Goal: Task Accomplishment & Management: Use online tool/utility

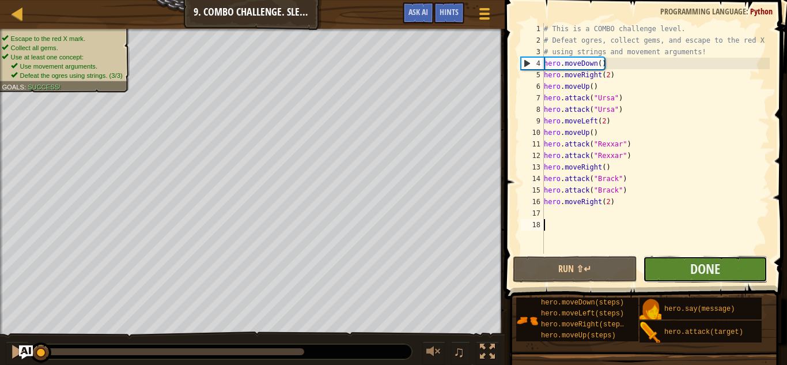
click at [686, 276] on button "Done" at bounding box center [705, 269] width 125 height 27
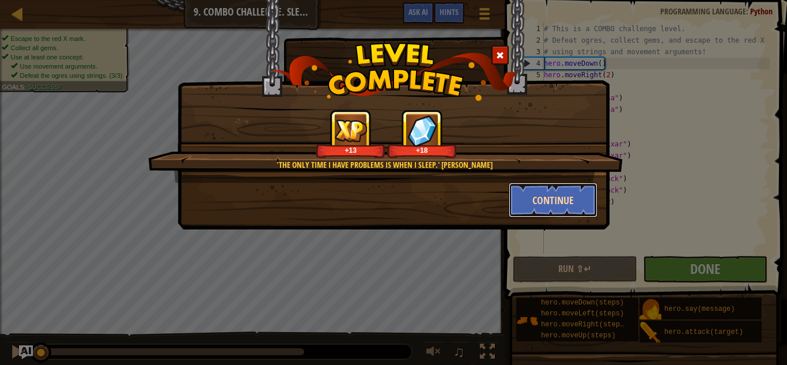
click at [535, 194] on button "Continue" at bounding box center [553, 200] width 89 height 35
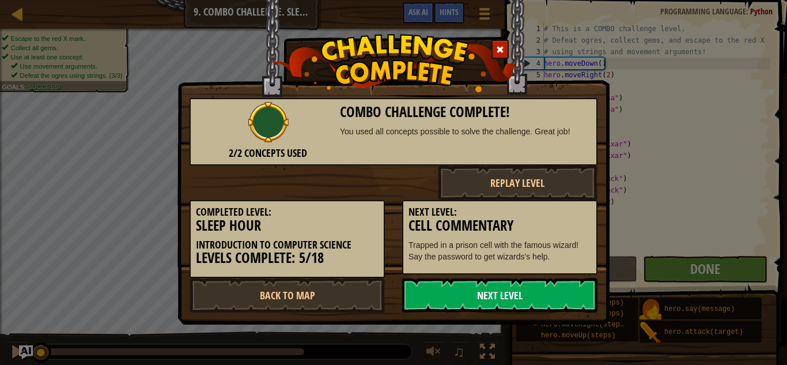
click at [466, 286] on link "Next Level" at bounding box center [499, 295] width 195 height 35
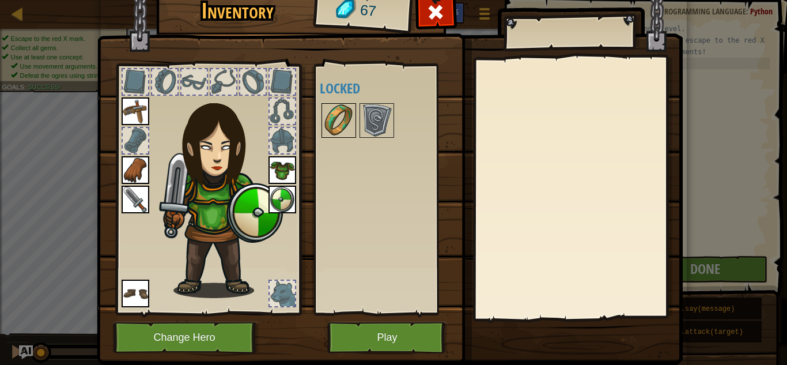
click at [337, 108] on img at bounding box center [339, 120] width 32 height 32
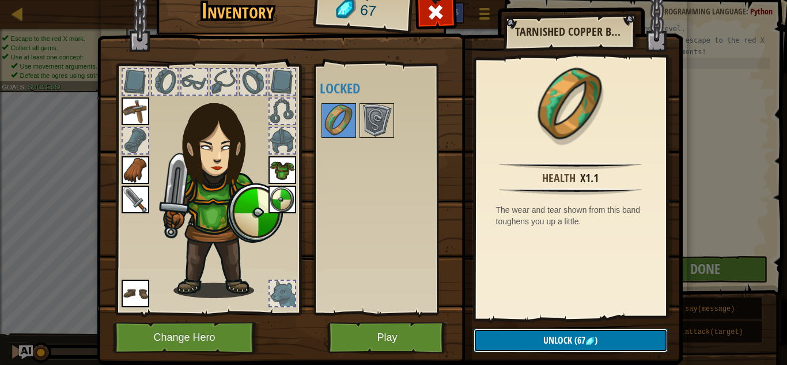
click at [563, 335] on span "Unlock" at bounding box center [558, 340] width 29 height 13
click at [563, 335] on button "Confirm" at bounding box center [571, 341] width 194 height 24
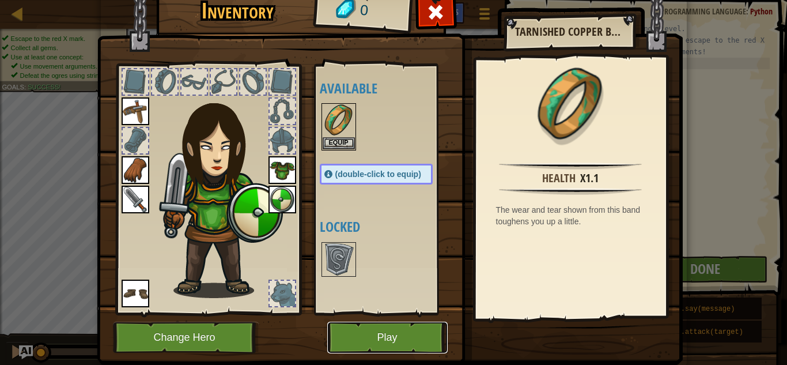
click at [423, 339] on button "Play" at bounding box center [387, 338] width 120 height 32
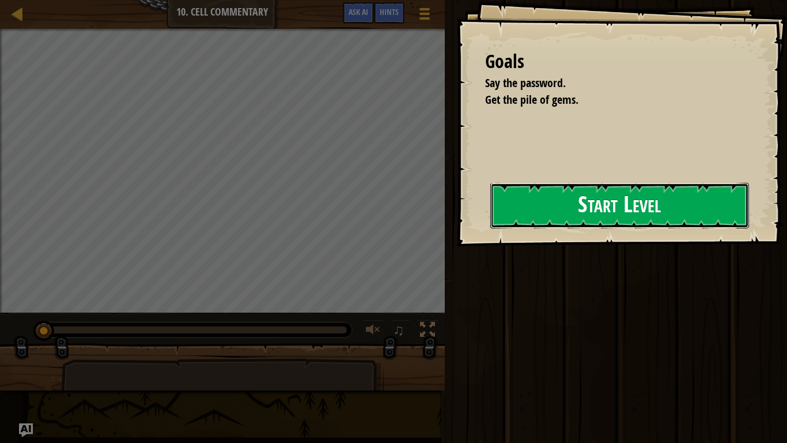
click at [553, 212] on button "Start Level" at bounding box center [620, 206] width 259 height 46
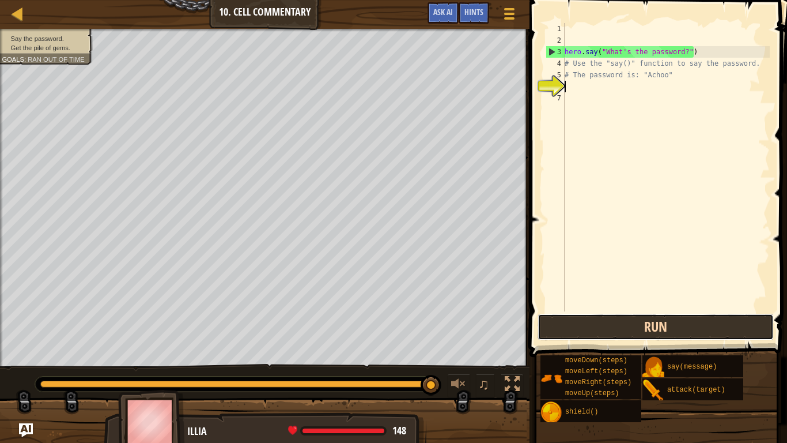
click at [599, 337] on button "Run" at bounding box center [656, 327] width 236 height 27
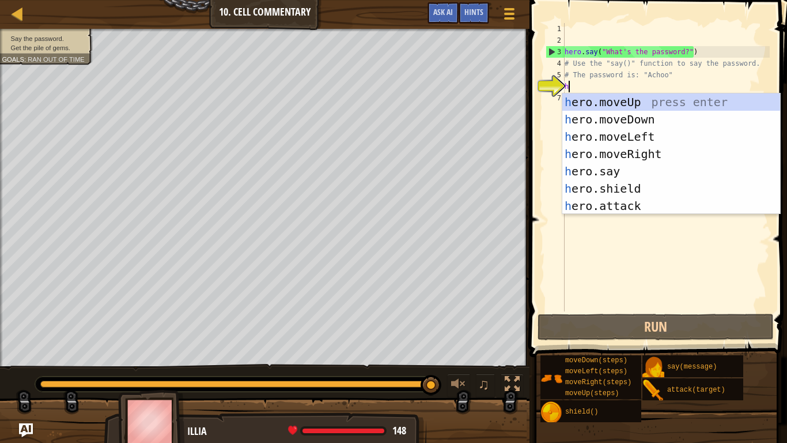
scroll to position [5, 0]
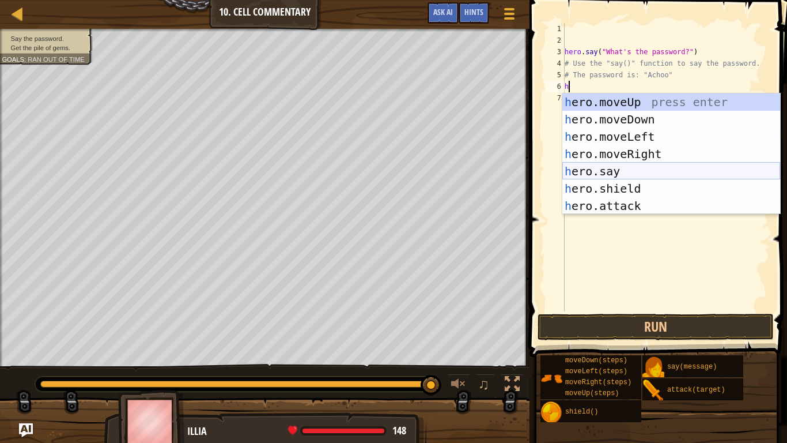
click at [594, 170] on div "h ero.moveUp press enter h ero.moveDown press enter h ero.moveLeft press enter …" at bounding box center [672, 171] width 218 height 156
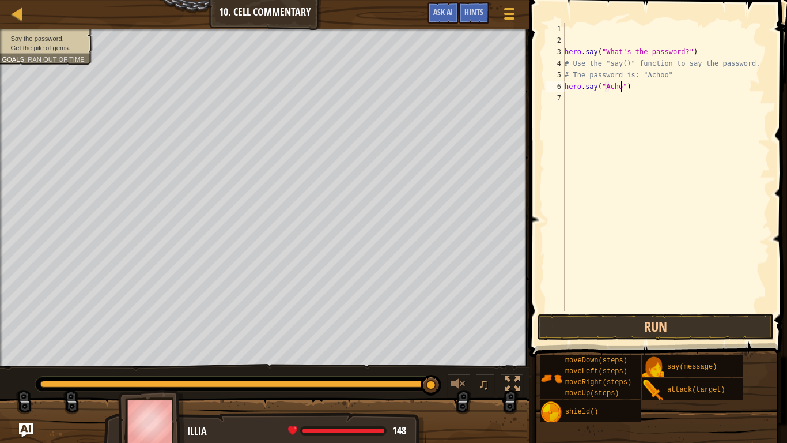
scroll to position [5, 9]
type textarea "hero.say("Achoo")"
click at [646, 335] on button "Run" at bounding box center [656, 327] width 236 height 27
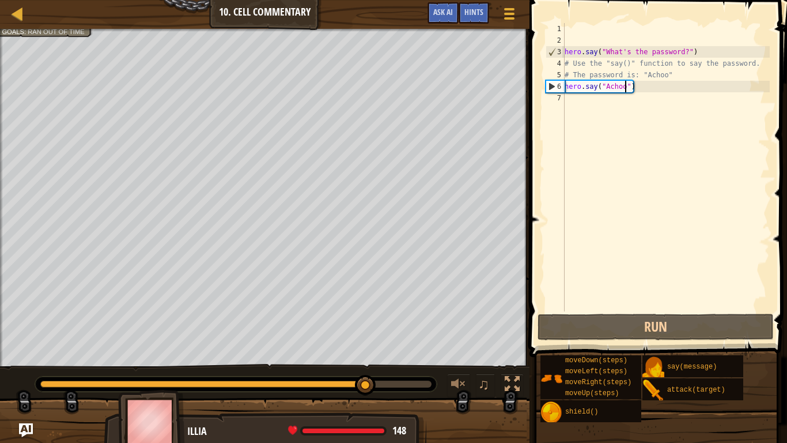
click at [576, 100] on div "hero . say ( "What's the password?" ) # Use the "say()" function to say the pas…" at bounding box center [667, 178] width 208 height 311
type textarea "h"
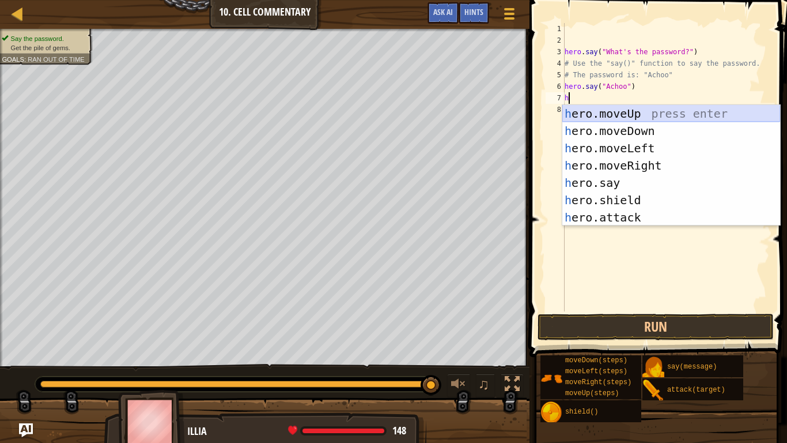
click at [609, 107] on div "h ero.moveUp press enter h ero.moveDown press enter h ero.moveLeft press enter …" at bounding box center [672, 183] width 218 height 156
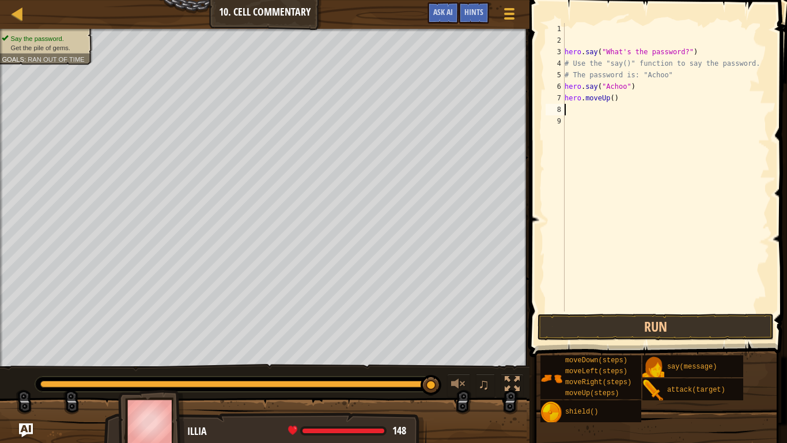
click at [633, 310] on div "hero . say ( "What's the password?" ) # Use the "say()" function to say the pas…" at bounding box center [667, 178] width 208 height 311
click at [633, 315] on button "Run" at bounding box center [656, 327] width 236 height 27
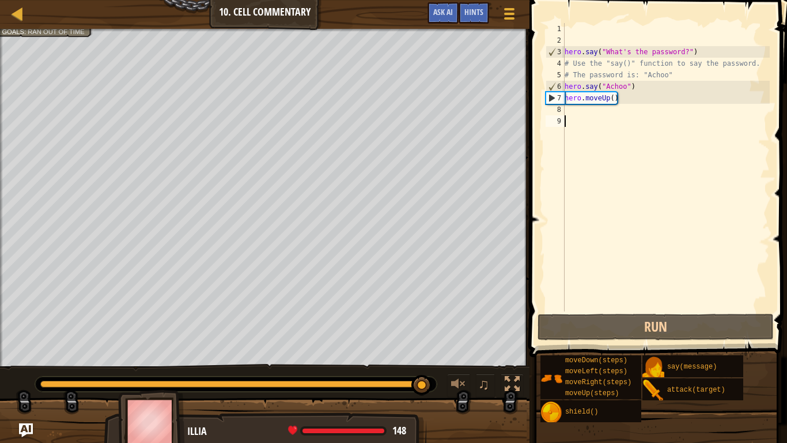
click at [613, 95] on div "hero . say ( "What's the password?" ) # Use the "say()" function to say the pas…" at bounding box center [667, 178] width 208 height 311
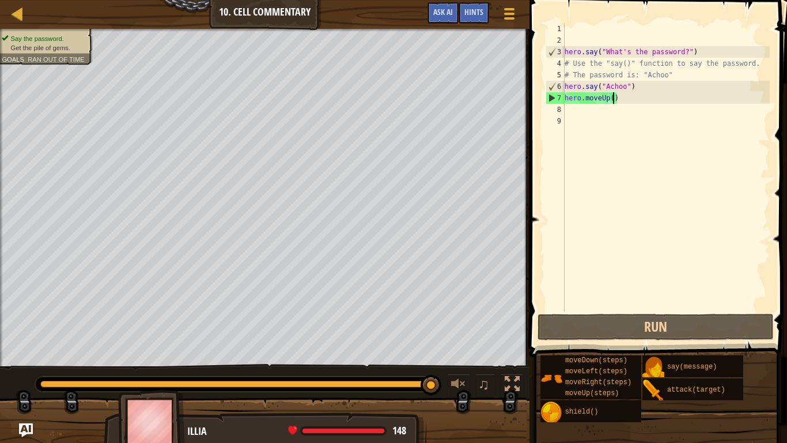
scroll to position [5, 7]
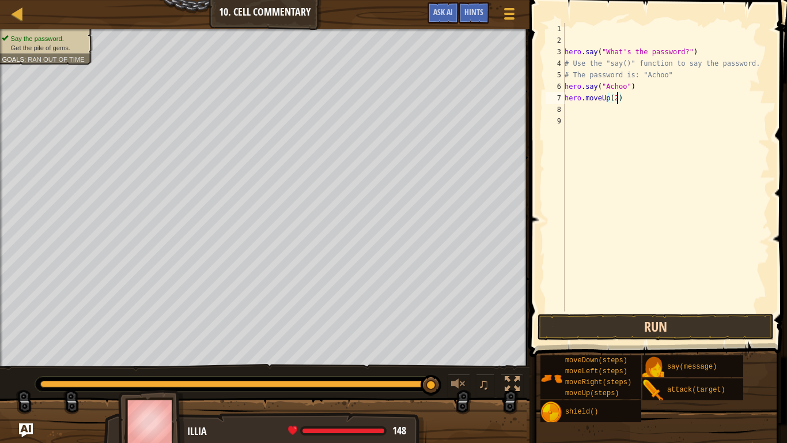
type textarea "hero.moveUp(2)"
click at [640, 315] on button "Run" at bounding box center [656, 327] width 236 height 27
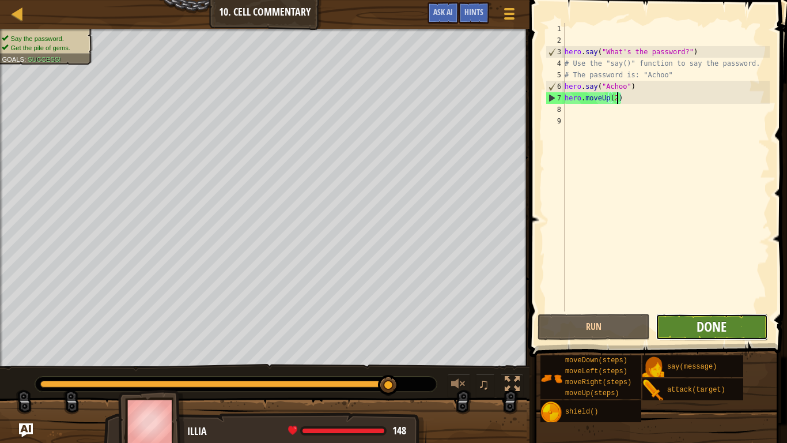
click at [708, 330] on span "Done" at bounding box center [712, 326] width 30 height 18
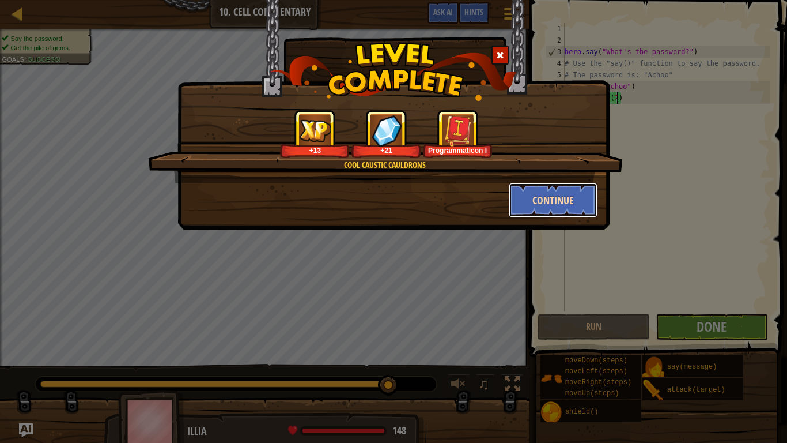
click at [581, 210] on button "Continue" at bounding box center [553, 200] width 89 height 35
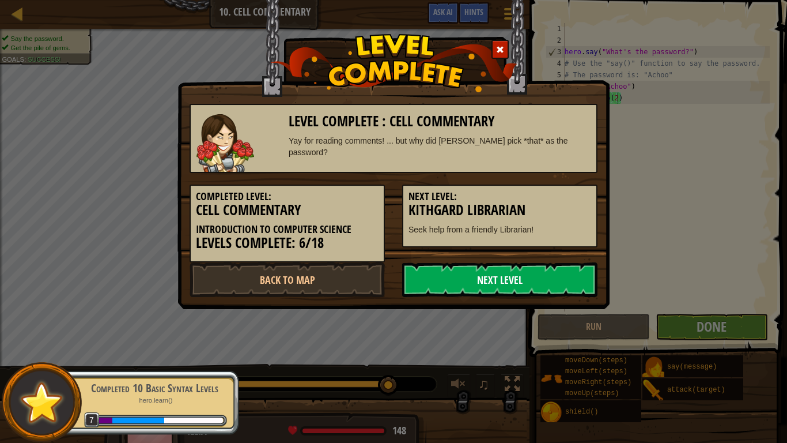
click at [496, 266] on link "Next Level" at bounding box center [499, 279] width 195 height 35
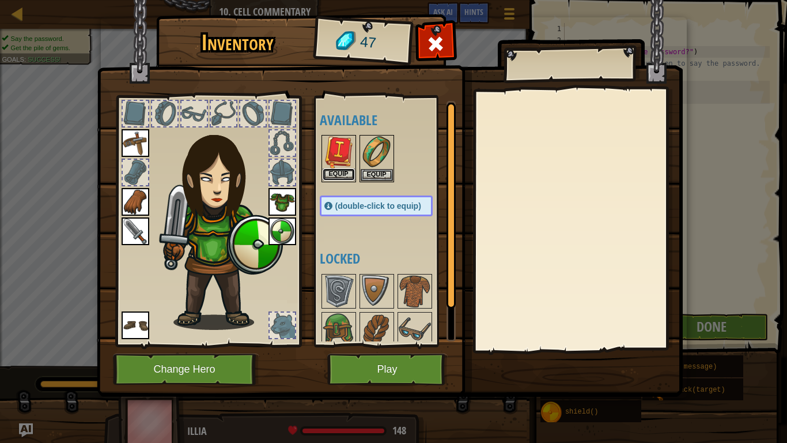
click at [340, 173] on button "Equip" at bounding box center [339, 174] width 32 height 12
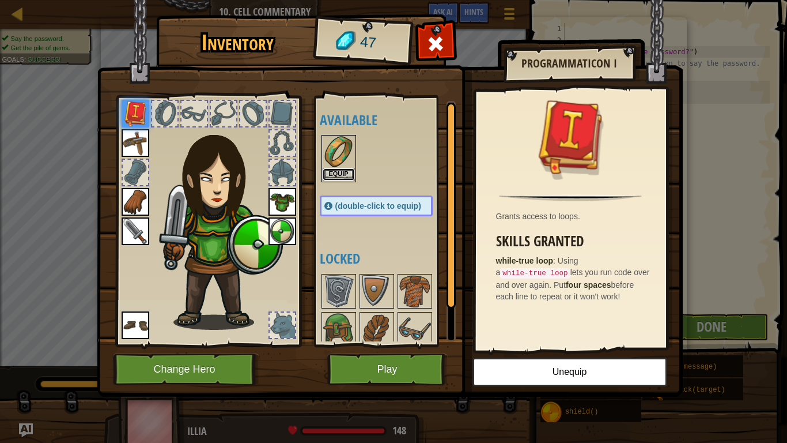
click at [345, 173] on button "Equip" at bounding box center [339, 174] width 32 height 12
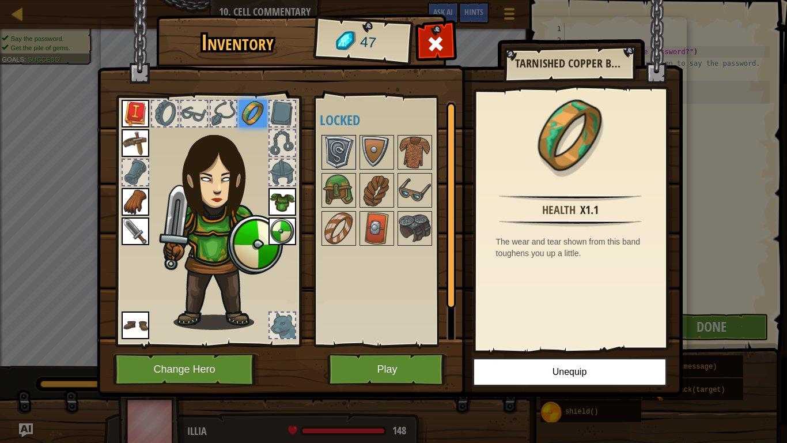
click at [326, 150] on img at bounding box center [339, 152] width 32 height 32
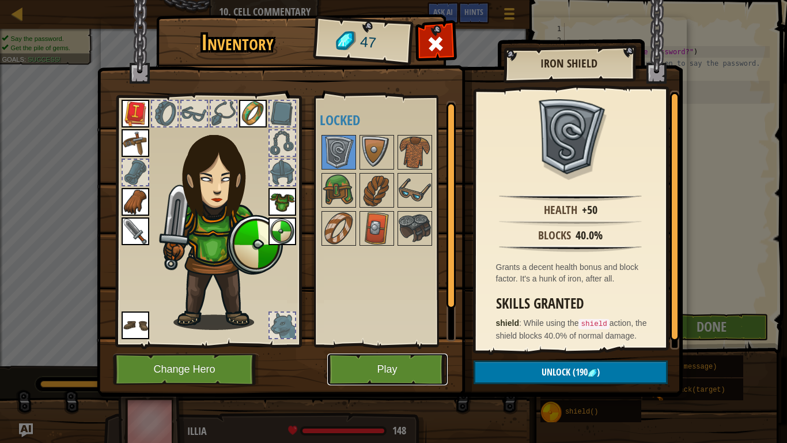
click at [435, 364] on button "Play" at bounding box center [387, 369] width 120 height 32
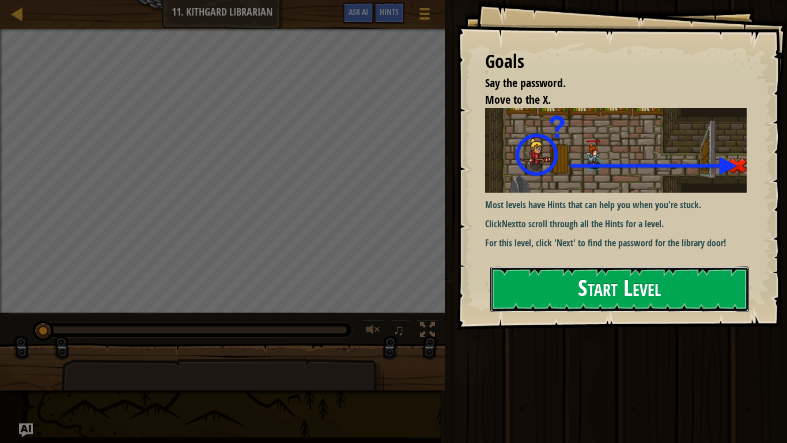
click at [603, 282] on button "Start Level" at bounding box center [620, 289] width 259 height 46
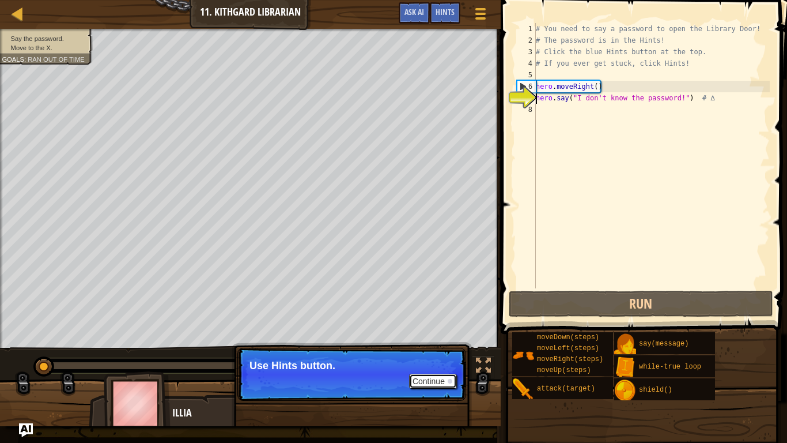
click at [434, 364] on button "Continue" at bounding box center [433, 381] width 48 height 15
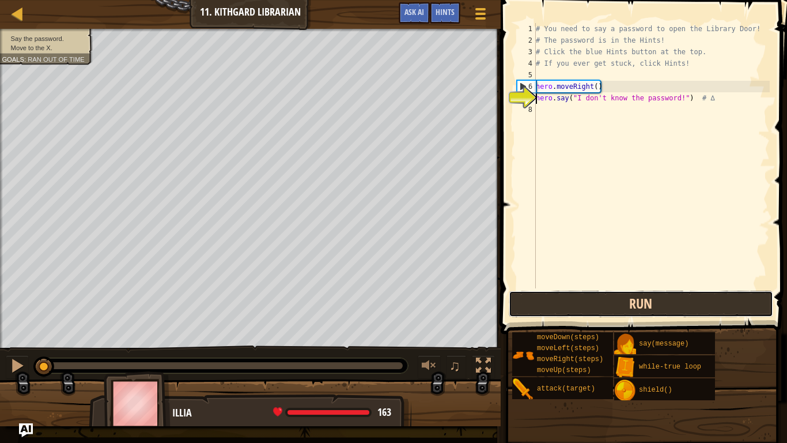
click at [557, 311] on button "Run" at bounding box center [641, 304] width 265 height 27
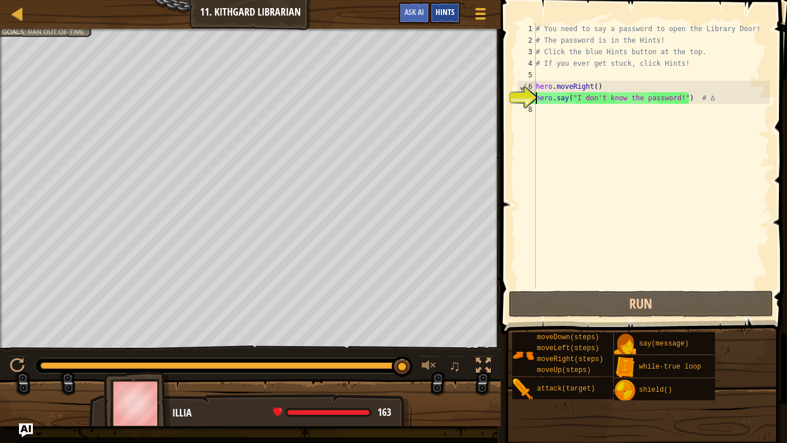
click at [451, 6] on div "Hints" at bounding box center [445, 12] width 31 height 21
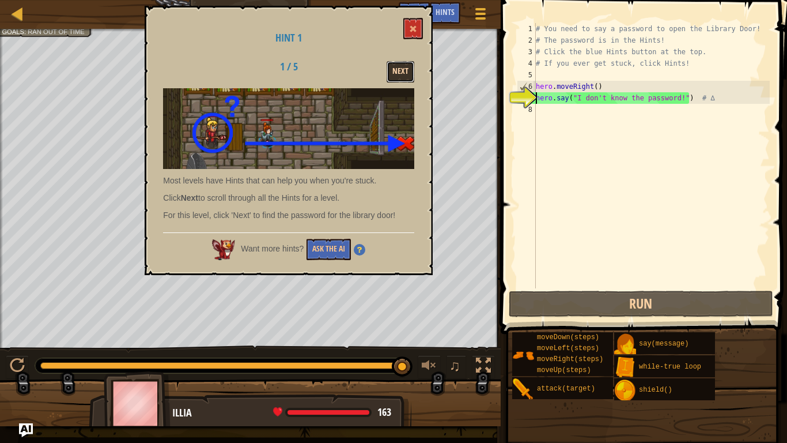
click at [406, 73] on button "Next" at bounding box center [401, 71] width 28 height 21
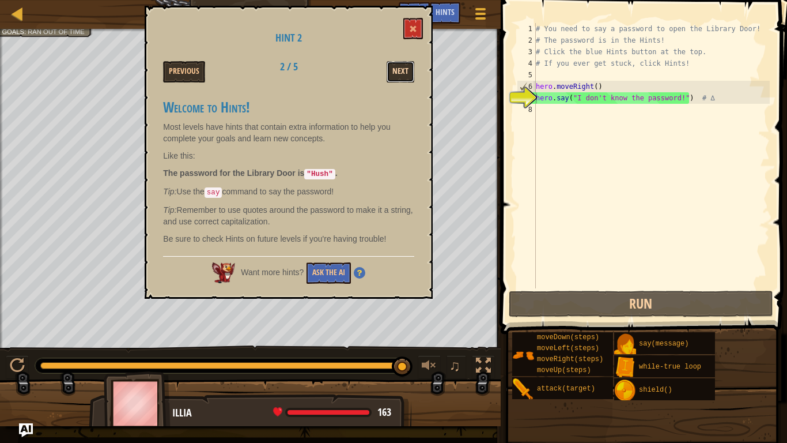
click at [402, 79] on button "Next" at bounding box center [401, 71] width 28 height 21
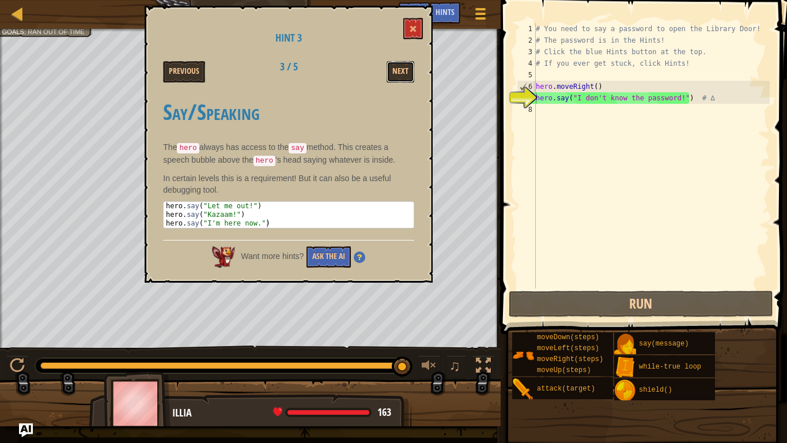
click at [402, 79] on button "Next" at bounding box center [401, 71] width 28 height 21
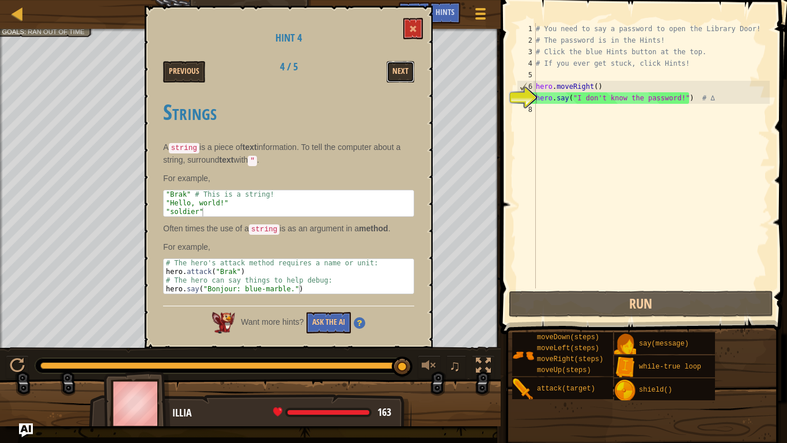
click at [402, 79] on button "Next" at bounding box center [401, 71] width 28 height 21
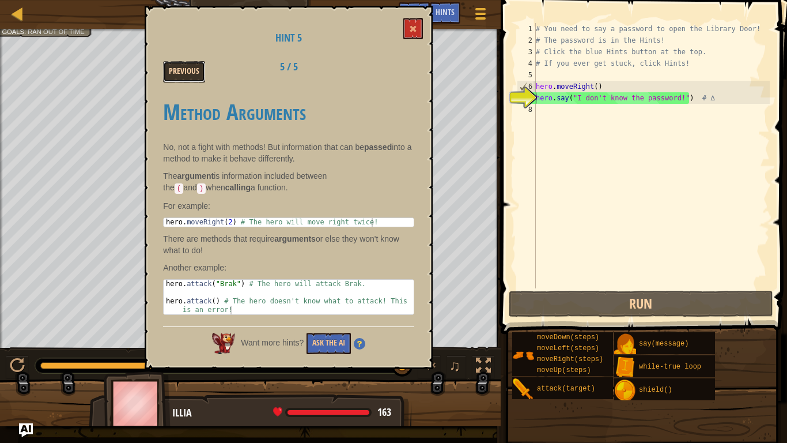
click at [197, 72] on button "Previous" at bounding box center [184, 71] width 42 height 21
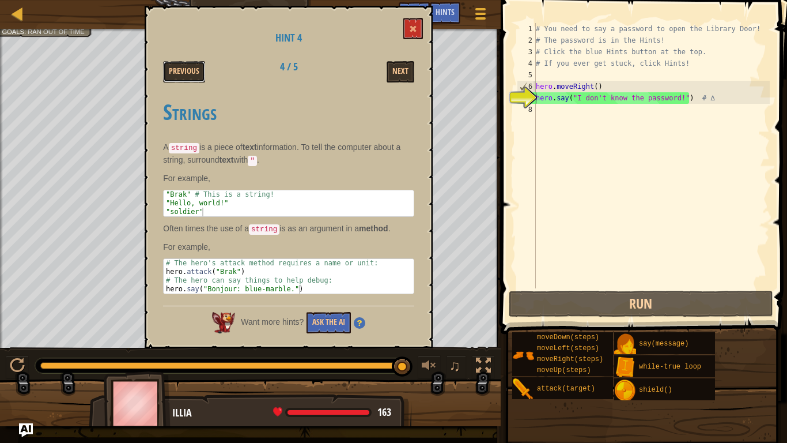
click at [197, 72] on button "Previous" at bounding box center [184, 71] width 42 height 21
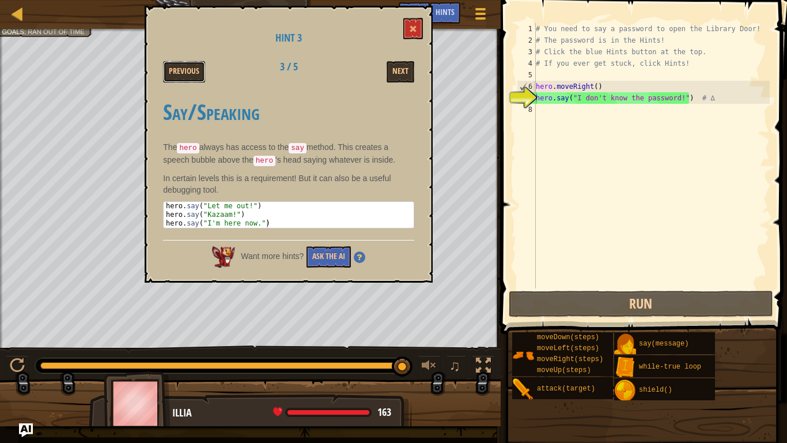
click at [197, 72] on button "Previous" at bounding box center [184, 71] width 42 height 21
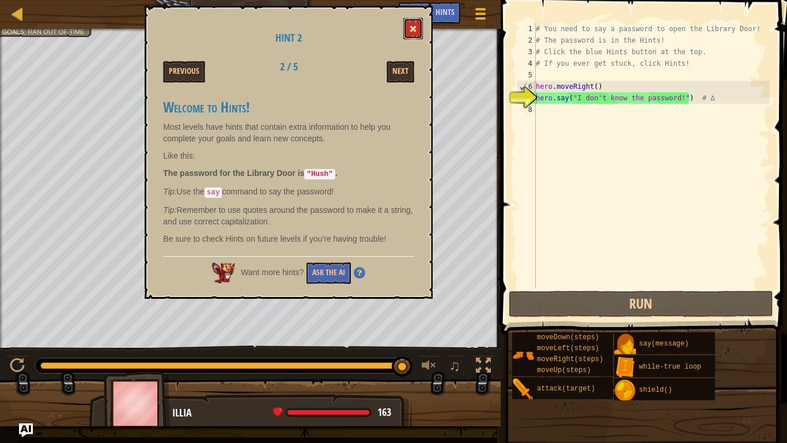
click at [405, 18] on button at bounding box center [413, 28] width 20 height 21
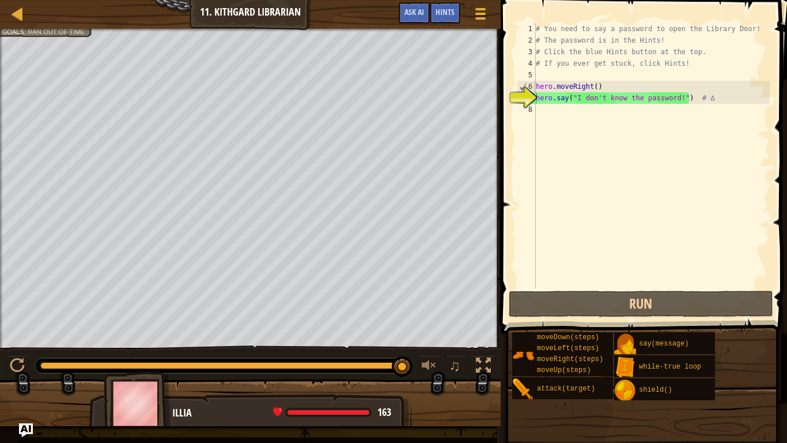
click at [548, 112] on div "# You need to say a password to open the Library Door! # The password is in the…" at bounding box center [652, 167] width 236 height 288
click at [681, 96] on div "# You need to say a password to open the Library Door! # The password is in the…" at bounding box center [652, 167] width 236 height 288
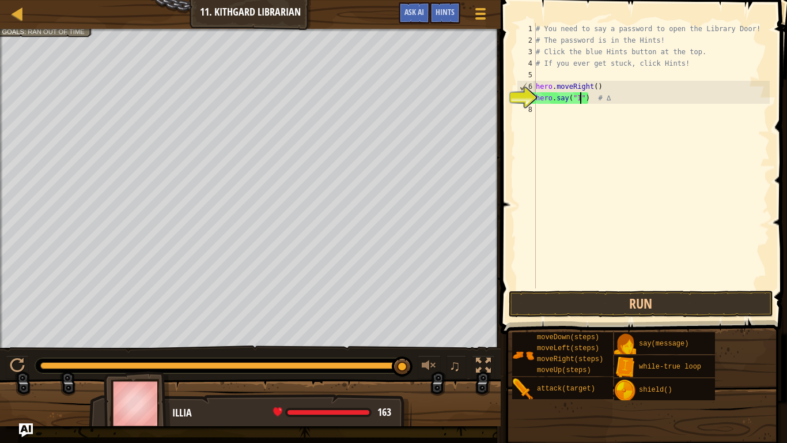
type textarea "hero.say("") # ∆"
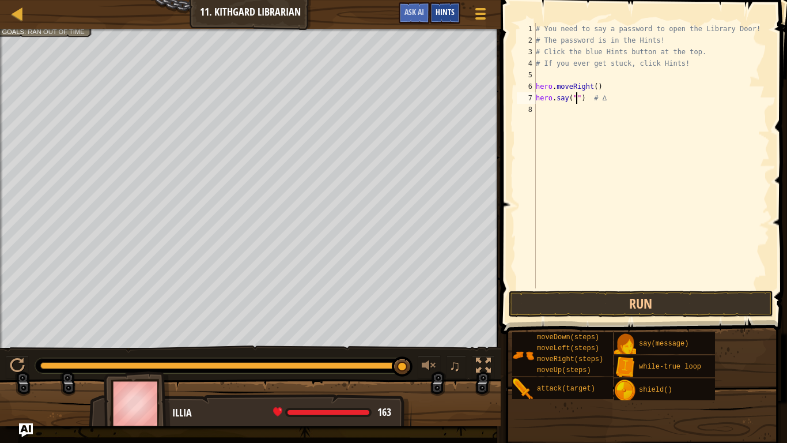
click at [443, 16] on span "Hints" at bounding box center [445, 11] width 19 height 11
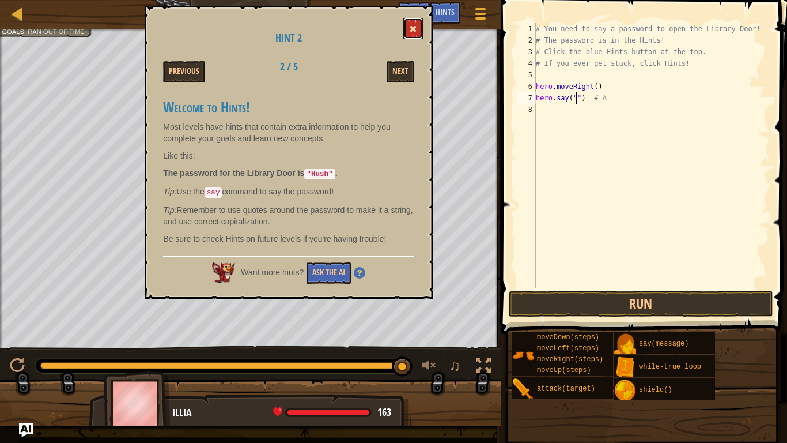
click at [414, 33] on span at bounding box center [413, 29] width 8 height 8
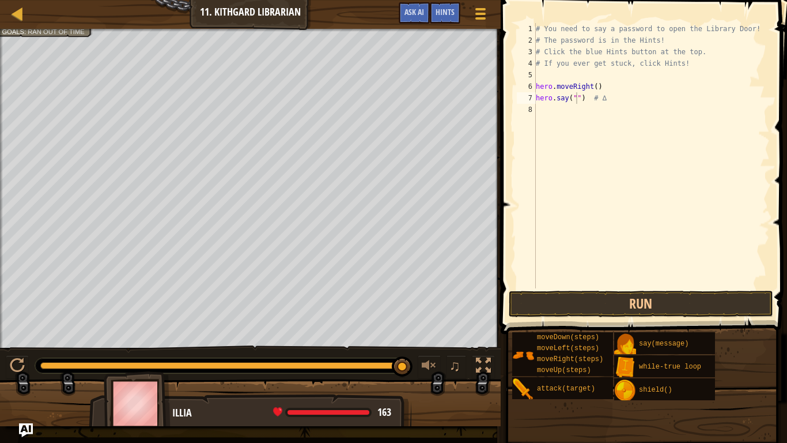
click at [610, 152] on div "# You need to say a password to open the Library Door! # The password is in the…" at bounding box center [652, 167] width 236 height 288
click at [576, 95] on div "# You need to say a password to open the Library Door! # The password is in the…" at bounding box center [652, 167] width 236 height 288
type textarea "hero.say("Hush") # ∆"
click at [678, 315] on button "Run" at bounding box center [641, 304] width 265 height 27
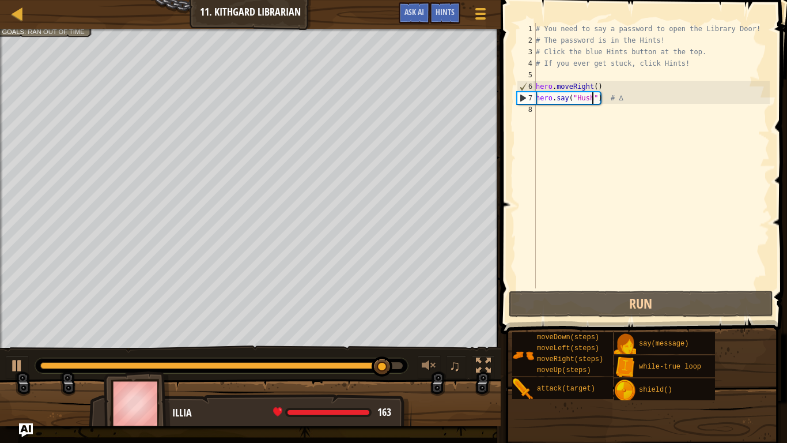
click at [540, 107] on div "# You need to say a password to open the Library Door! # The password is in the…" at bounding box center [652, 167] width 236 height 288
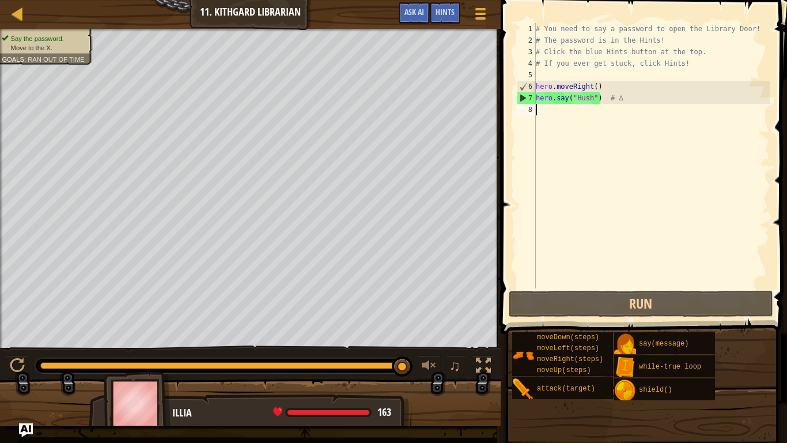
type textarea "h"
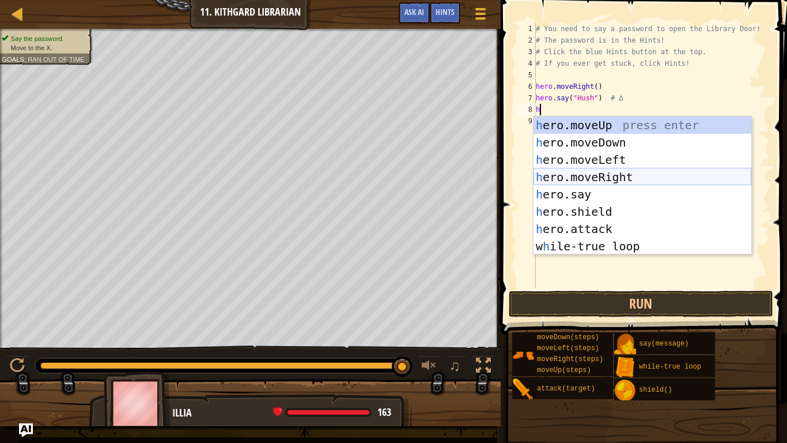
click at [600, 178] on div "h ero.moveUp press enter h ero.moveDown press enter h ero.moveLeft press enter …" at bounding box center [643, 202] width 218 height 173
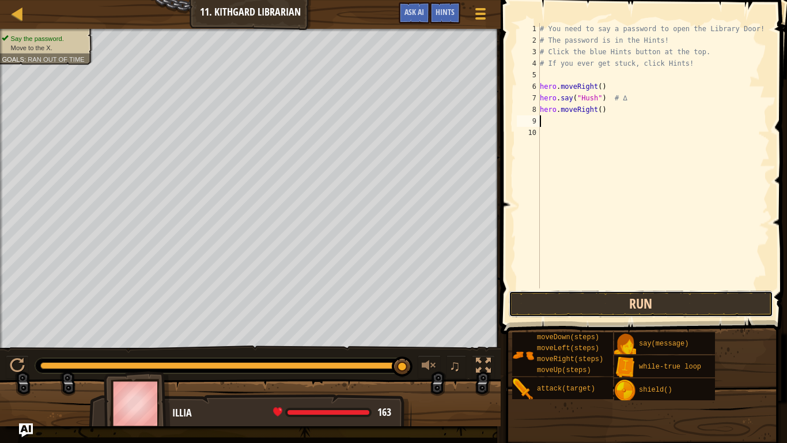
click at [587, 291] on button "Run" at bounding box center [641, 304] width 265 height 27
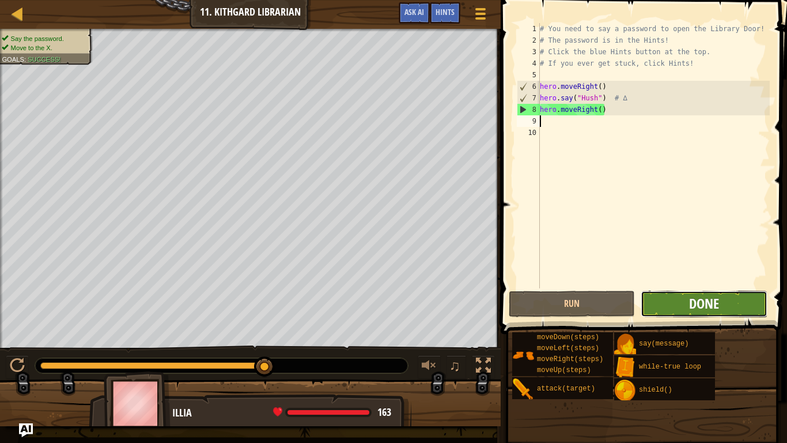
click at [709, 301] on span "Done" at bounding box center [704, 303] width 30 height 18
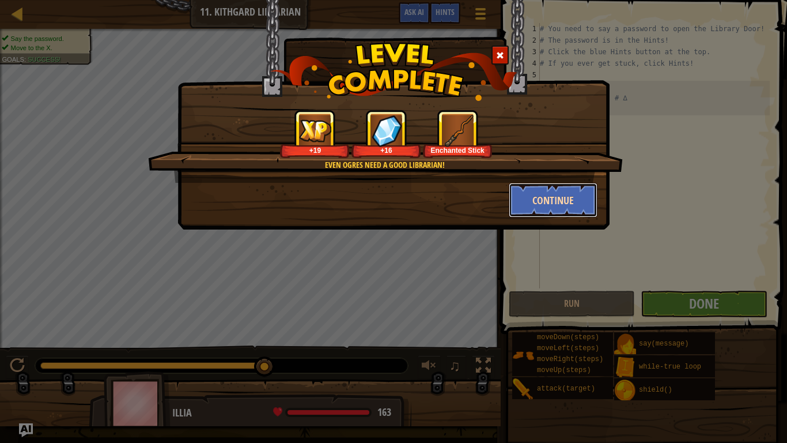
click at [531, 192] on button "Continue" at bounding box center [553, 200] width 89 height 35
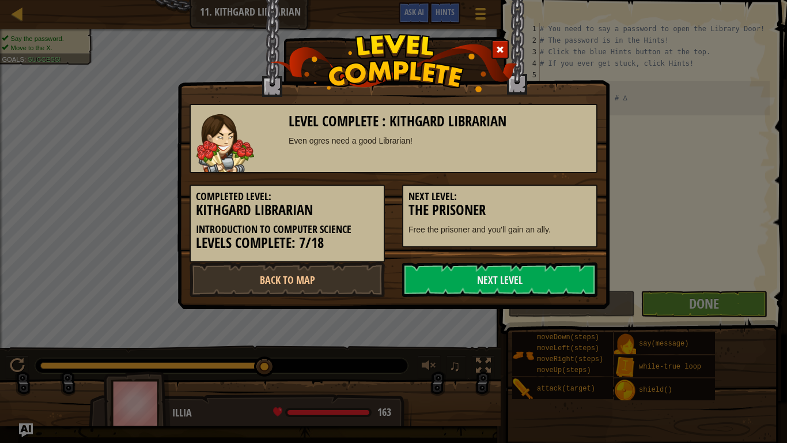
click at [473, 208] on h3 "The Prisoner" at bounding box center [500, 210] width 183 height 16
click at [476, 218] on h3 "The Prisoner" at bounding box center [500, 210] width 183 height 16
click at [429, 281] on link "Next Level" at bounding box center [499, 279] width 195 height 35
click at [533, 285] on link "Next Level" at bounding box center [499, 279] width 195 height 35
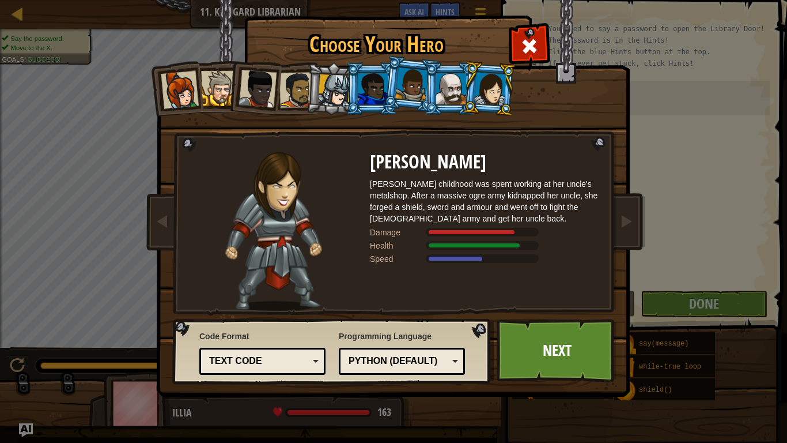
click at [282, 265] on img at bounding box center [273, 231] width 97 height 159
click at [564, 348] on link "Next" at bounding box center [557, 350] width 120 height 63
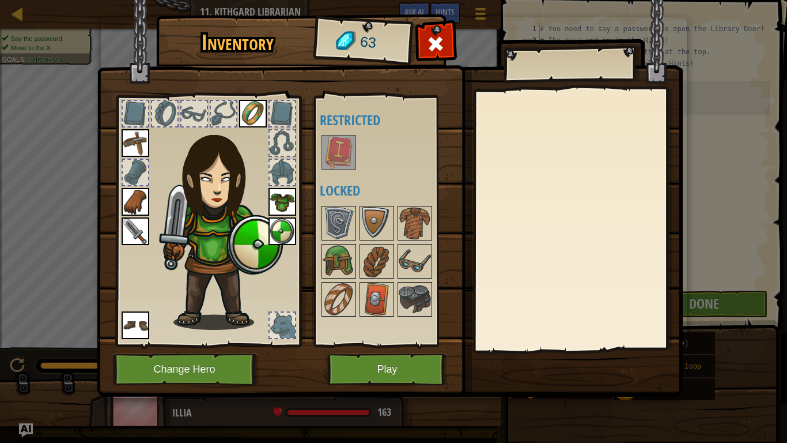
click at [339, 152] on img at bounding box center [339, 152] width 32 height 32
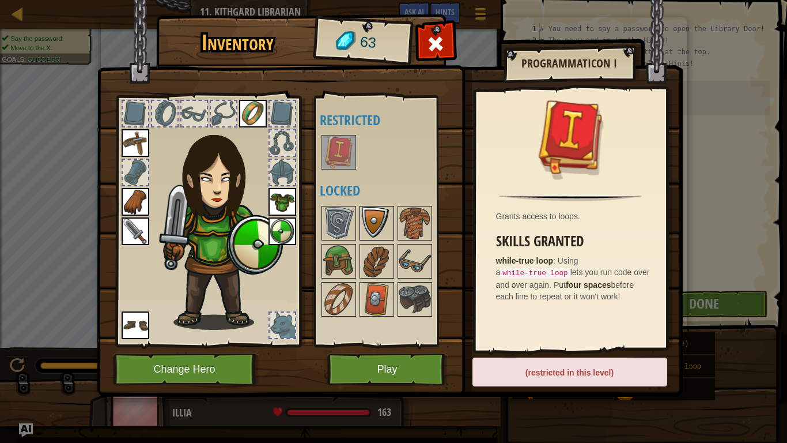
click at [380, 230] on img at bounding box center [377, 223] width 32 height 32
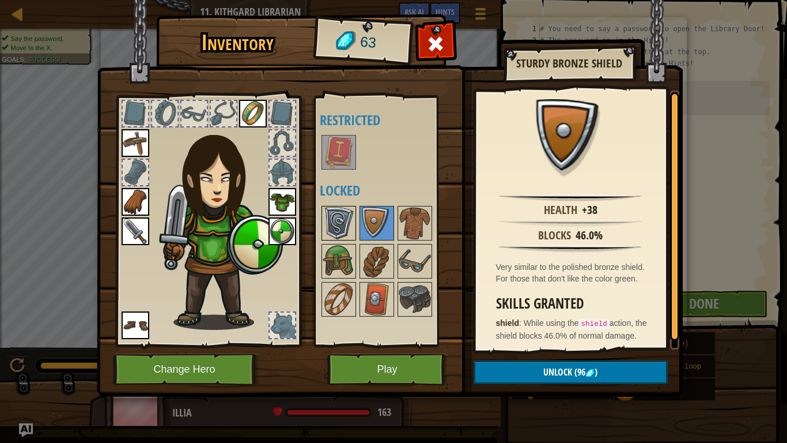
click at [353, 224] on img at bounding box center [339, 223] width 32 height 32
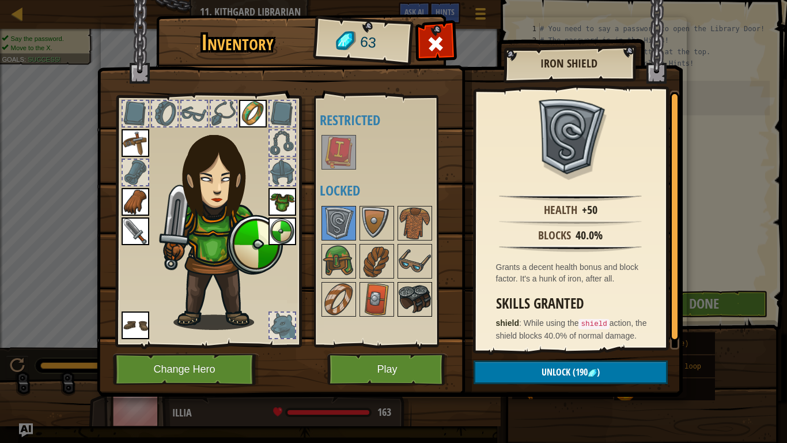
click at [422, 303] on img at bounding box center [415, 299] width 32 height 32
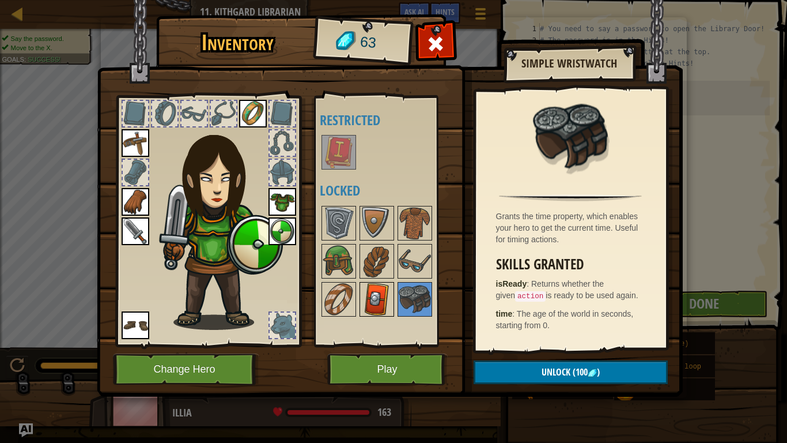
click at [379, 310] on img at bounding box center [377, 299] width 32 height 32
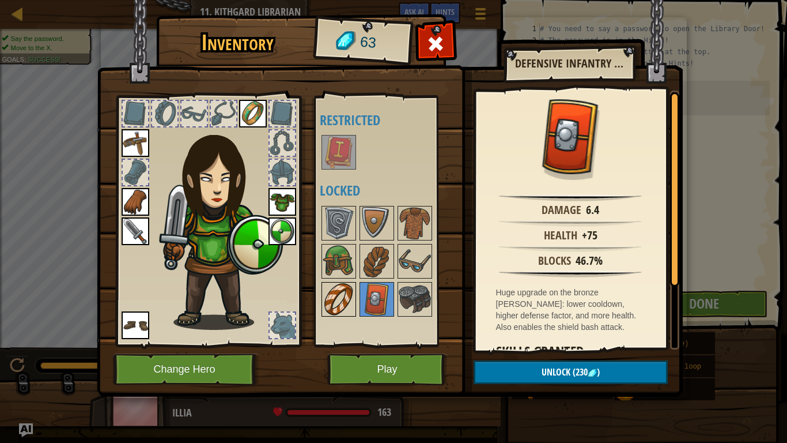
click at [347, 310] on img at bounding box center [339, 299] width 32 height 32
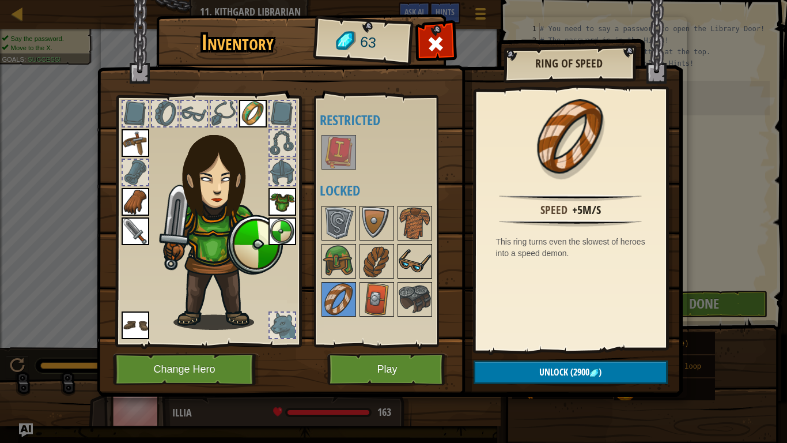
click at [404, 250] on img at bounding box center [415, 261] width 32 height 32
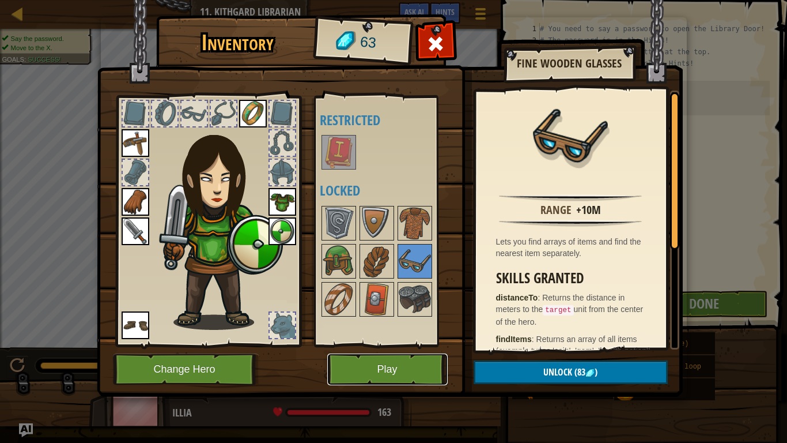
click at [397, 364] on button "Play" at bounding box center [387, 369] width 120 height 32
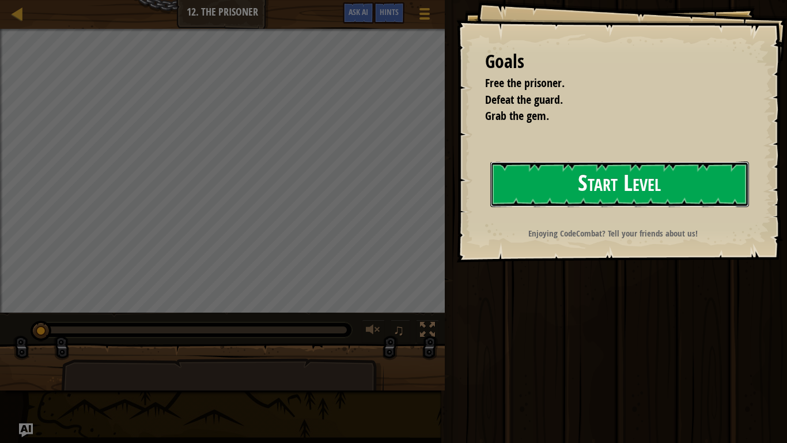
click at [597, 179] on button "Start Level" at bounding box center [620, 184] width 259 height 46
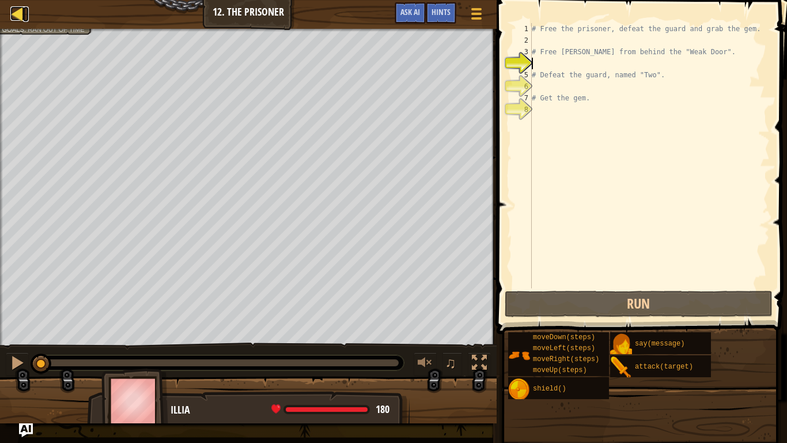
click at [17, 14] on div at bounding box center [17, 13] width 14 height 14
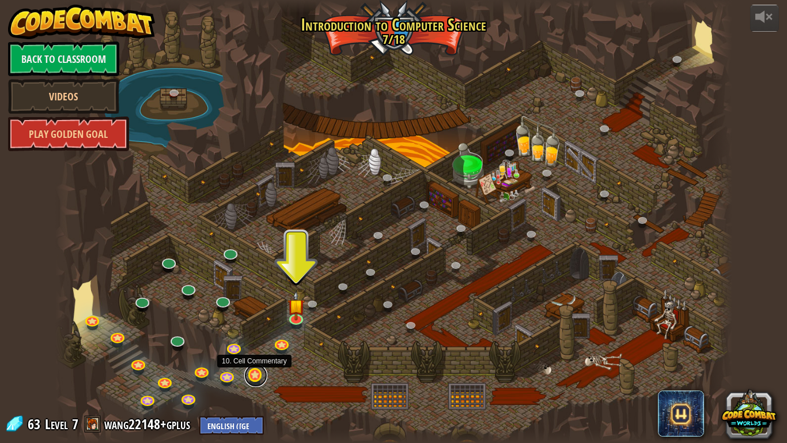
click at [259, 364] on link at bounding box center [255, 375] width 23 height 23
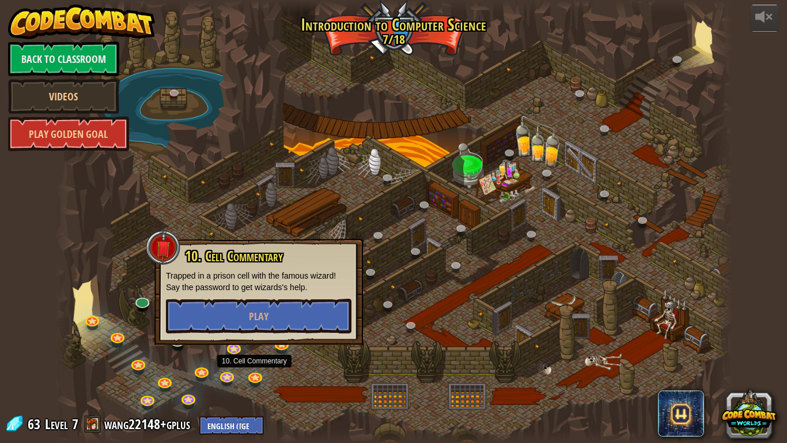
click at [283, 364] on div at bounding box center [393, 221] width 677 height 443
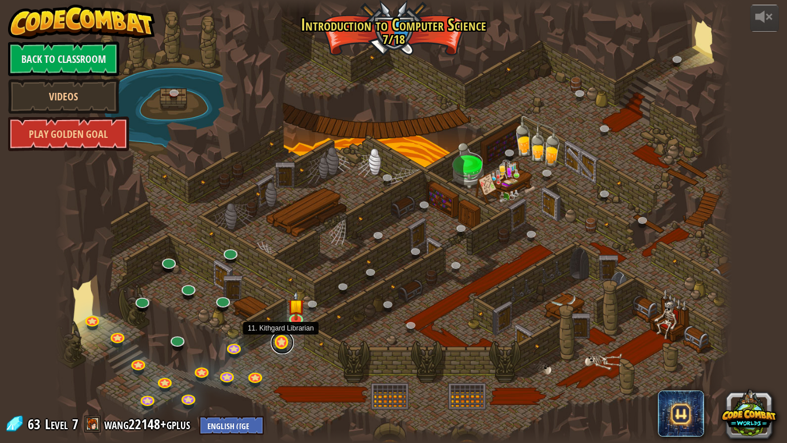
click at [280, 350] on link at bounding box center [282, 342] width 23 height 23
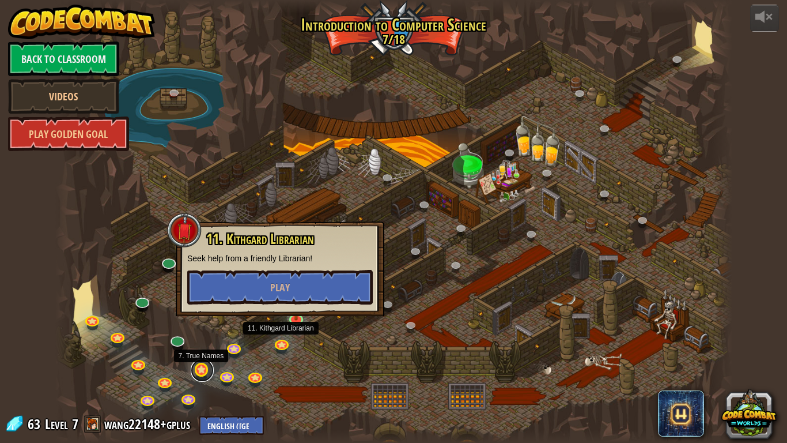
click at [199, 364] on link at bounding box center [202, 370] width 23 height 23
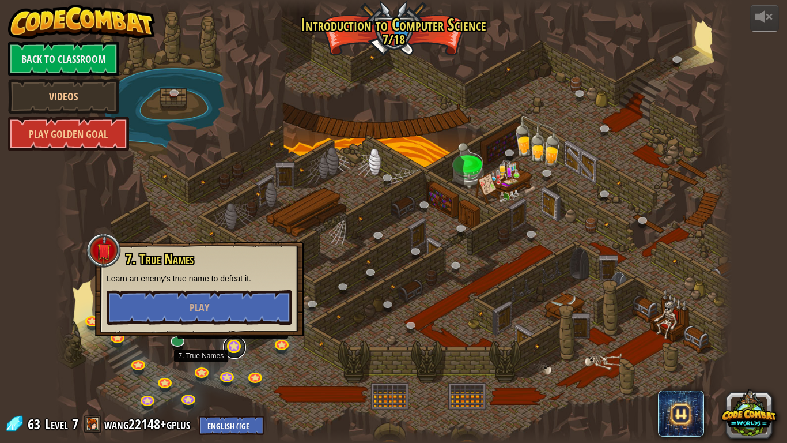
click at [230, 350] on link at bounding box center [234, 346] width 23 height 23
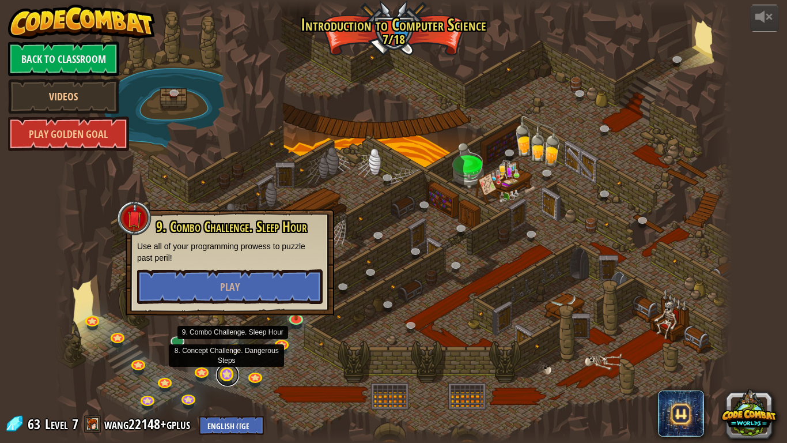
click at [231, 364] on link at bounding box center [227, 374] width 23 height 23
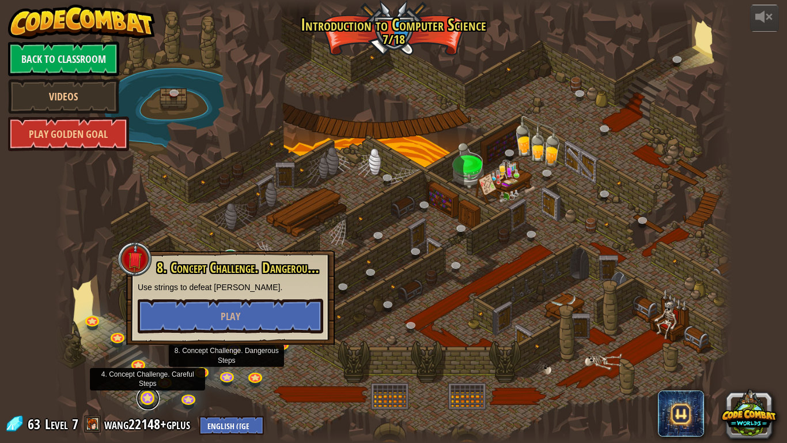
click at [151, 364] on link at bounding box center [148, 398] width 23 height 23
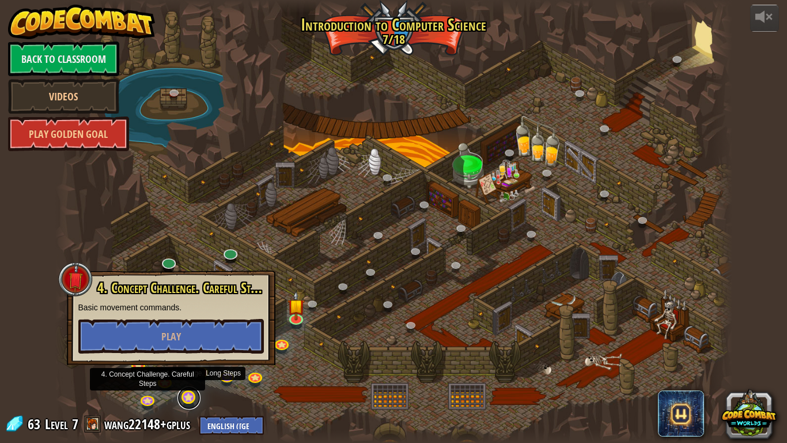
click at [190, 364] on link at bounding box center [189, 397] width 23 height 23
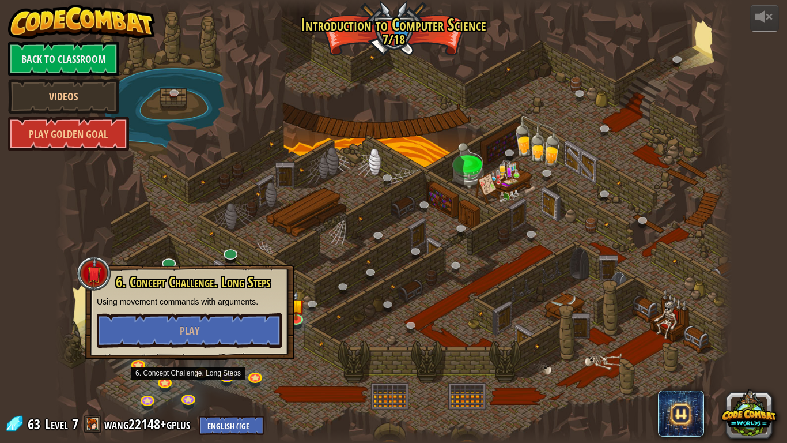
click at [209, 364] on div at bounding box center [393, 221] width 677 height 443
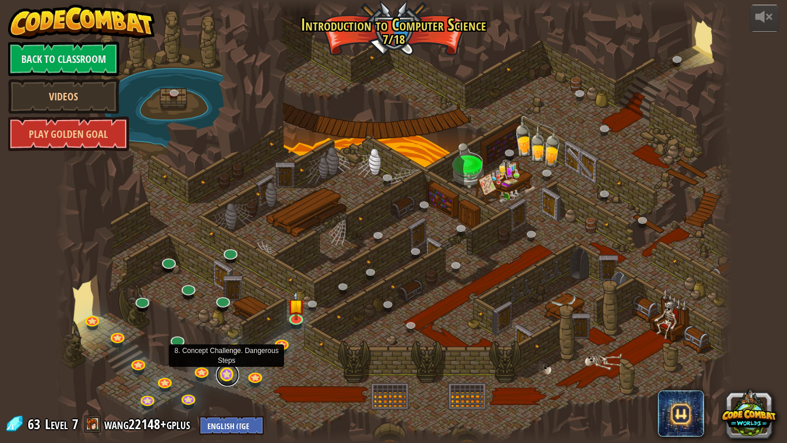
click at [225, 364] on link at bounding box center [227, 374] width 23 height 23
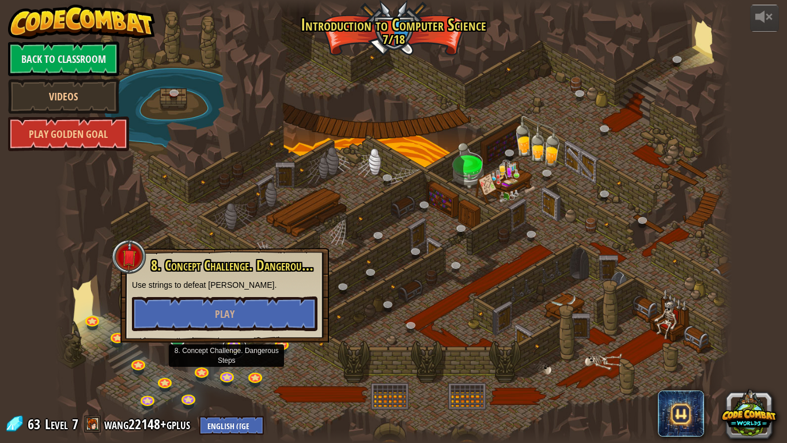
click at [236, 349] on link at bounding box center [234, 346] width 23 height 23
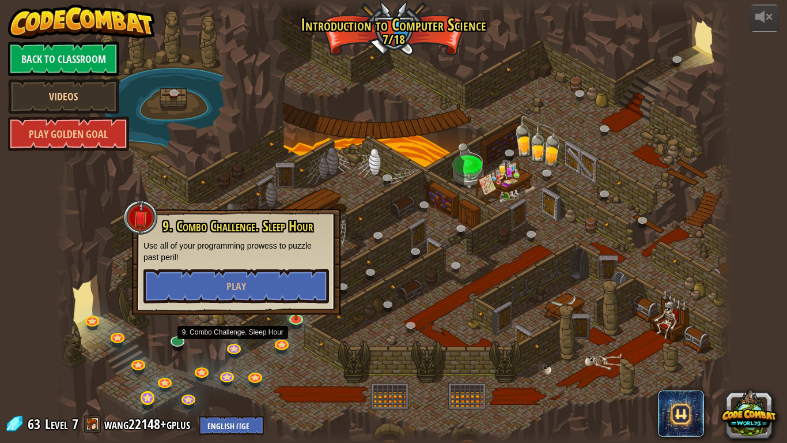
click at [146, 364] on div at bounding box center [147, 405] width 11 height 8
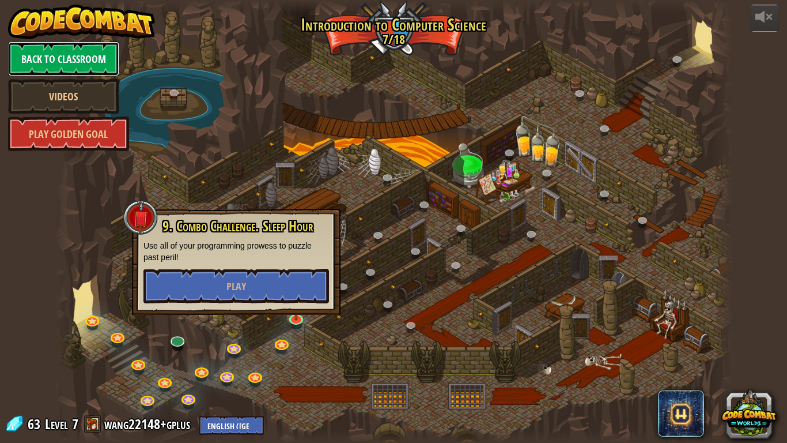
click at [86, 64] on link "Back to Classroom" at bounding box center [63, 59] width 111 height 35
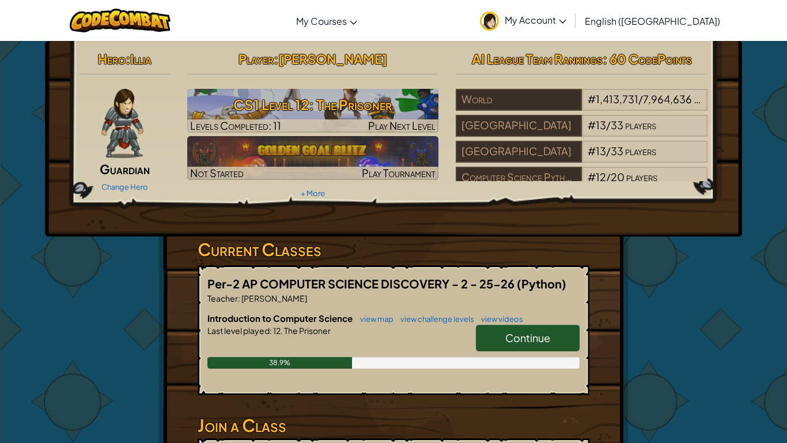
click at [513, 335] on span "Continue" at bounding box center [528, 337] width 45 height 13
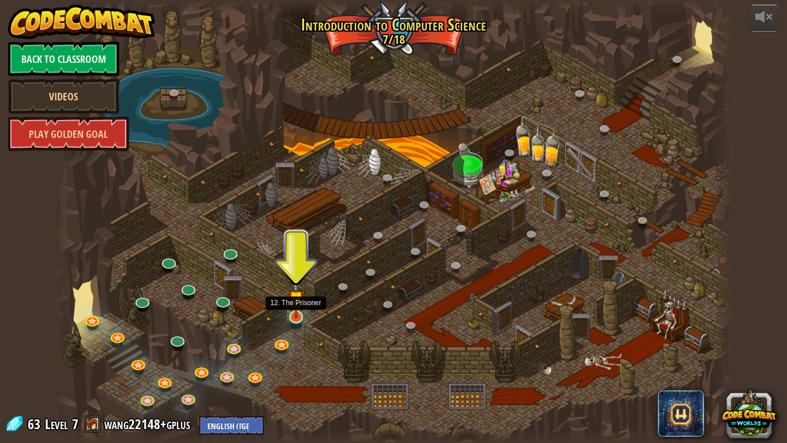
click at [293, 312] on img at bounding box center [296, 298] width 17 height 39
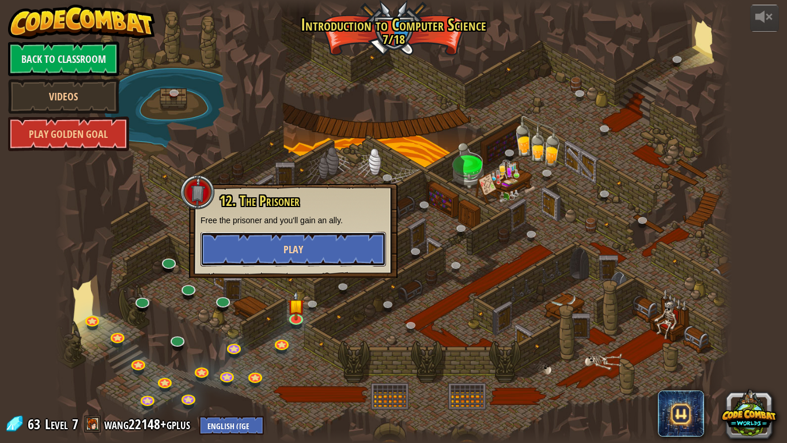
click at [299, 247] on span "Play" at bounding box center [294, 249] width 20 height 14
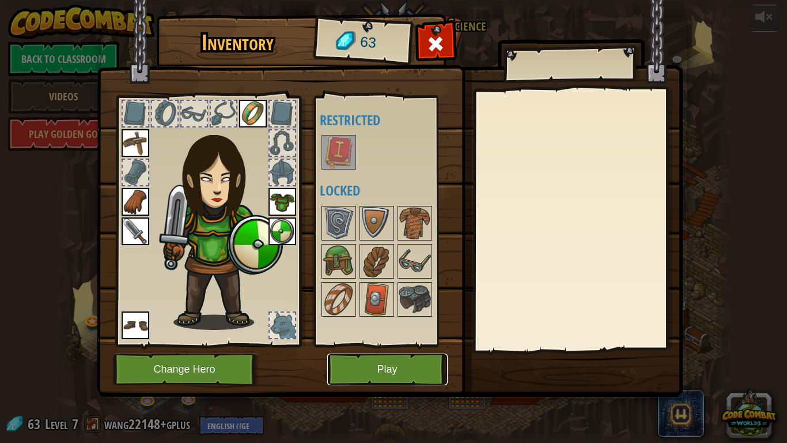
click at [391, 359] on button "Play" at bounding box center [387, 369] width 120 height 32
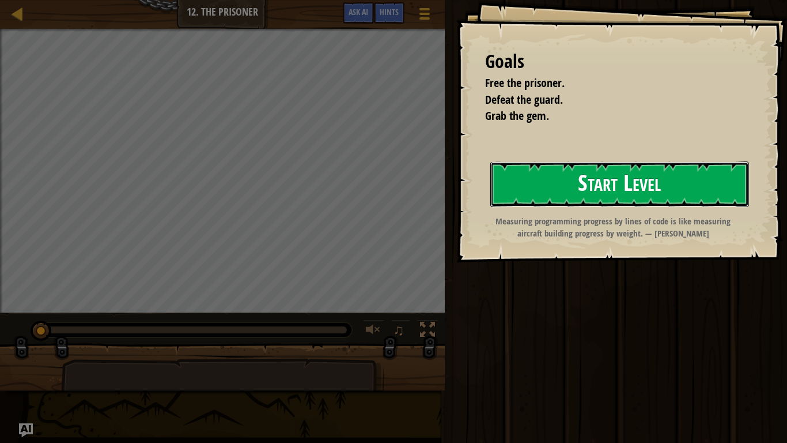
click at [571, 171] on button "Start Level" at bounding box center [620, 184] width 259 height 46
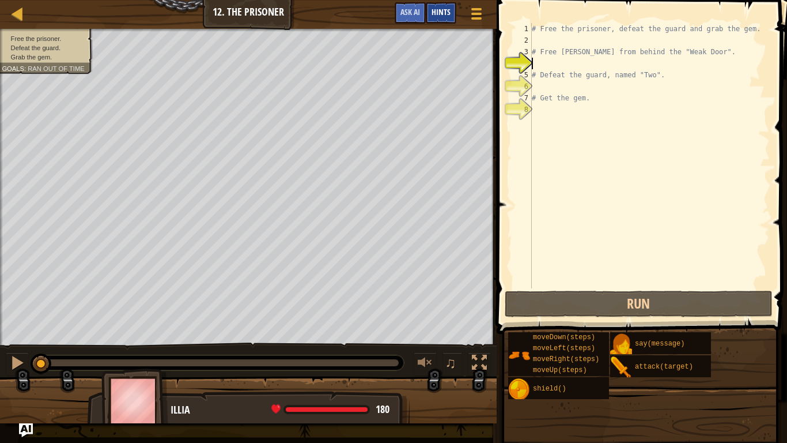
click at [447, 16] on span "Hints" at bounding box center [441, 11] width 19 height 11
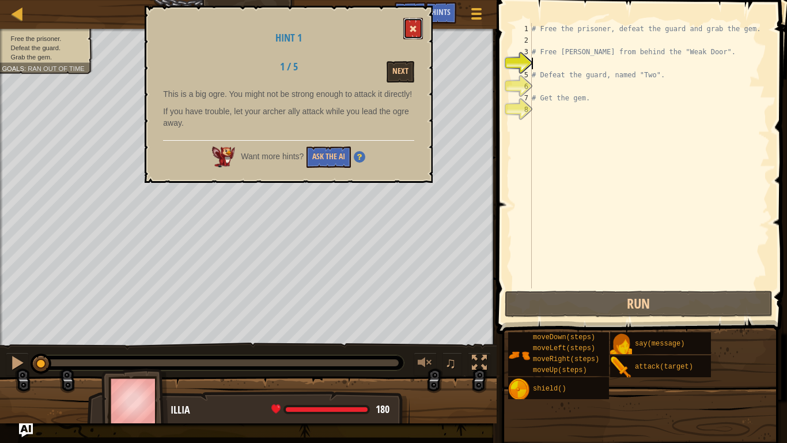
click at [419, 22] on button at bounding box center [413, 28] width 20 height 21
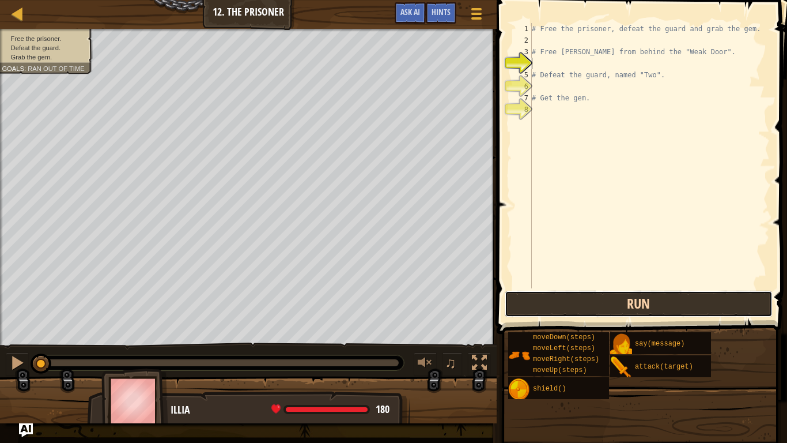
click at [599, 315] on button "Run" at bounding box center [639, 304] width 269 height 27
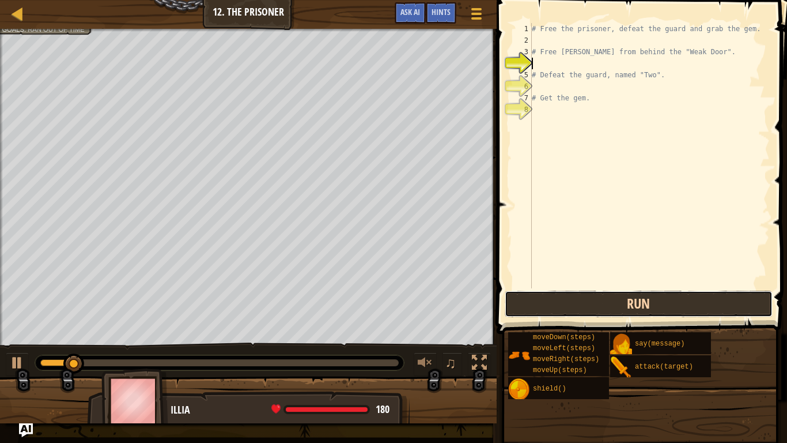
click at [538, 295] on button "Run" at bounding box center [639, 304] width 269 height 27
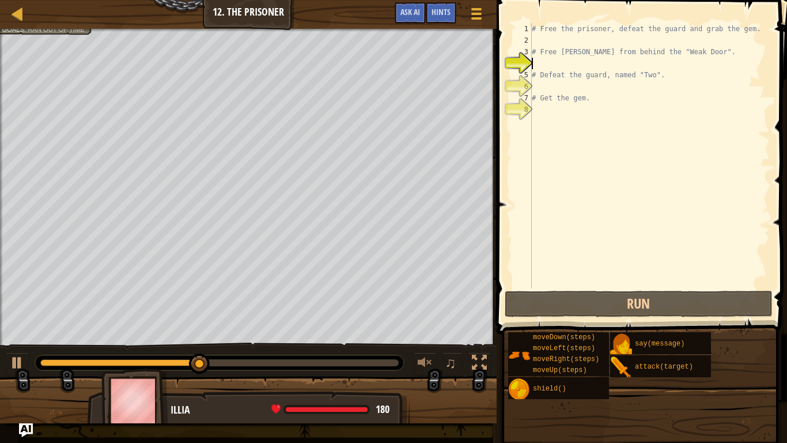
click at [564, 43] on div "# Free the prisoner, defeat the guard and grab the gem. # Free [PERSON_NAME] fr…" at bounding box center [650, 167] width 240 height 288
click at [538, 111] on div "# Free the prisoner, defeat the guard and grab the gem. # Free [PERSON_NAME] fr…" at bounding box center [650, 167] width 240 height 288
type textarea "h"
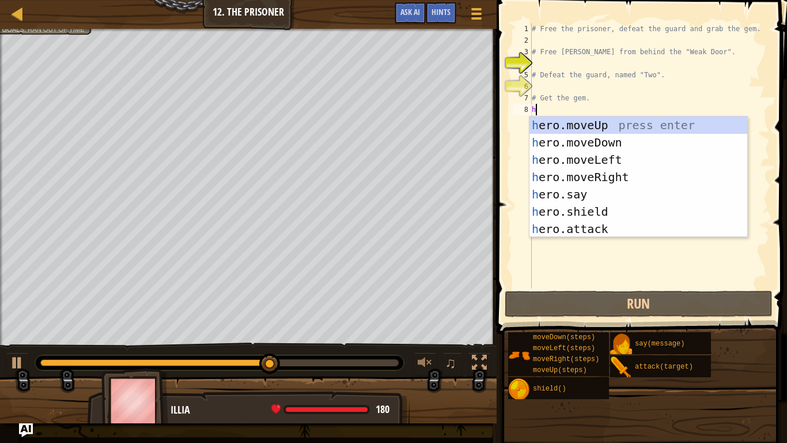
scroll to position [5, 0]
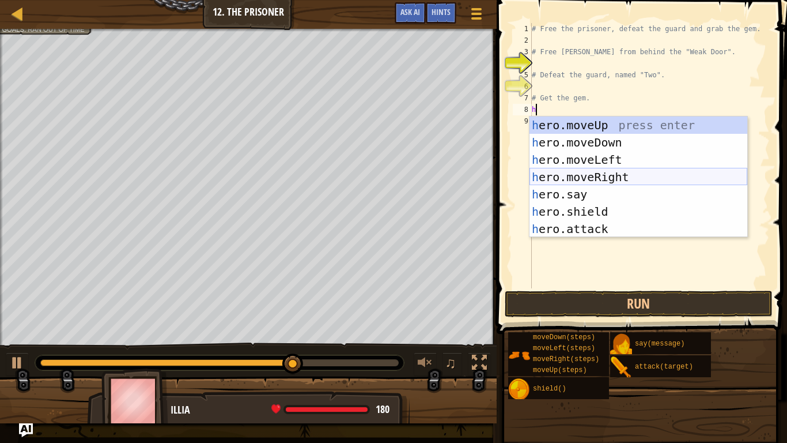
click at [571, 173] on div "h ero.moveUp press enter h ero.moveDown press enter h ero.moveLeft press enter …" at bounding box center [639, 194] width 218 height 156
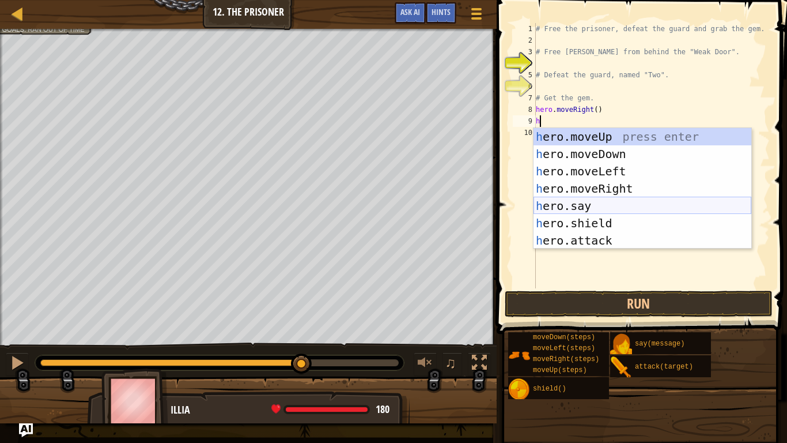
click at [559, 200] on div "h ero.moveUp press enter h ero.moveDown press enter h ero.moveLeft press enter …" at bounding box center [643, 206] width 218 height 156
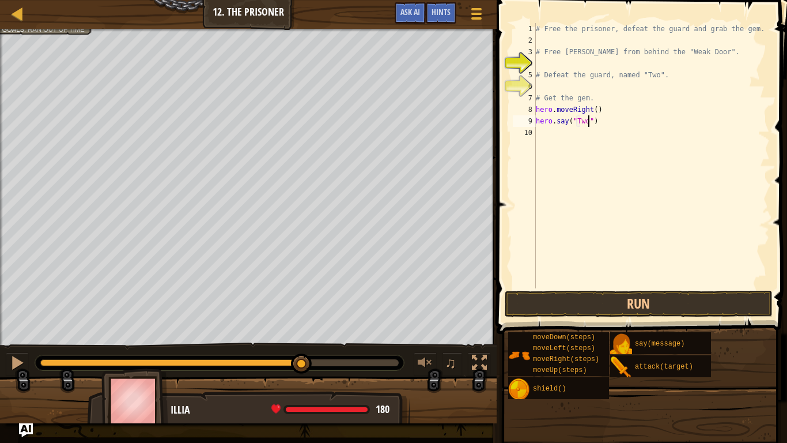
scroll to position [5, 7]
click at [594, 296] on button "Run" at bounding box center [639, 304] width 269 height 27
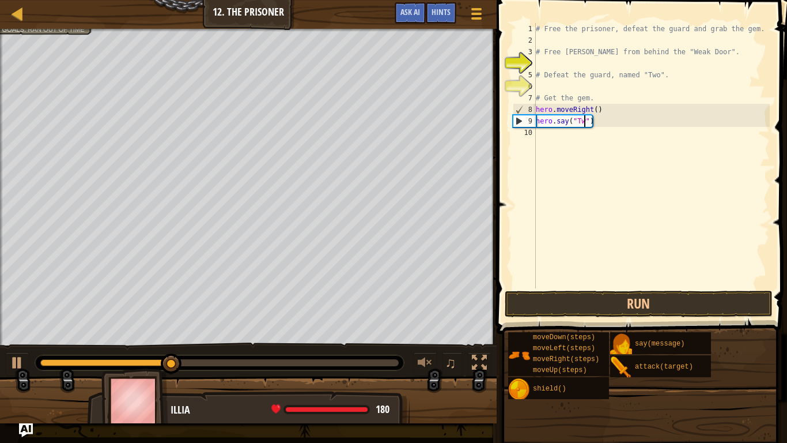
click at [615, 114] on div "# Free the prisoner, defeat the guard and grab the gem. # Free [PERSON_NAME] fr…" at bounding box center [652, 167] width 236 height 288
click at [603, 123] on div "# Free the prisoner, defeat the guard and grab the gem. # Free [PERSON_NAME] fr…" at bounding box center [652, 167] width 236 height 288
click at [595, 121] on div "# Free the prisoner, defeat the guard and grab the gem. # Free [PERSON_NAME] fr…" at bounding box center [652, 167] width 236 height 288
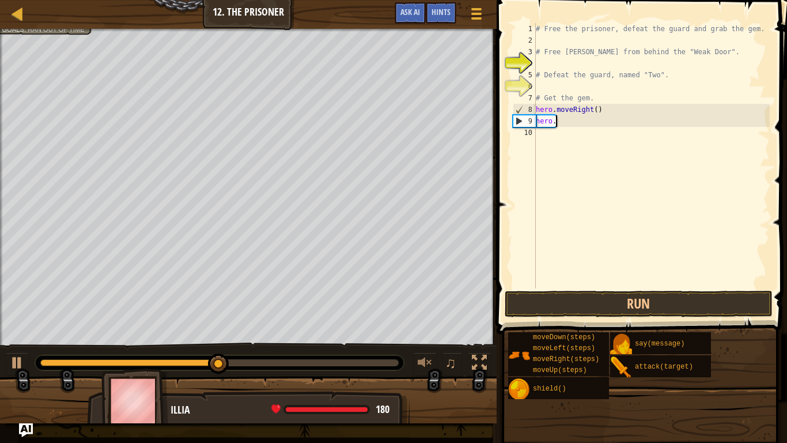
type textarea "h"
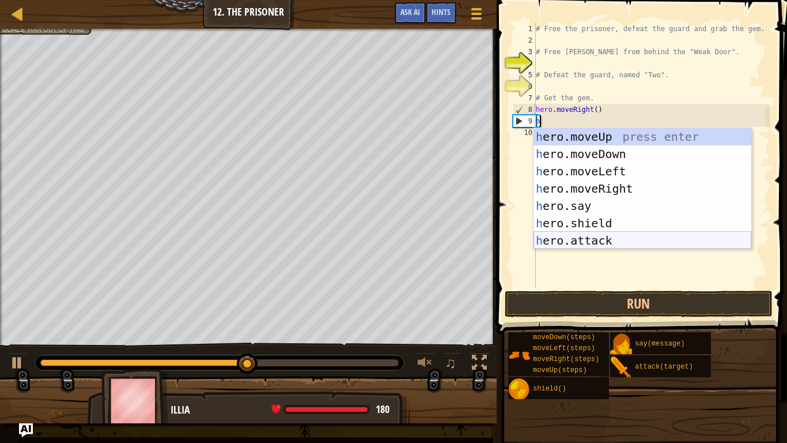
click at [591, 238] on div "h ero.moveUp press enter h ero.moveDown press enter h ero.moveLeft press enter …" at bounding box center [643, 206] width 218 height 156
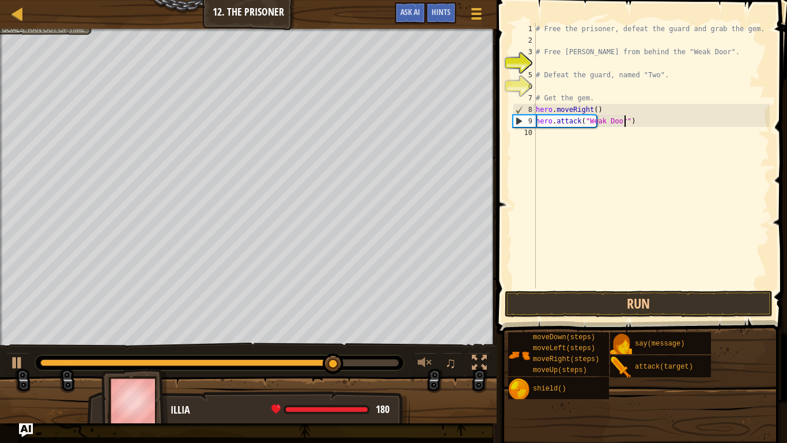
scroll to position [5, 13]
type textarea "hero.attack("Weak Door")"
click at [627, 306] on button "Run" at bounding box center [639, 304] width 269 height 27
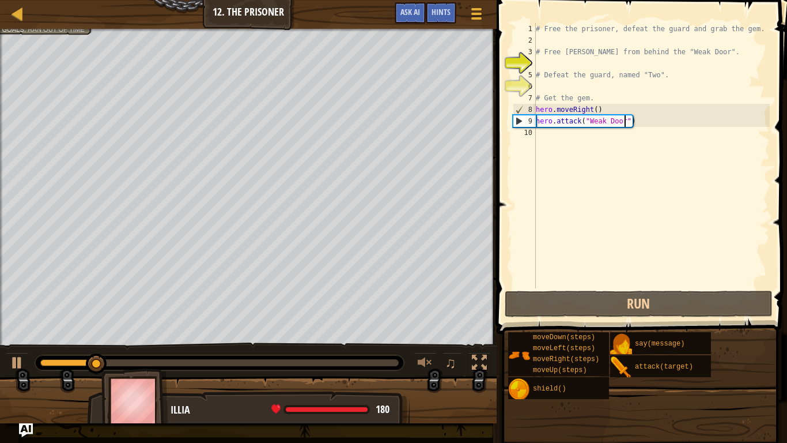
click at [542, 133] on div "# Free the prisoner, defeat the guard and grab the gem. # Free [PERSON_NAME] fr…" at bounding box center [652, 167] width 236 height 288
type textarea "h"
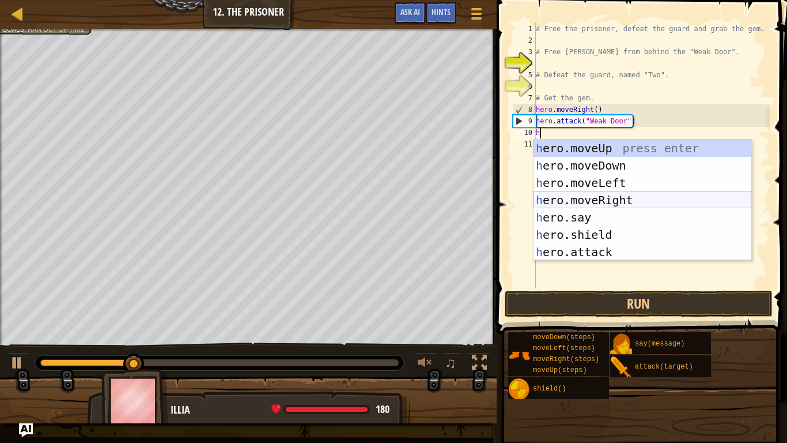
click at [559, 203] on div "h ero.moveUp press enter h ero.moveDown press enter h ero.moveLeft press enter …" at bounding box center [643, 217] width 218 height 156
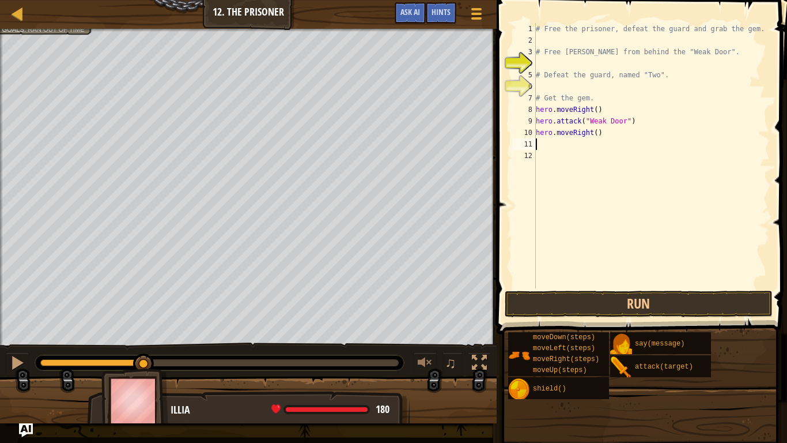
click at [597, 135] on div "# Free the prisoner, defeat the guard and grab the gem. # Free [PERSON_NAME] fr…" at bounding box center [652, 167] width 236 height 288
type textarea "hero.moveRight(2)"
click at [560, 146] on div "# Free the prisoner, defeat the guard and grab the gem. # Free [PERSON_NAME] fr…" at bounding box center [652, 167] width 236 height 288
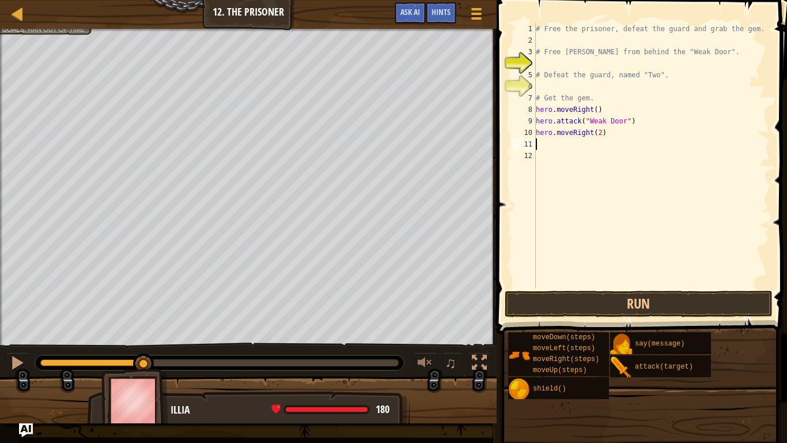
type textarea "h"
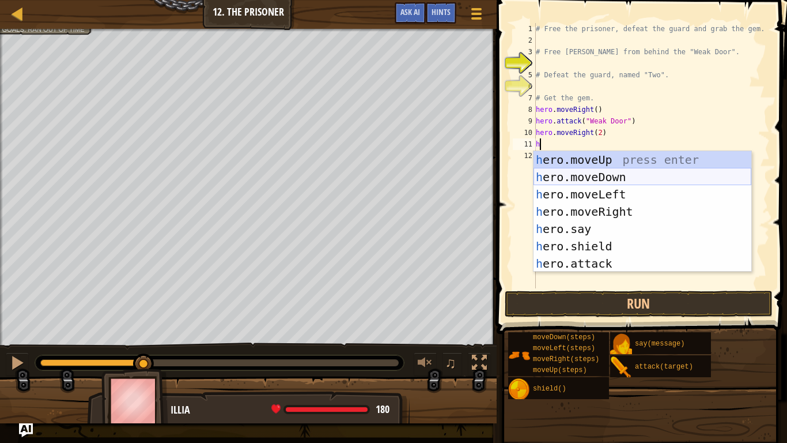
click at [572, 178] on div "h ero.moveUp press enter h ero.moveDown press enter h ero.moveLeft press enter …" at bounding box center [643, 229] width 218 height 156
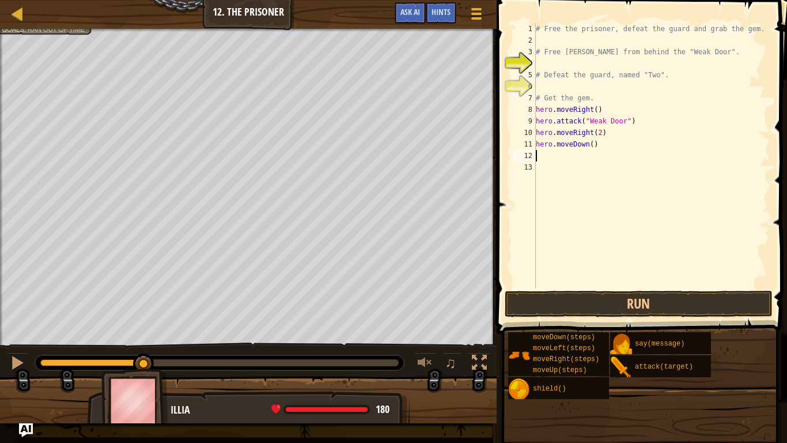
click at [592, 148] on div "# Free the prisoner, defeat the guard and grab the gem. # Free [PERSON_NAME] fr…" at bounding box center [652, 167] width 236 height 288
type textarea "hero.moveDown(2)"
click at [545, 161] on div "# Free the prisoner, defeat the guard and grab the gem. # Free [PERSON_NAME] fr…" at bounding box center [652, 167] width 236 height 288
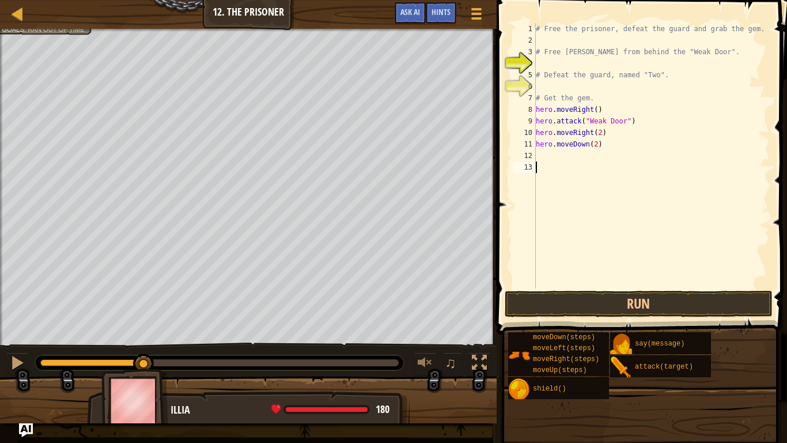
click at [544, 159] on div "# Free the prisoner, defeat the guard and grab the gem. # Free [PERSON_NAME] fr…" at bounding box center [652, 167] width 236 height 288
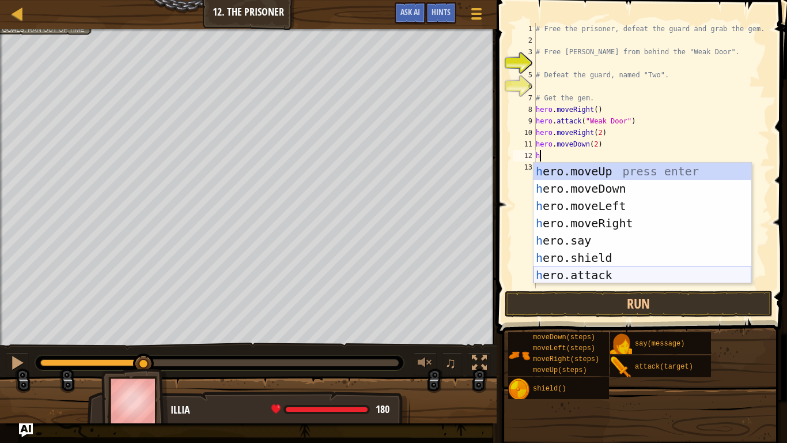
click at [580, 270] on div "h ero.moveUp press enter h ero.moveDown press enter h ero.moveLeft press enter …" at bounding box center [643, 241] width 218 height 156
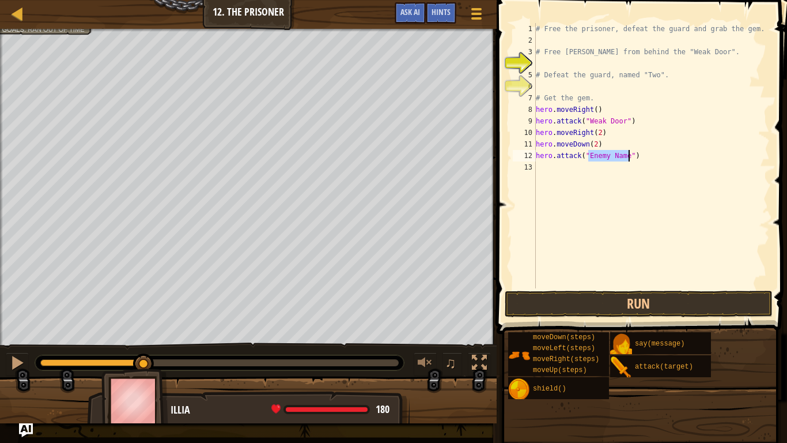
scroll to position [5, 8]
type textarea "hero.attack("Two")"
click at [556, 173] on div "# Free the prisoner, defeat the guard and grab the gem. # Free [PERSON_NAME] fr…" at bounding box center [652, 167] width 236 height 288
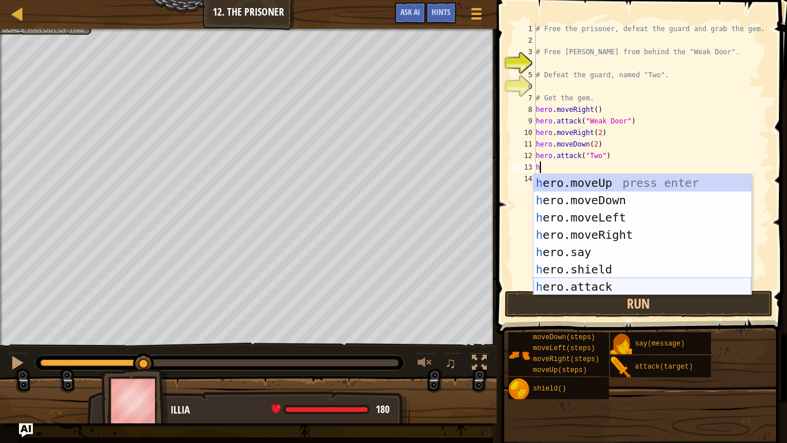
click at [566, 285] on div "h ero.moveUp press enter h ero.moveDown press enter h ero.moveLeft press enter …" at bounding box center [643, 252] width 218 height 156
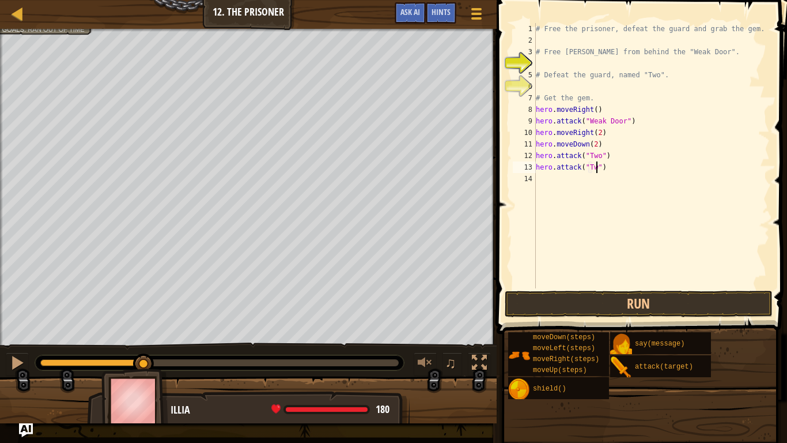
type textarea "hero.attack("Two")"
click at [568, 176] on div "# Free the prisoner, defeat the guard and grab the gem. # Free [PERSON_NAME] fr…" at bounding box center [652, 167] width 236 height 288
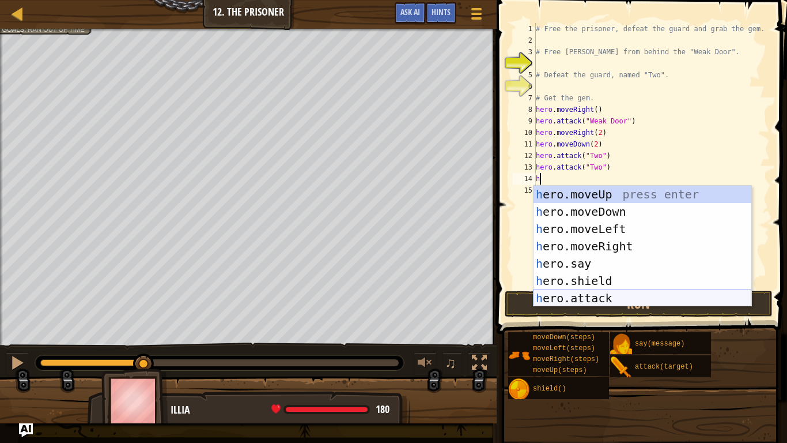
click at [643, 291] on div "h ero.moveUp press enter h ero.moveDown press enter h ero.moveLeft press enter …" at bounding box center [643, 264] width 218 height 156
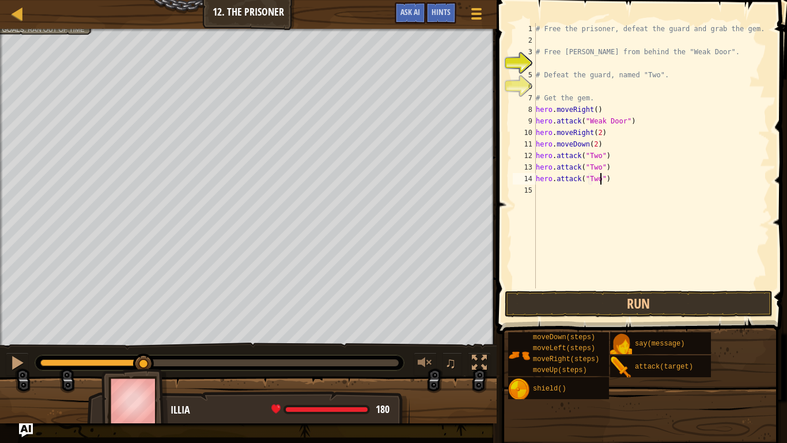
scroll to position [5, 9]
click at [596, 139] on div "# Free the prisoner, defeat the guard and grab the gem. # Free [PERSON_NAME] fr…" at bounding box center [652, 167] width 236 height 288
type textarea "hero.moveDown(3)"
click at [559, 187] on div "# Free the prisoner, defeat the guard and grab the gem. # Free [PERSON_NAME] fr…" at bounding box center [652, 167] width 236 height 288
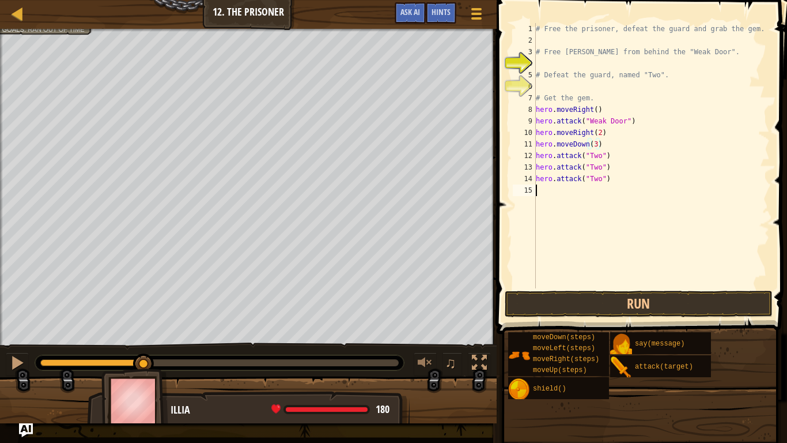
scroll to position [5, 0]
type textarea "h"
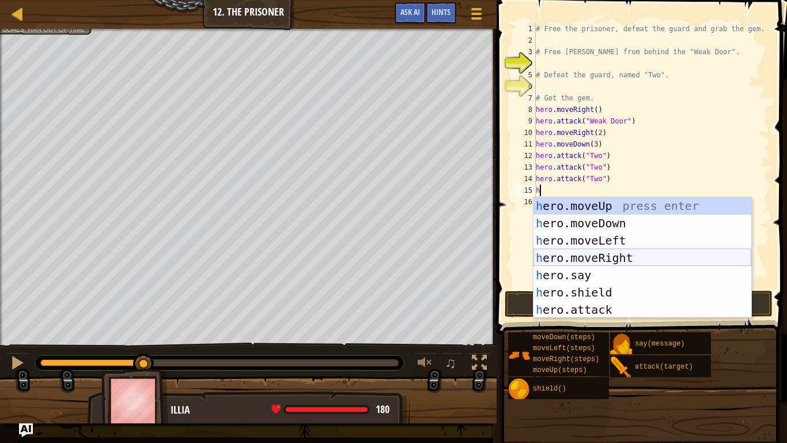
click at [589, 252] on div "h ero.moveUp press enter h ero.moveDown press enter h ero.moveLeft press enter …" at bounding box center [643, 275] width 218 height 156
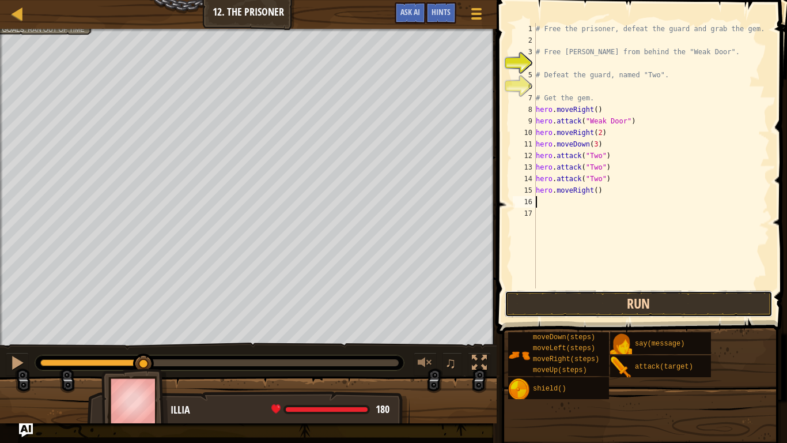
click at [612, 310] on button "Run" at bounding box center [639, 304] width 269 height 27
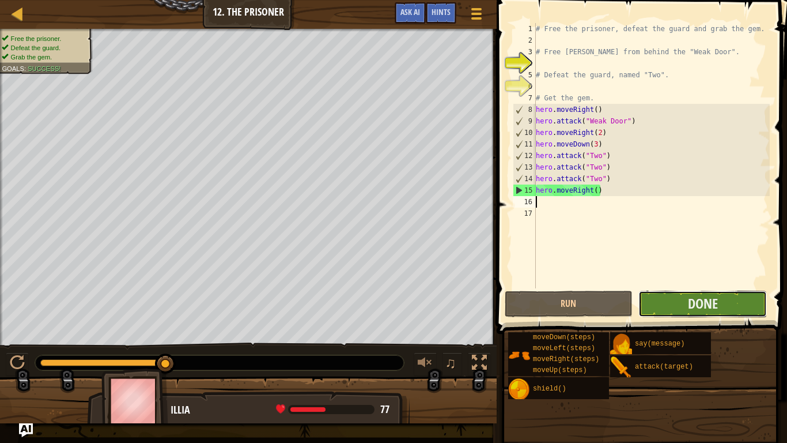
click at [732, 301] on button "Done" at bounding box center [703, 304] width 129 height 27
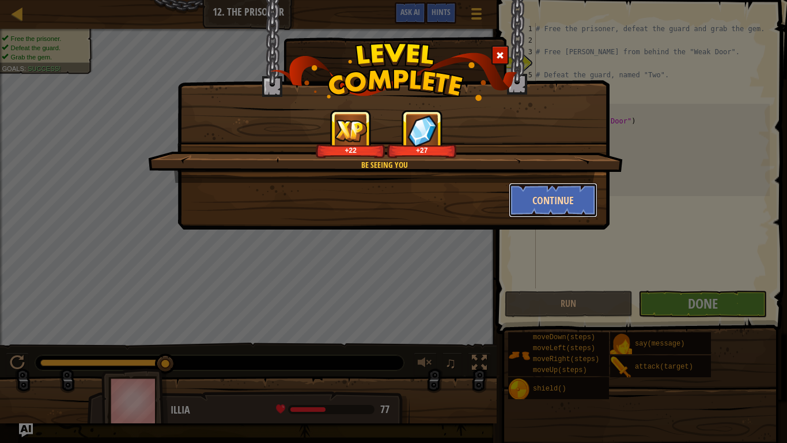
click at [533, 212] on button "Continue" at bounding box center [553, 200] width 89 height 35
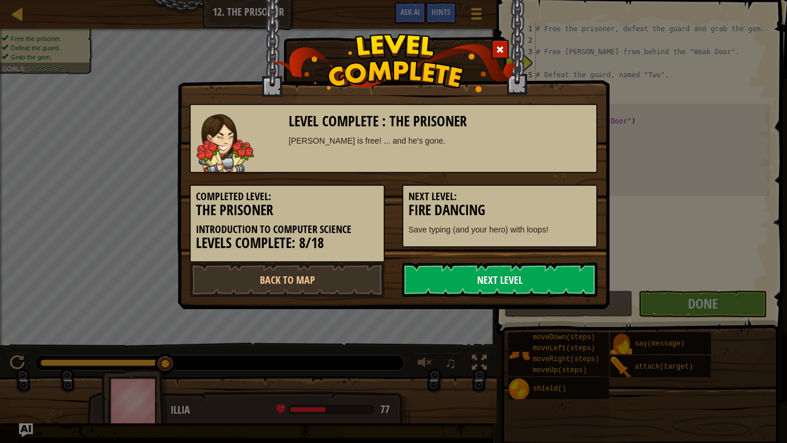
click at [474, 270] on link "Next Level" at bounding box center [499, 279] width 195 height 35
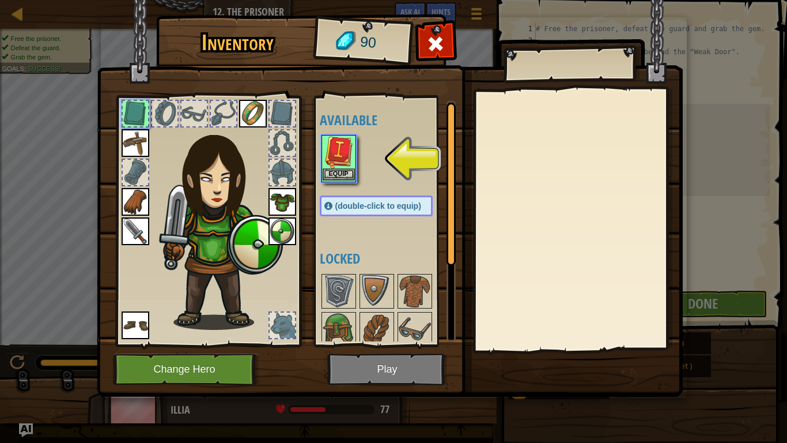
click at [348, 167] on img at bounding box center [339, 152] width 32 height 32
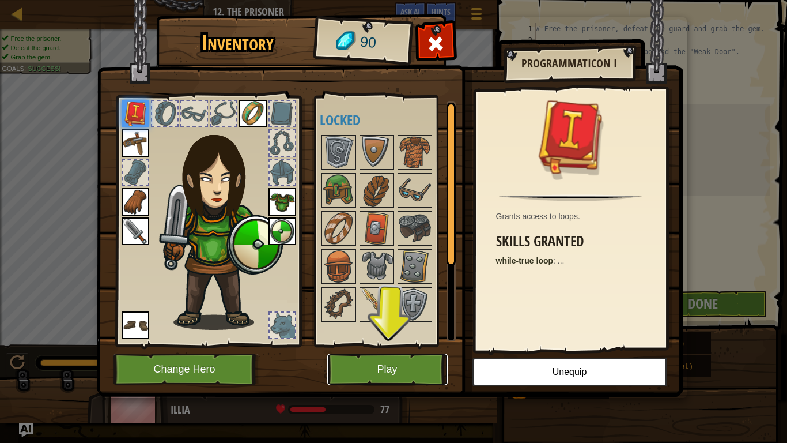
click at [388, 364] on button "Play" at bounding box center [387, 369] width 120 height 32
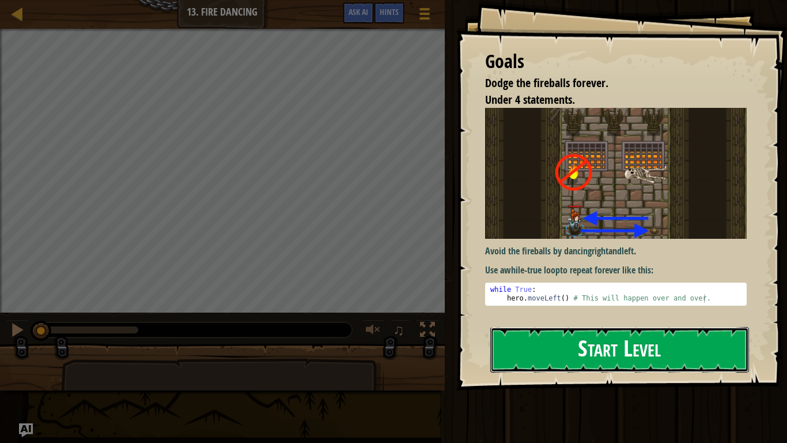
click at [578, 360] on button "Start Level" at bounding box center [620, 350] width 259 height 46
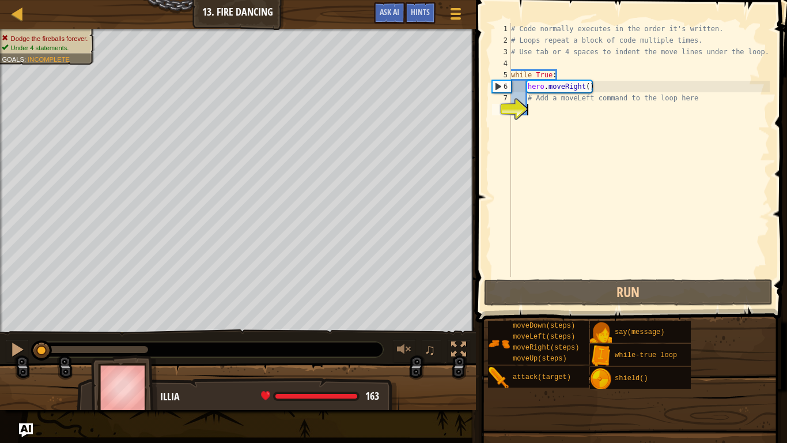
click at [557, 111] on div "# Code normally executes in the order it's written. # Loops repeat a block of c…" at bounding box center [639, 161] width 261 height 277
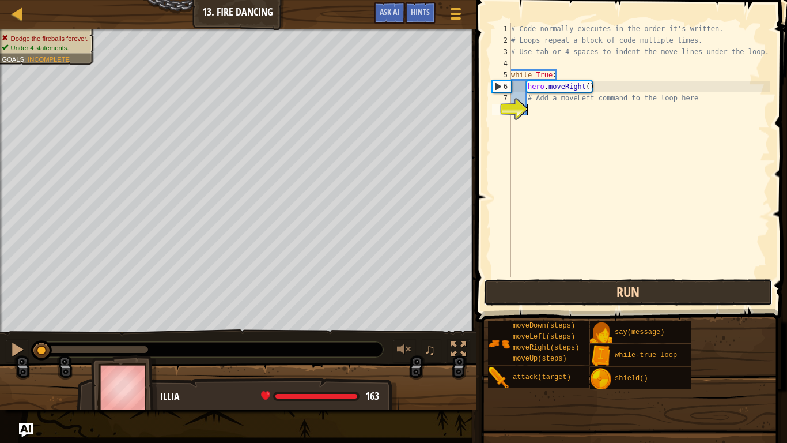
click at [551, 287] on button "Run" at bounding box center [628, 292] width 289 height 27
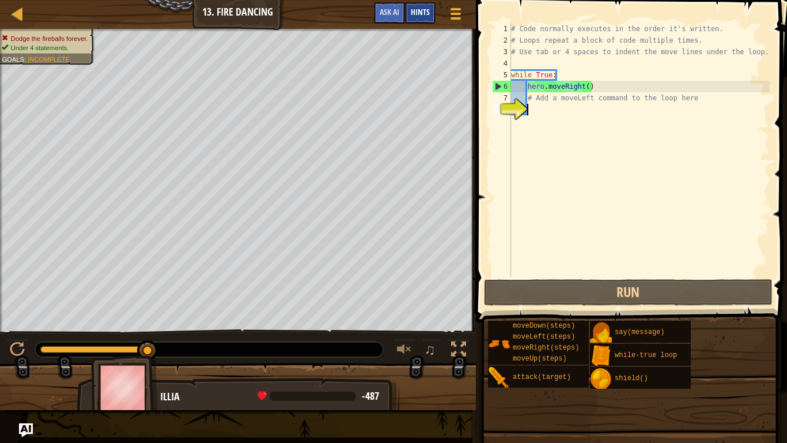
click at [417, 9] on span "Hints" at bounding box center [420, 11] width 19 height 11
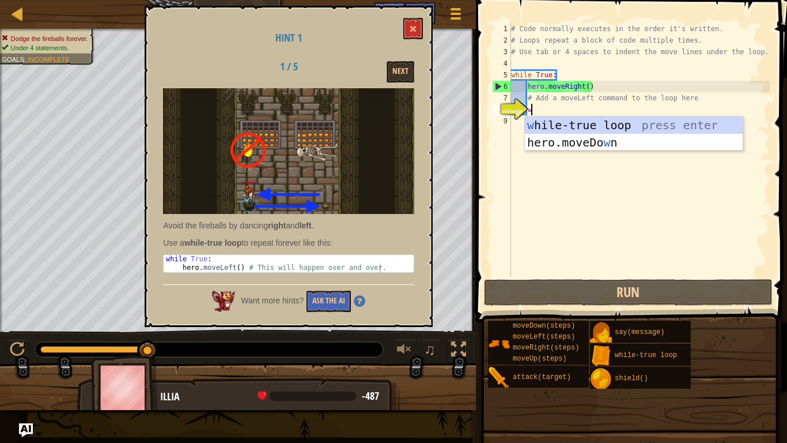
scroll to position [5, 2]
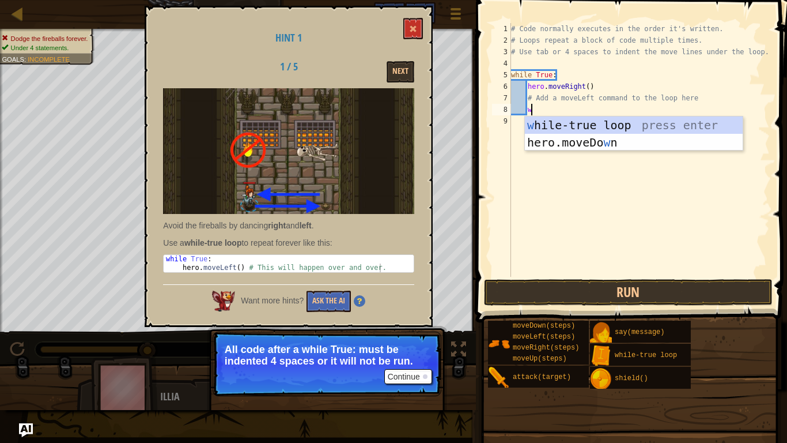
type textarea "w"
click at [418, 364] on button "Continue" at bounding box center [408, 376] width 48 height 15
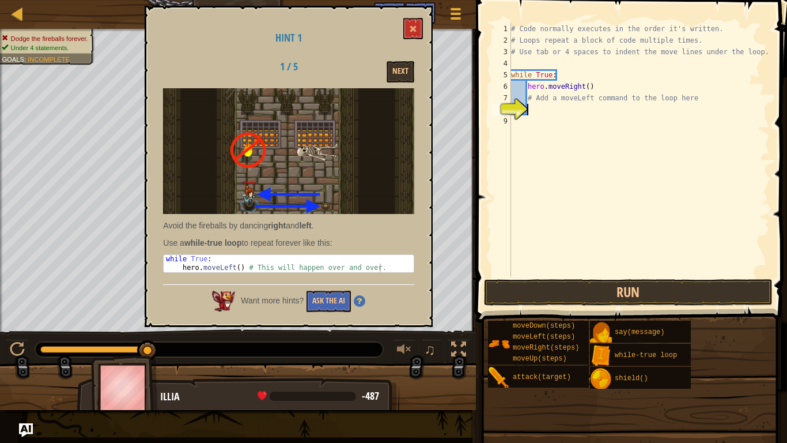
type textarea "w"
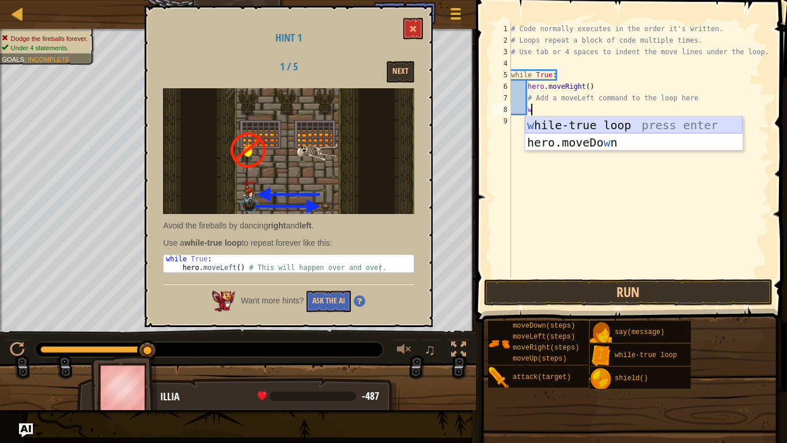
click at [621, 124] on div "w [PERSON_NAME]-true loop press enter hero.moveDo w n press enter" at bounding box center [634, 150] width 218 height 69
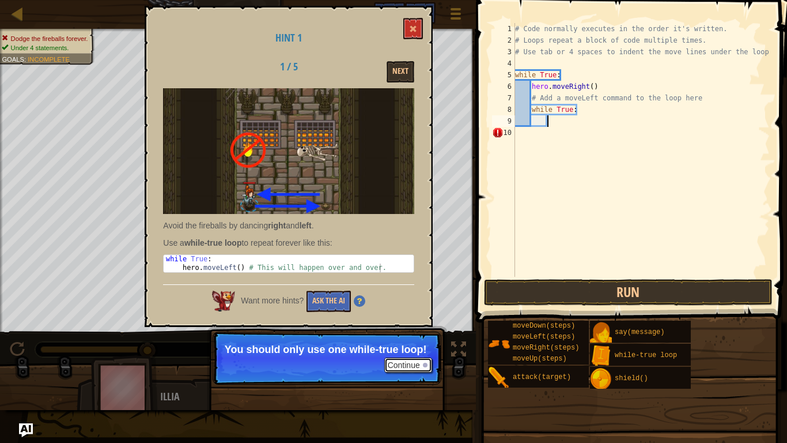
click at [406, 359] on button "Continue" at bounding box center [408, 364] width 48 height 15
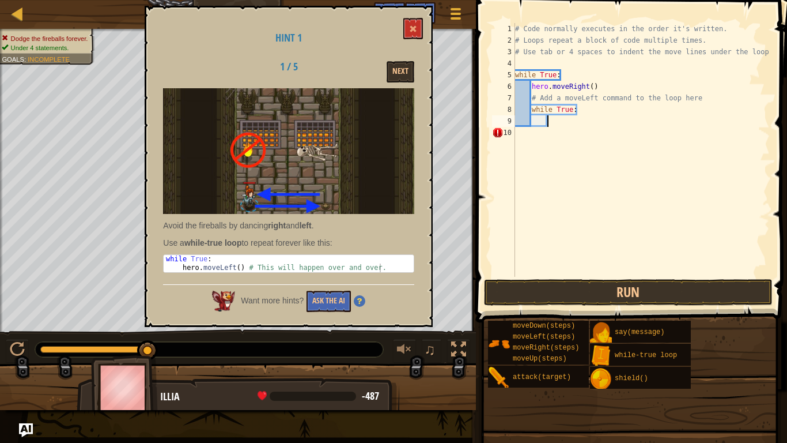
scroll to position [5, 4]
click at [579, 114] on div "# Code normally executes in the order it's written. # Loops repeat a block of c…" at bounding box center [641, 161] width 257 height 277
type textarea "w"
type textarea "h"
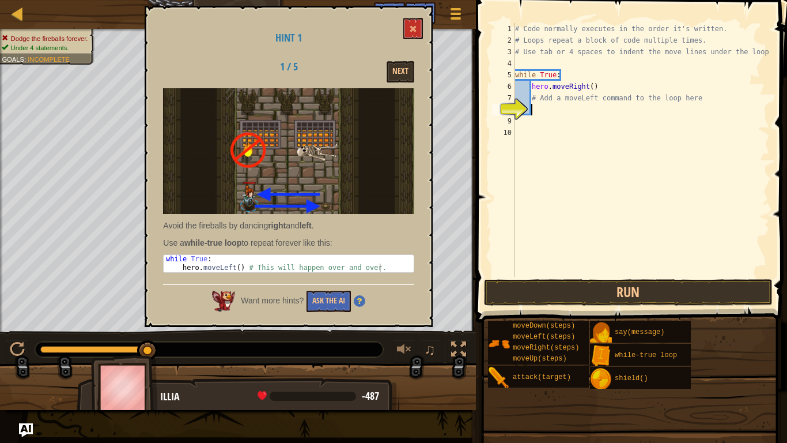
scroll to position [5, 2]
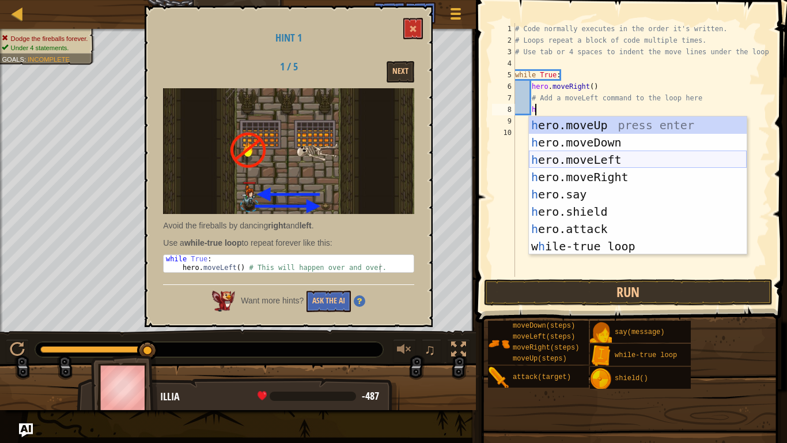
click at [663, 160] on div "h ero.moveUp press enter h ero.moveDown press enter h ero.moveLeft press enter …" at bounding box center [638, 202] width 218 height 173
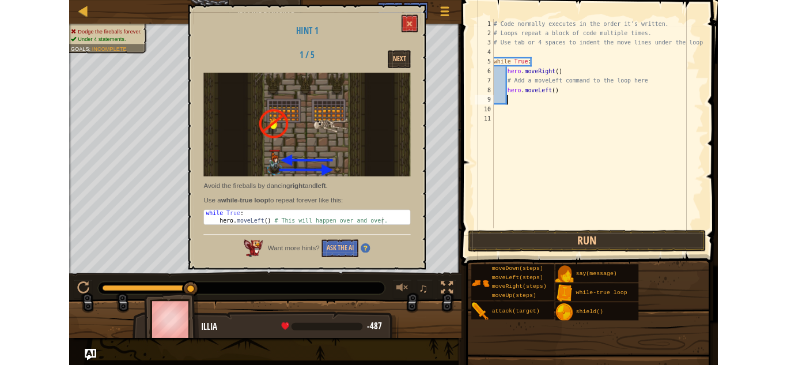
scroll to position [5, 2]
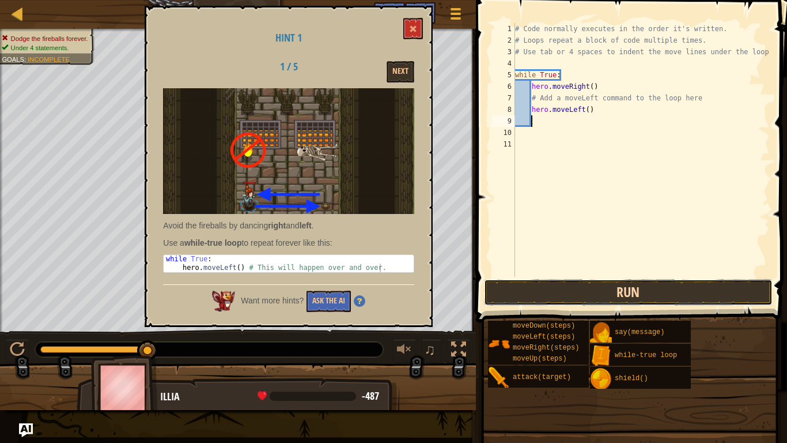
click at [587, 289] on button "Run" at bounding box center [628, 292] width 289 height 27
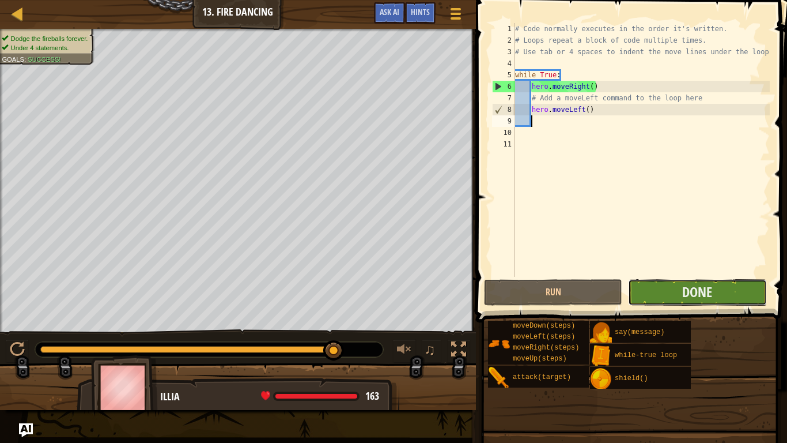
click at [660, 288] on button "Done" at bounding box center [697, 292] width 138 height 27
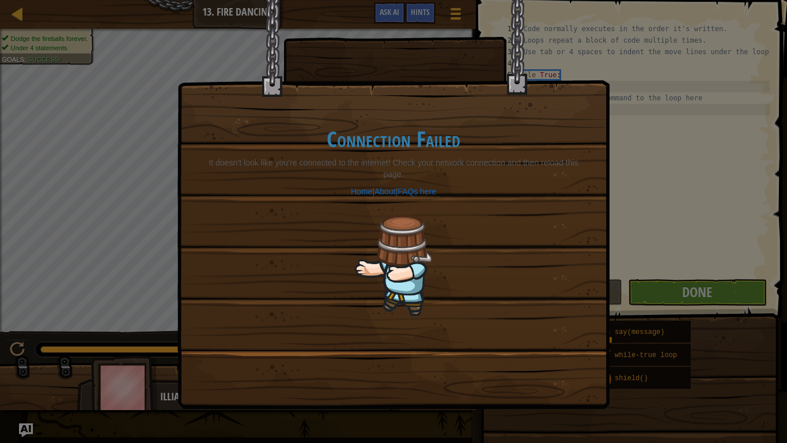
click at [85, 31] on div "Connection Failed It doesn’t look like you’re connected to the internet! Check …" at bounding box center [393, 221] width 787 height 443
click at [374, 142] on h1 "Connection Failed" at bounding box center [393, 139] width 385 height 24
click at [83, 248] on div "Connection Failed It doesn’t look like you’re connected to the internet! Check …" at bounding box center [393, 221] width 787 height 443
click at [27, 10] on div "Connection Failed It doesn’t look like you’re connected to the internet! Check …" at bounding box center [393, 221] width 787 height 443
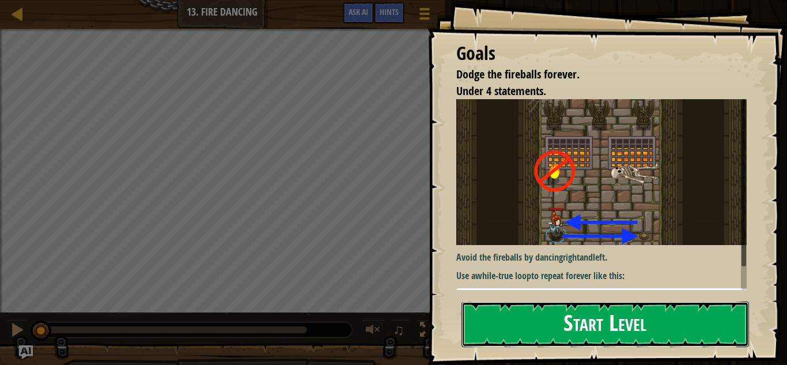
click at [561, 326] on button "Start Level" at bounding box center [606, 324] width 288 height 46
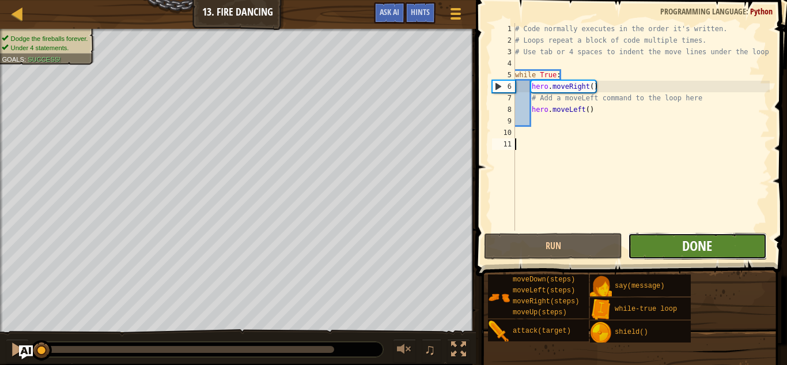
click at [701, 246] on span "Done" at bounding box center [697, 245] width 30 height 18
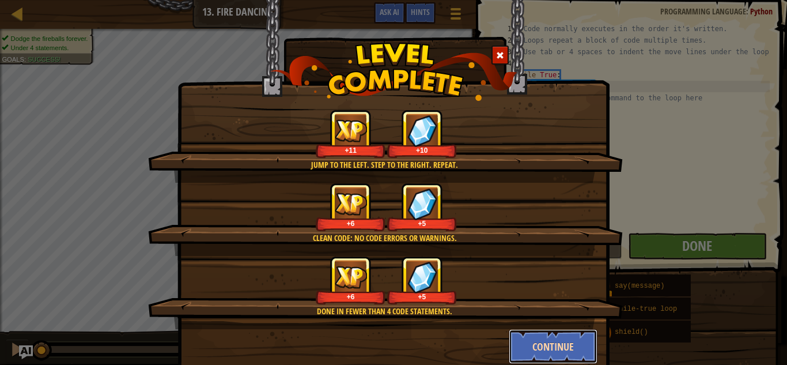
click at [548, 349] on button "Continue" at bounding box center [553, 346] width 89 height 35
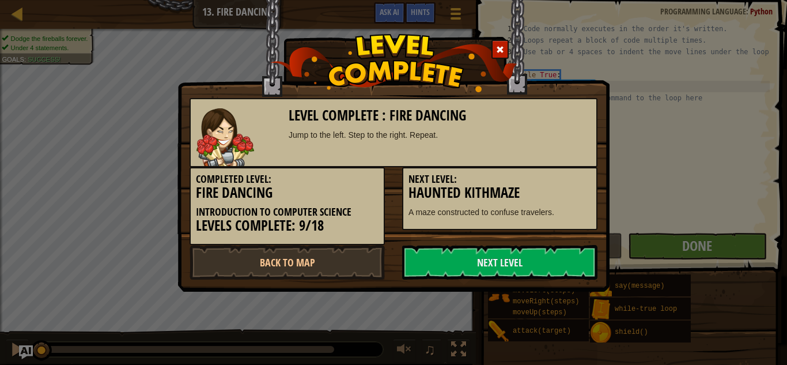
click at [497, 212] on p "A maze constructed to confuse travelers." at bounding box center [500, 212] width 183 height 12
click at [463, 266] on link "Next Level" at bounding box center [499, 262] width 195 height 35
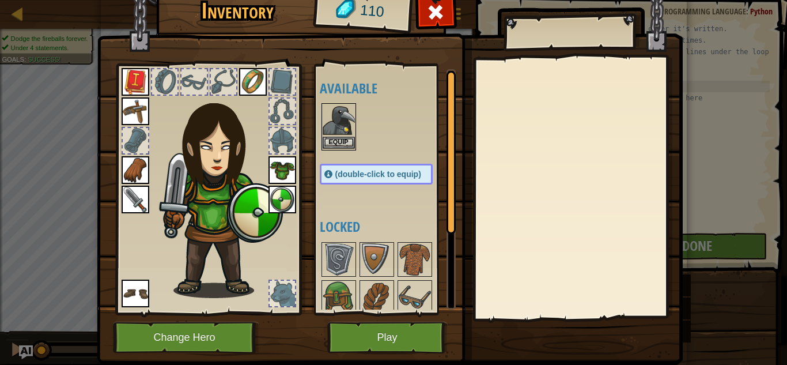
click at [328, 133] on img at bounding box center [339, 120] width 32 height 32
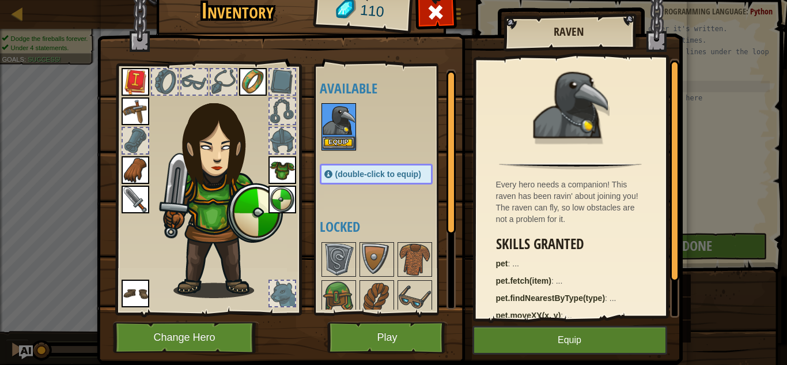
click at [328, 133] on img at bounding box center [339, 120] width 32 height 32
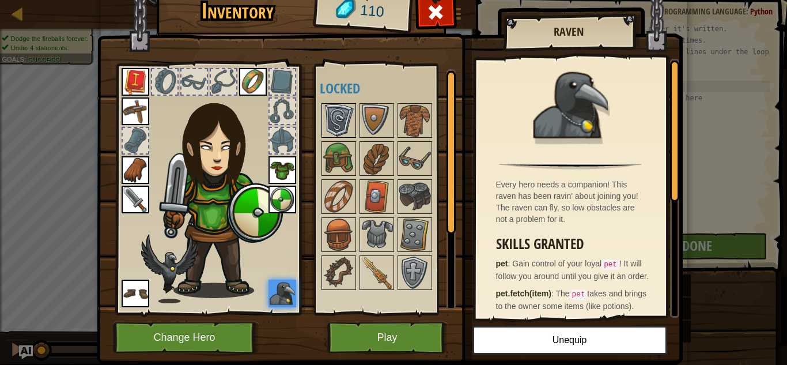
click at [334, 125] on img at bounding box center [339, 120] width 32 height 32
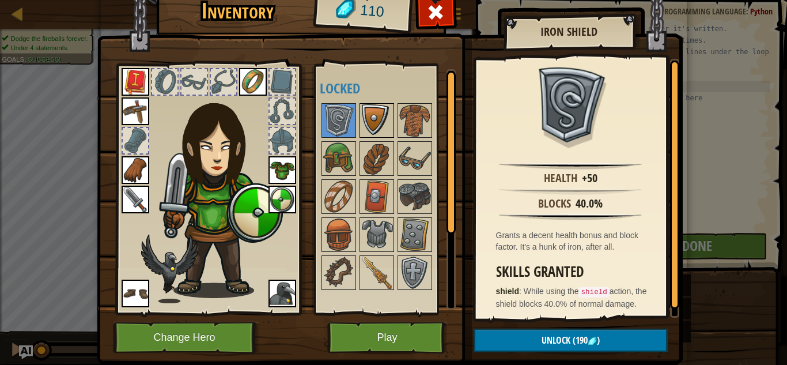
click at [367, 133] on img at bounding box center [377, 120] width 32 height 32
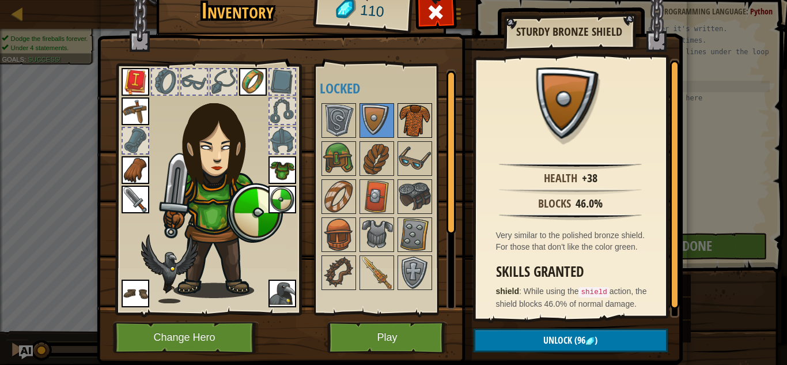
click at [404, 130] on img at bounding box center [415, 120] width 32 height 32
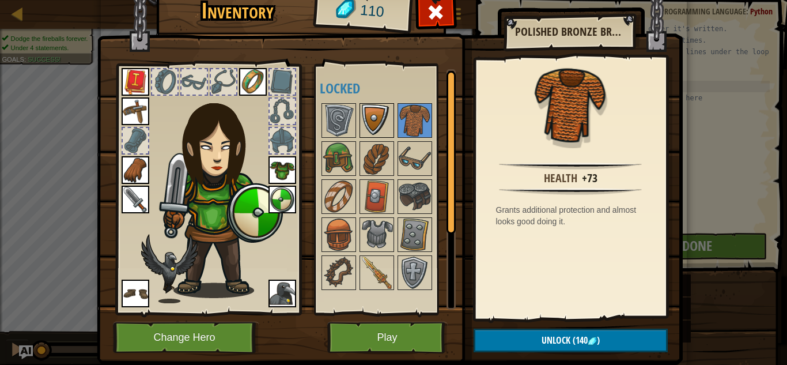
click at [372, 129] on img at bounding box center [377, 120] width 32 height 32
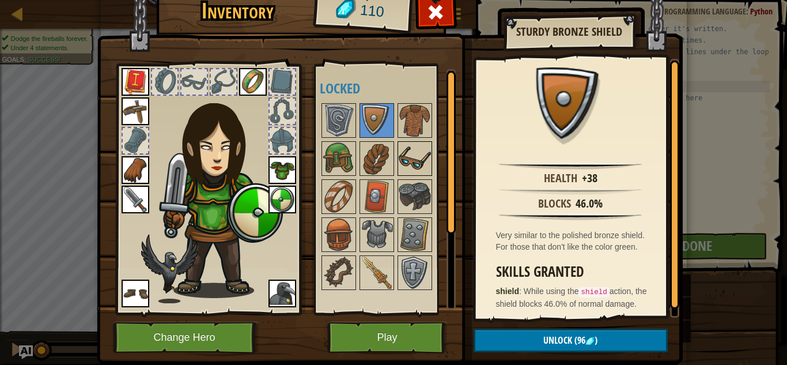
click at [402, 155] on img at bounding box center [415, 158] width 32 height 32
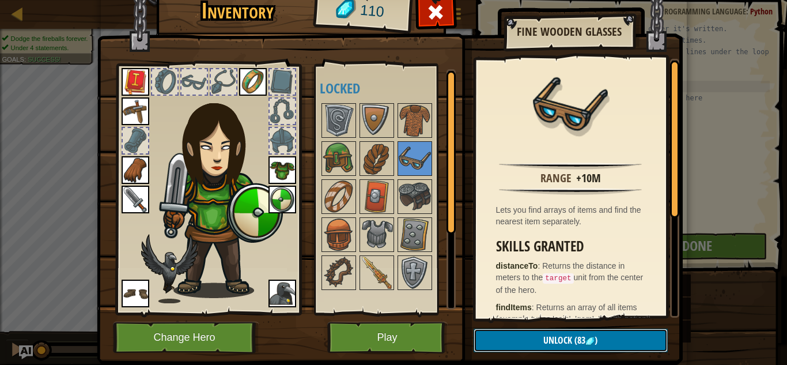
click at [532, 335] on button "Unlock (83 )" at bounding box center [571, 341] width 194 height 24
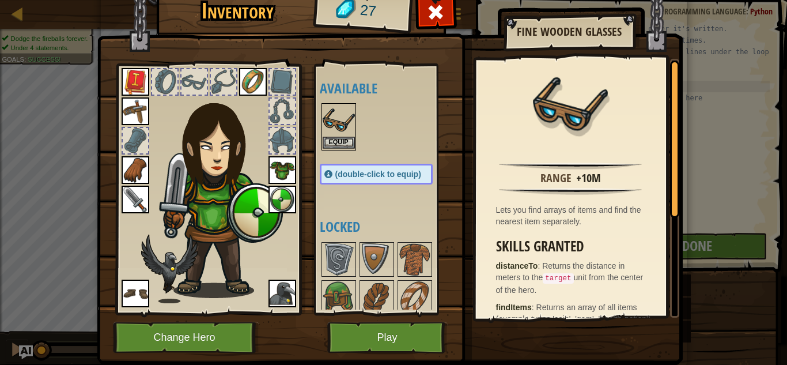
click at [337, 127] on img at bounding box center [339, 120] width 32 height 32
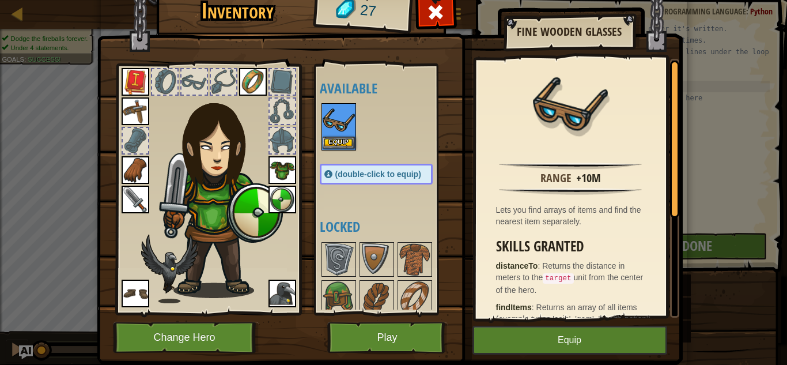
click at [337, 127] on img at bounding box center [339, 120] width 32 height 32
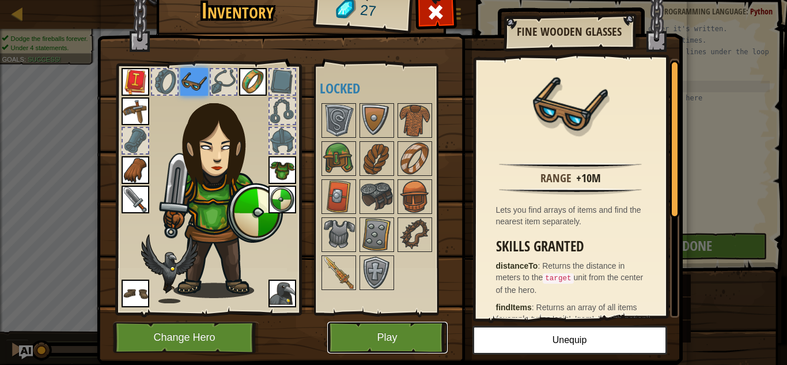
click at [400, 325] on button "Play" at bounding box center [387, 338] width 120 height 32
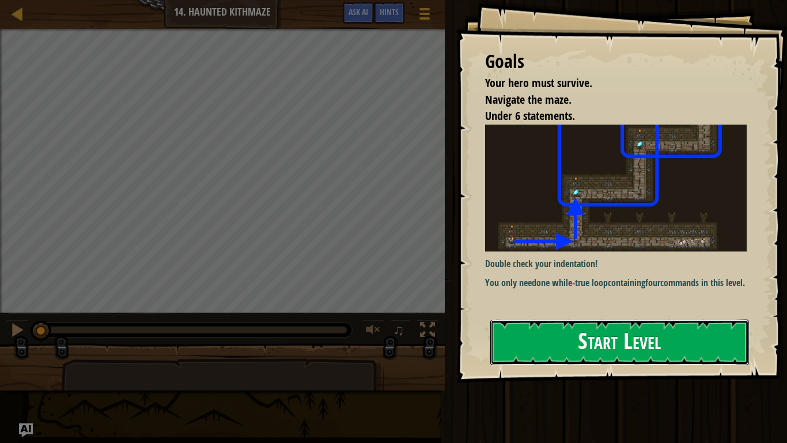
click at [580, 327] on button "Start Level" at bounding box center [620, 342] width 259 height 46
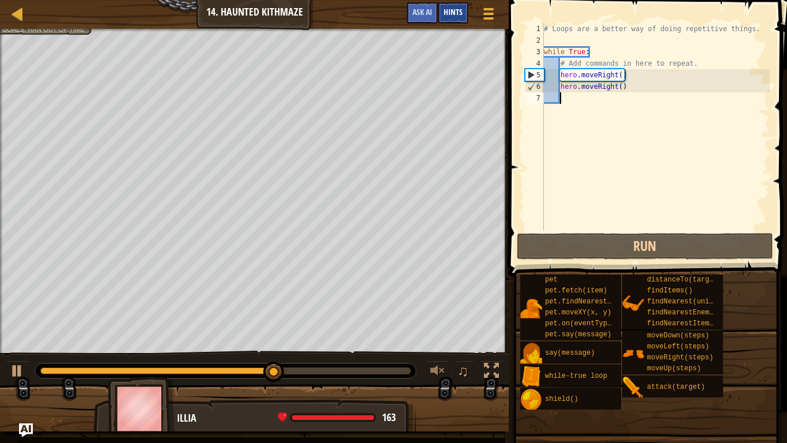
click at [463, 6] on div "Hints" at bounding box center [453, 12] width 31 height 21
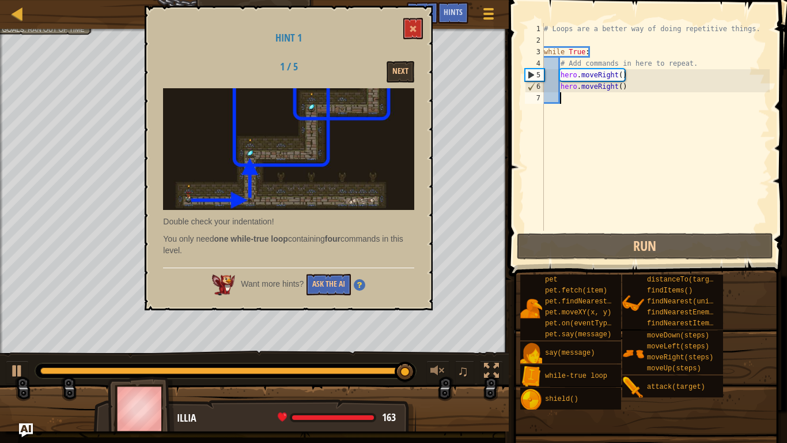
click at [575, 102] on div "# Loops are a better way of doing repetitive things. while True : # Add command…" at bounding box center [656, 138] width 228 height 231
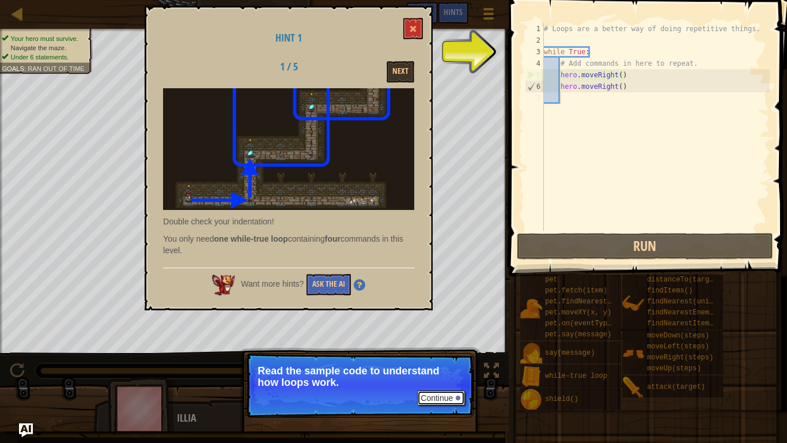
click at [459, 364] on div at bounding box center [458, 397] width 5 height 5
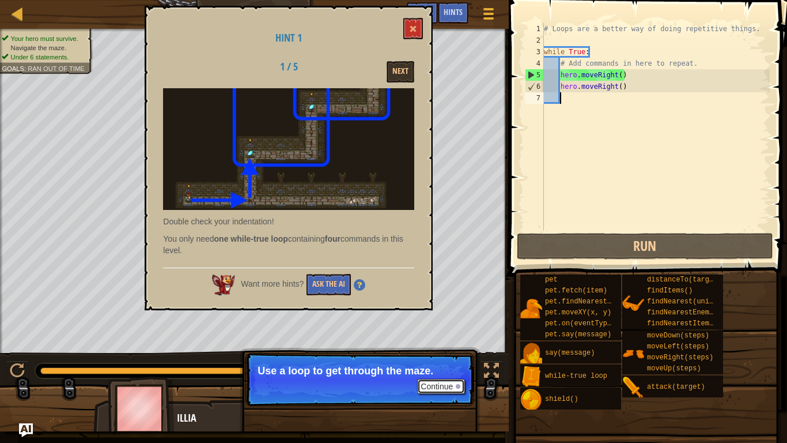
click at [450, 364] on button "Continue" at bounding box center [441, 386] width 48 height 15
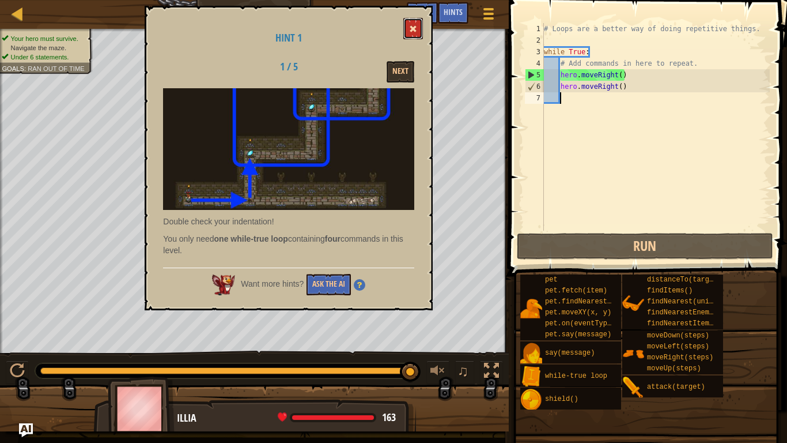
click at [418, 24] on button at bounding box center [413, 28] width 20 height 21
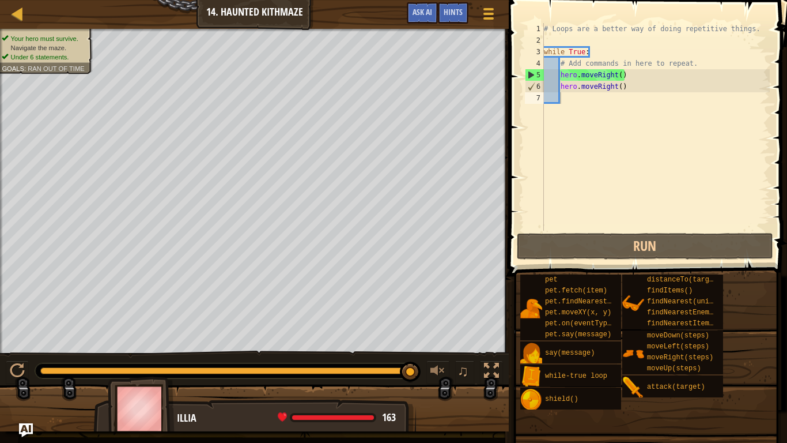
click at [575, 103] on div "# Loops are a better way of doing repetitive things. while True : # Add command…" at bounding box center [656, 138] width 228 height 231
type textarea "h"
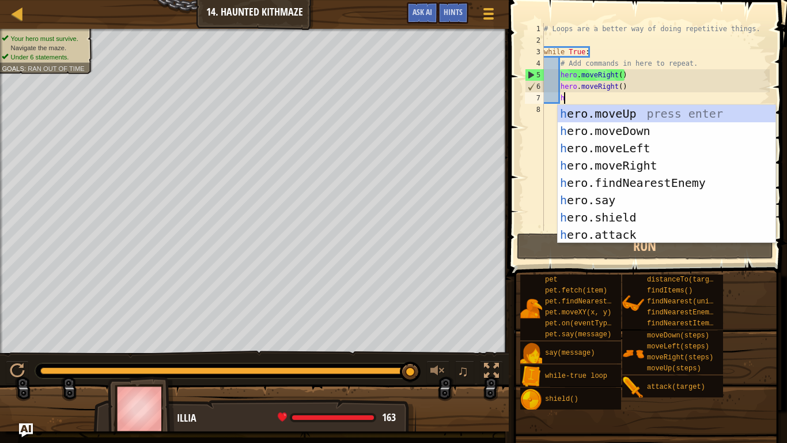
scroll to position [5, 2]
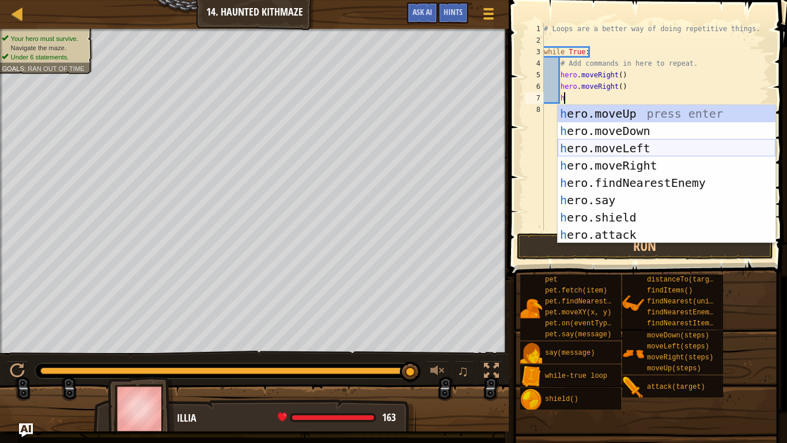
click at [612, 146] on div "h ero.moveUp press enter h ero.moveDown press enter h ero.moveLeft press enter …" at bounding box center [667, 191] width 218 height 173
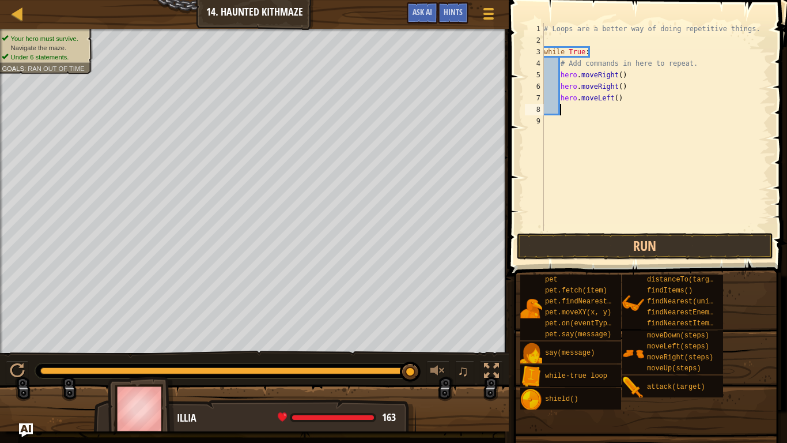
scroll to position [5, 2]
click at [615, 239] on button "Run" at bounding box center [645, 246] width 256 height 27
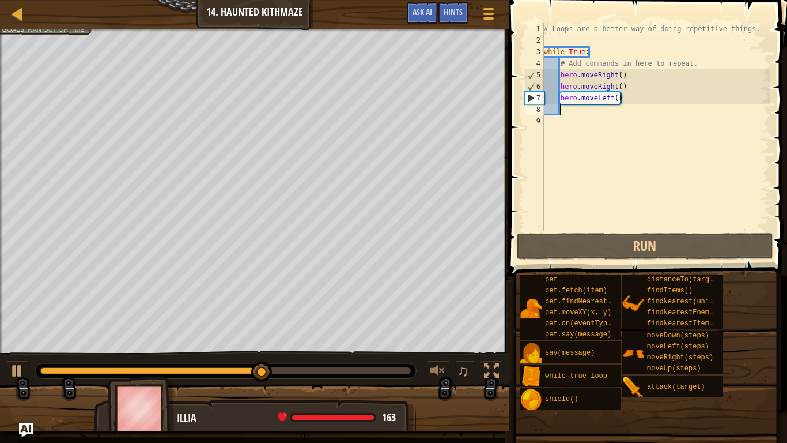
click at [627, 101] on div "# Loops are a better way of doing repetitive things. while True : # Add command…" at bounding box center [656, 138] width 228 height 231
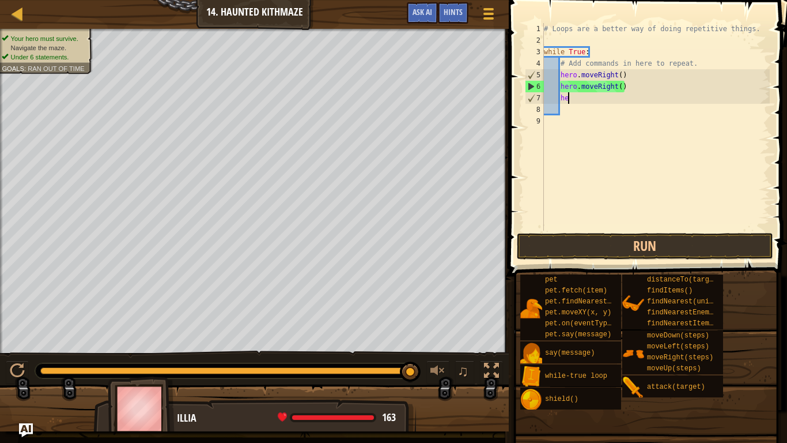
type textarea "h"
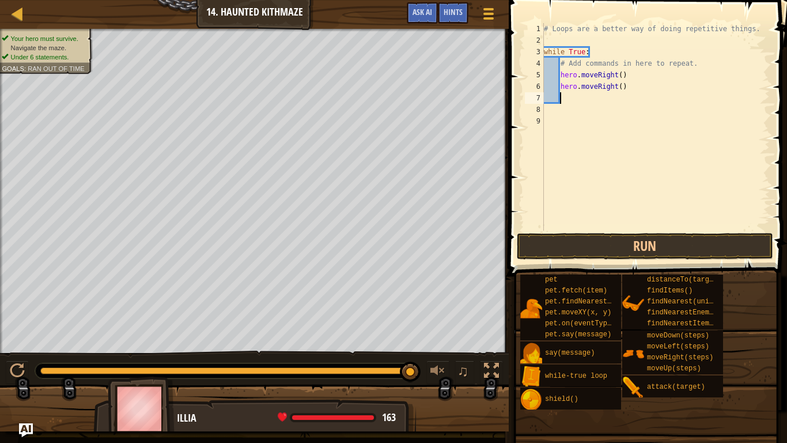
type textarea "h"
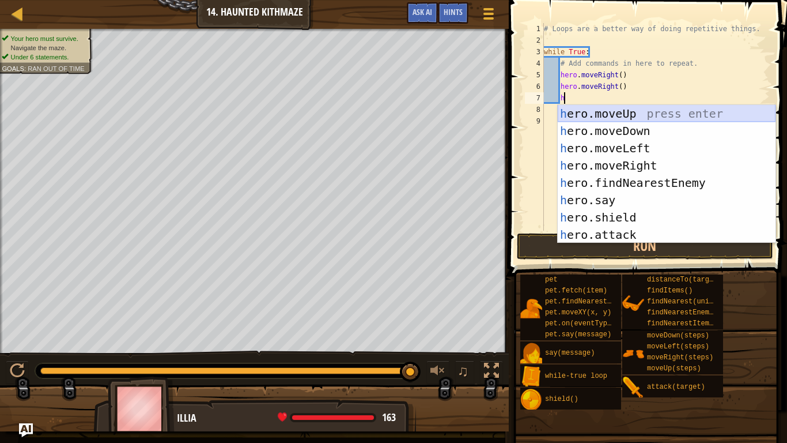
click at [670, 118] on div "h ero.moveUp press enter h ero.moveDown press enter h ero.moveLeft press enter …" at bounding box center [667, 191] width 218 height 173
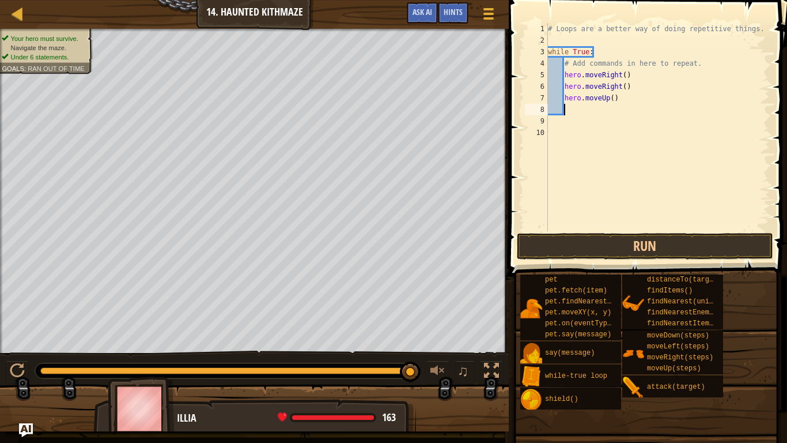
scroll to position [5, 2]
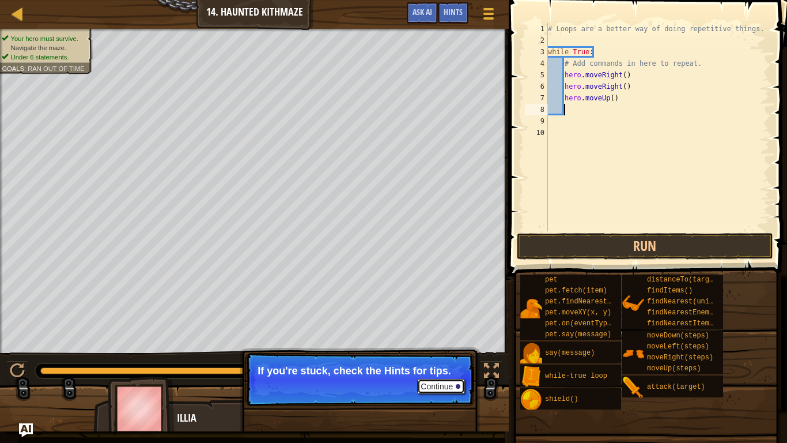
click at [444, 364] on button "Continue" at bounding box center [441, 386] width 48 height 15
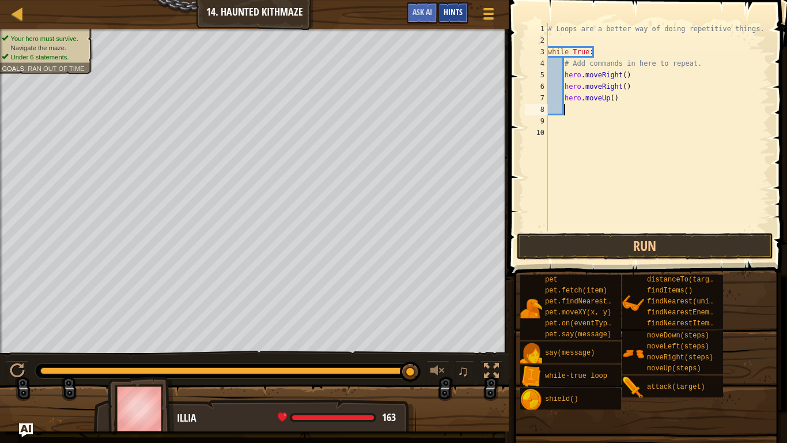
click at [441, 3] on div "Hints" at bounding box center [453, 12] width 31 height 21
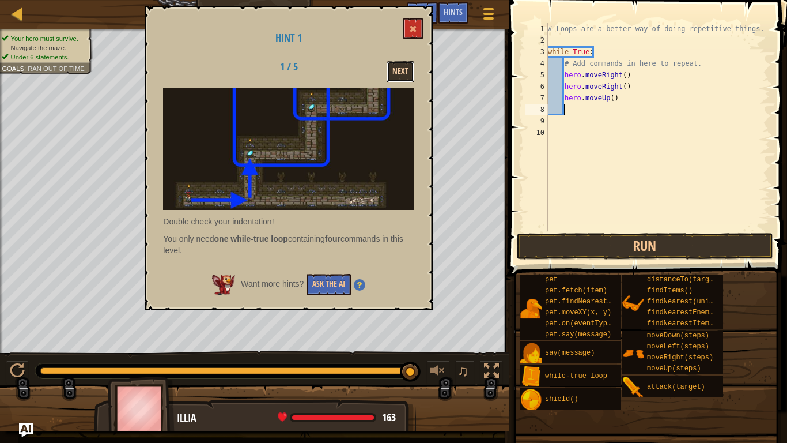
click at [408, 77] on button "Next" at bounding box center [401, 71] width 28 height 21
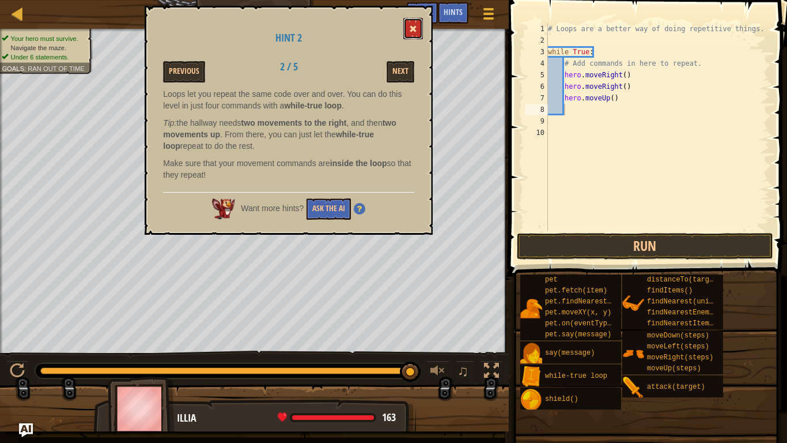
click at [412, 25] on span at bounding box center [413, 29] width 8 height 8
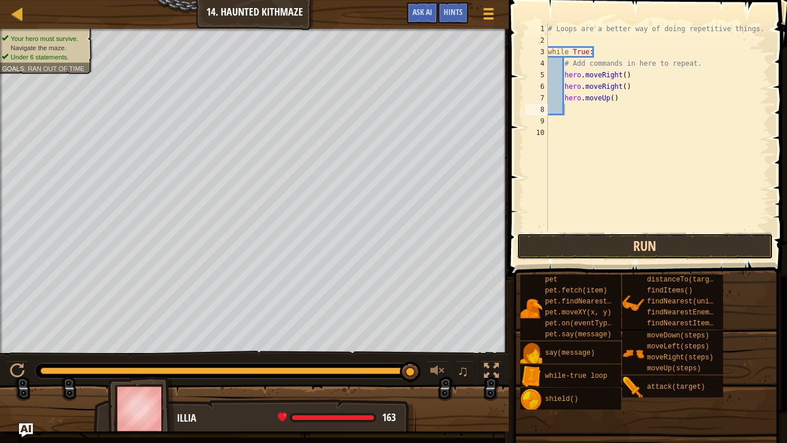
click at [625, 239] on button "Run" at bounding box center [645, 246] width 256 height 27
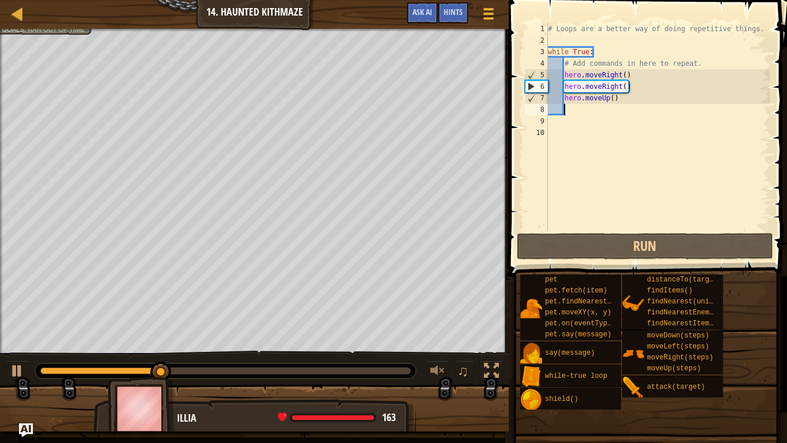
type textarea "m"
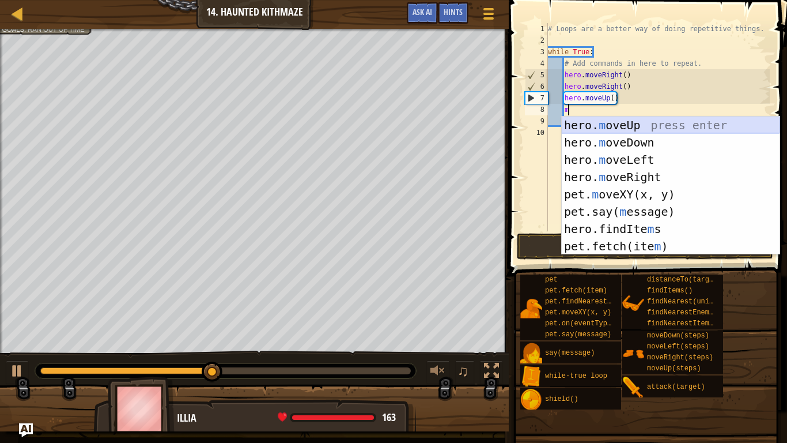
click at [618, 125] on div "hero. m oveUp press enter hero. m oveDown press enter hero. m oveLeft press ent…" at bounding box center [671, 202] width 218 height 173
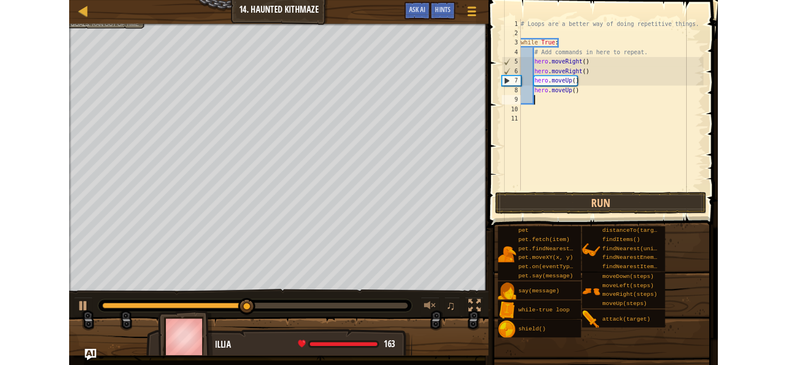
scroll to position [5, 2]
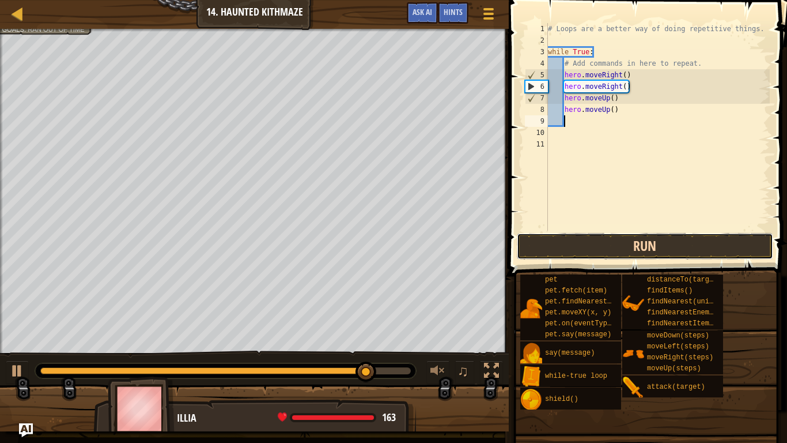
click at [570, 247] on button "Run" at bounding box center [645, 246] width 256 height 27
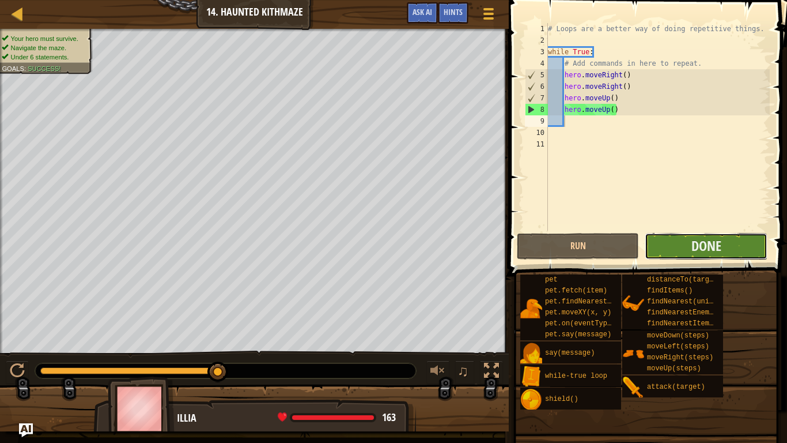
click at [670, 240] on button "Done" at bounding box center [706, 246] width 122 height 27
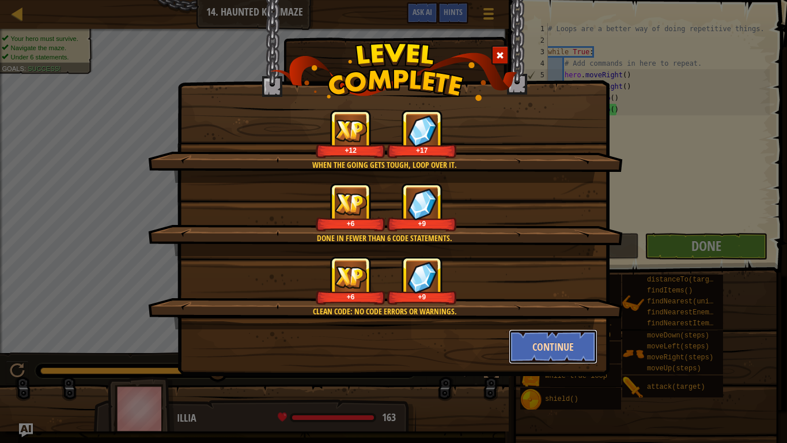
click at [557, 339] on button "Continue" at bounding box center [553, 346] width 89 height 35
click at [546, 360] on div "When the going gets tough, loop over it. +12 +17 Done in fewer than 6 code stat…" at bounding box center [393, 221] width 787 height 443
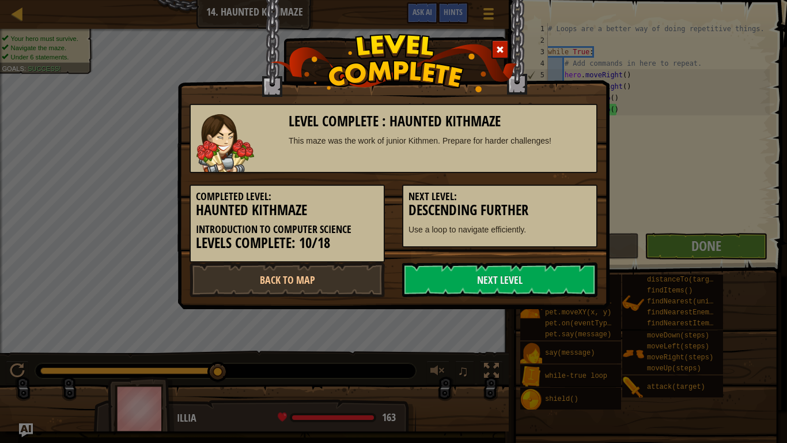
click at [511, 216] on h3 "Descending Further" at bounding box center [500, 210] width 183 height 16
click at [479, 282] on link "Next Level" at bounding box center [499, 279] width 195 height 35
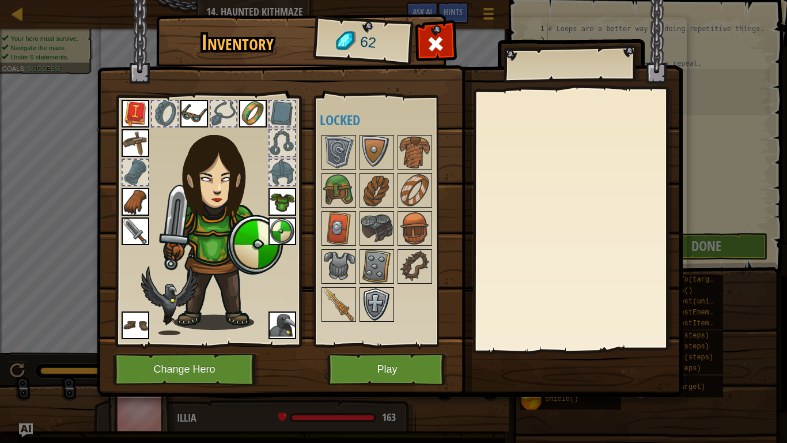
click at [368, 302] on img at bounding box center [377, 304] width 32 height 32
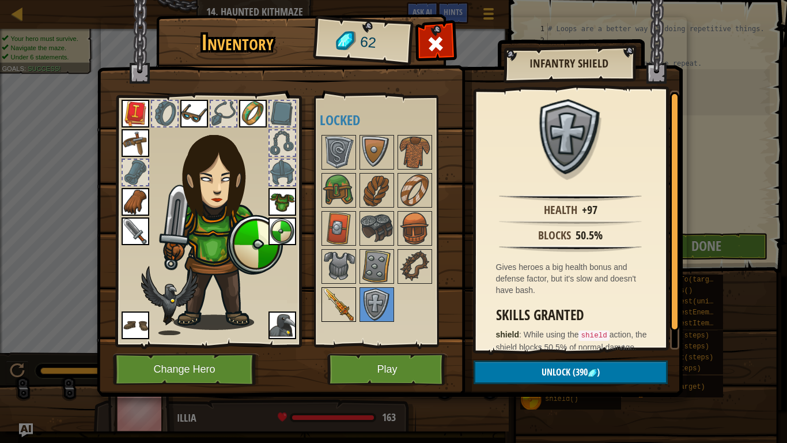
click at [352, 305] on img at bounding box center [339, 304] width 32 height 32
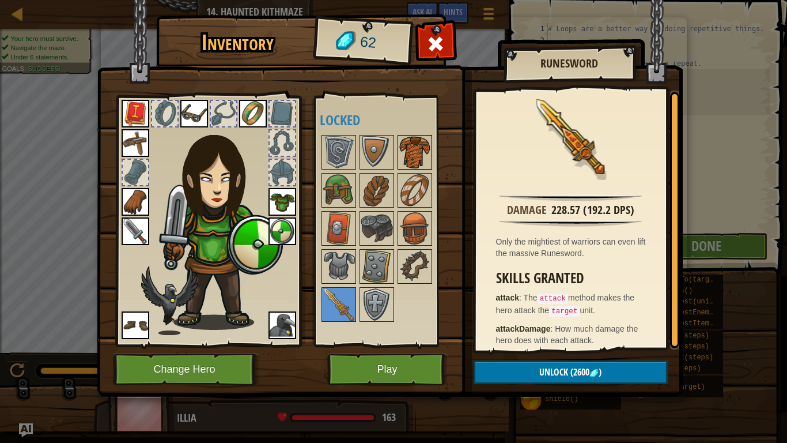
click at [417, 148] on img at bounding box center [415, 152] width 32 height 32
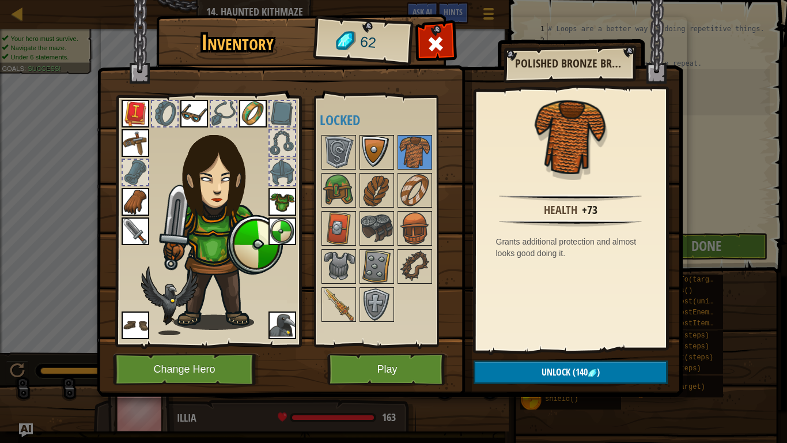
click at [387, 154] on img at bounding box center [377, 152] width 32 height 32
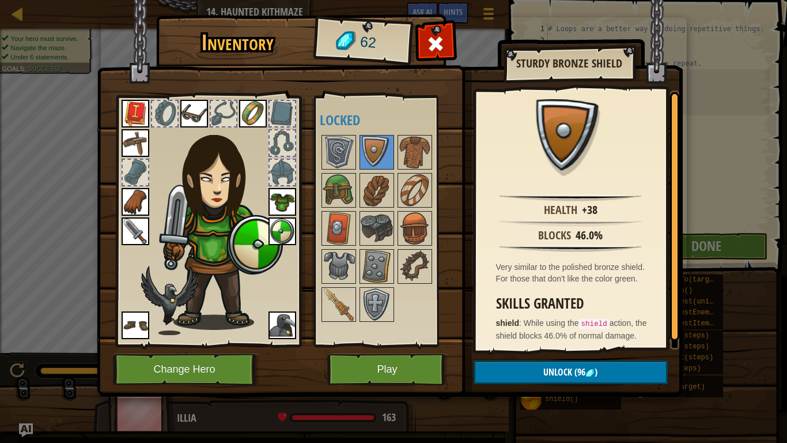
click at [321, 172] on div at bounding box center [388, 228] width 136 height 190
click at [342, 152] on img at bounding box center [339, 152] width 32 height 32
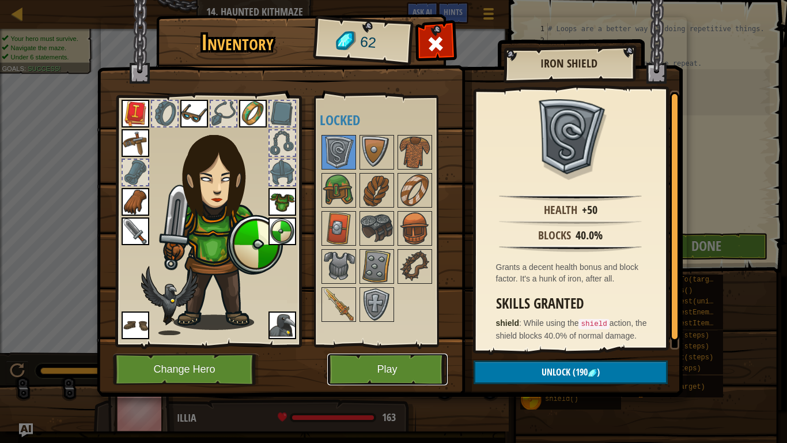
click at [405, 364] on button "Play" at bounding box center [387, 369] width 120 height 32
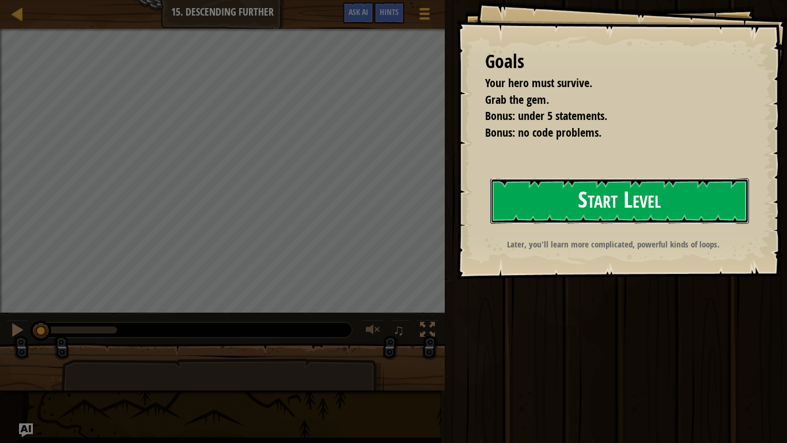
click at [662, 198] on button "Start Level" at bounding box center [620, 201] width 259 height 46
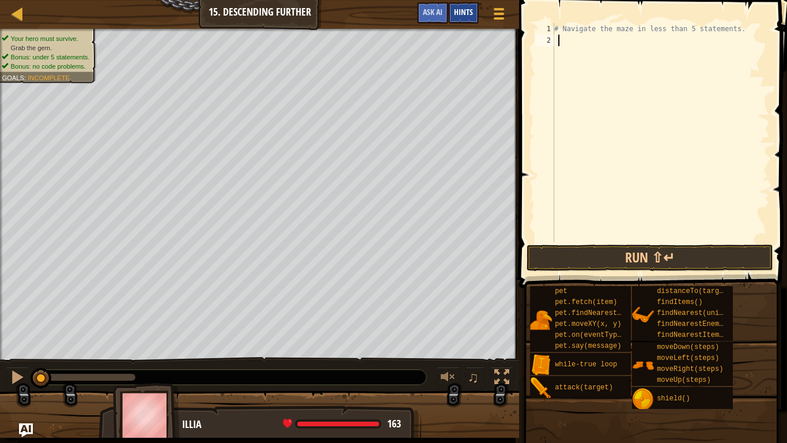
click at [461, 2] on div "Hints" at bounding box center [463, 12] width 31 height 21
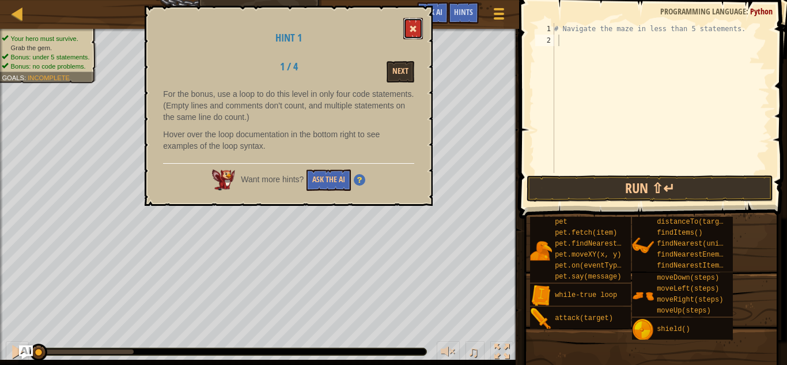
click at [415, 28] on span at bounding box center [413, 29] width 8 height 8
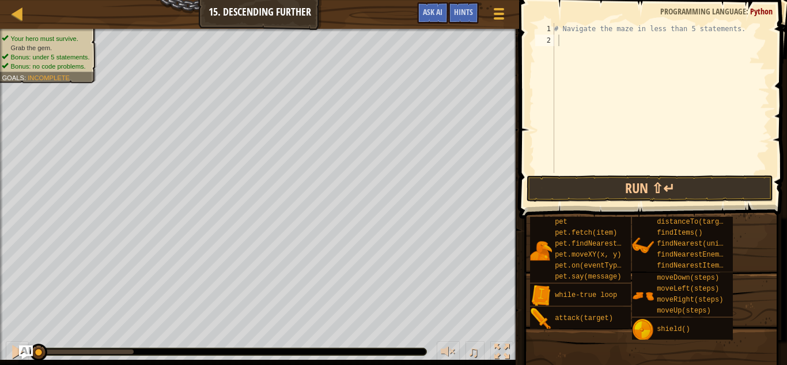
click at [571, 29] on div "# Navigate the maze in less than 5 statements." at bounding box center [661, 109] width 218 height 173
type textarea "# Navigate the maze in less than 5 statements."
click at [565, 39] on div "# Navigate the maze in less than 5 statements." at bounding box center [661, 109] width 218 height 173
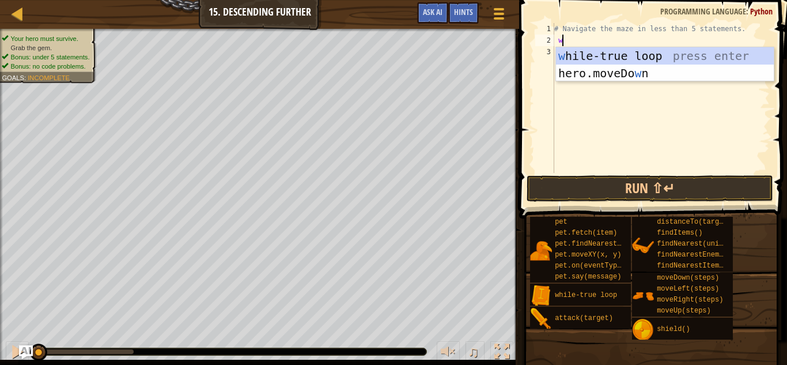
type textarea "wh"
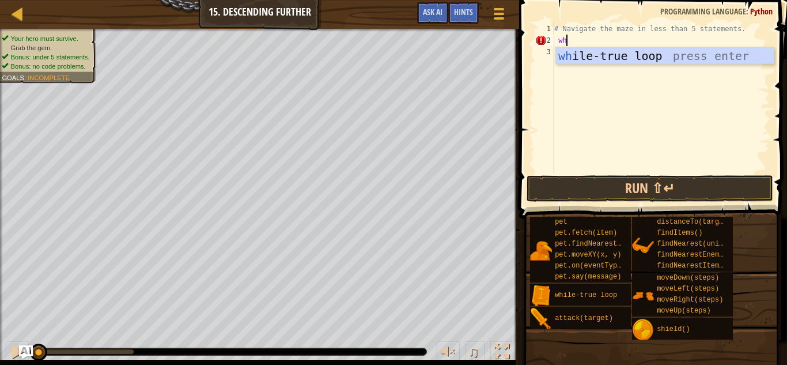
click at [605, 48] on div "wh ile-true loop press enter" at bounding box center [665, 73] width 218 height 52
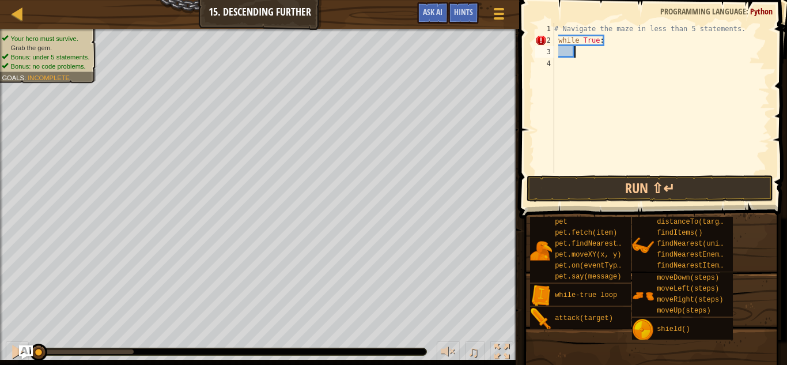
click at [560, 44] on div "# Navigate the maze in less than 5 statements. while True :" at bounding box center [661, 109] width 218 height 173
type textarea "while True:"
click at [579, 55] on div "# Navigate the maze in less than 5 statements. while True :" at bounding box center [661, 109] width 218 height 173
click at [591, 47] on div "# Navigate the maze in less than 5 statements. while True :" at bounding box center [661, 109] width 218 height 173
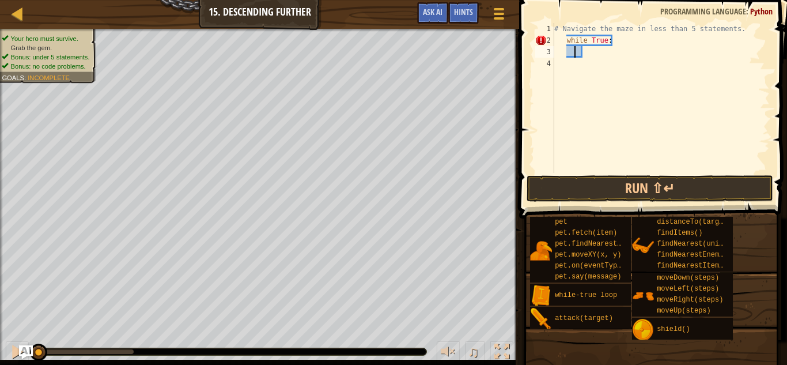
click at [583, 55] on div "# Navigate the maze in less than 5 statements. while True :" at bounding box center [661, 109] width 218 height 173
click at [586, 52] on div "# Navigate the maze in less than 5 statements. while True :" at bounding box center [661, 109] width 218 height 173
type textarea "h"
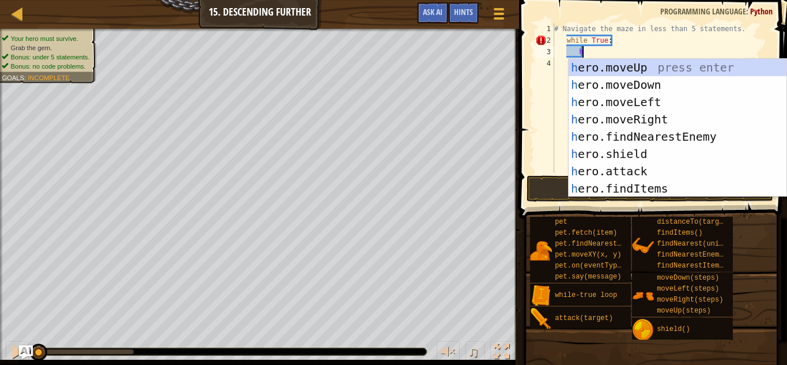
scroll to position [5, 3]
click at [629, 120] on div "h ero.moveUp press enter h ero.moveDown press enter h ero.moveLeft press enter …" at bounding box center [678, 145] width 218 height 173
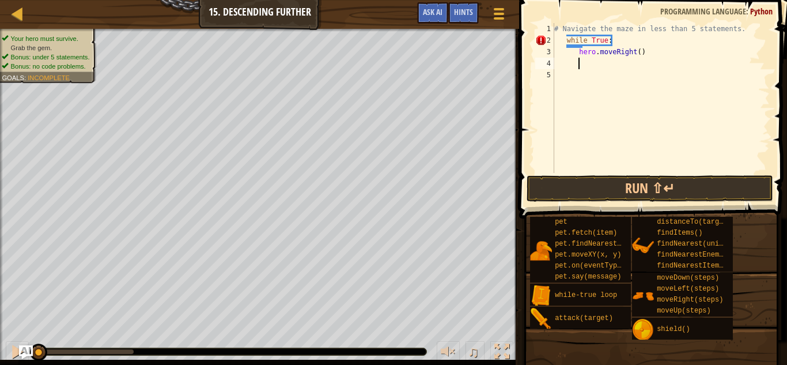
scroll to position [5, 3]
click at [641, 54] on div "# Navigate the maze in less than 5 statements. while True : hero . moveRight ( )" at bounding box center [661, 109] width 218 height 173
type textarea "hero.moveRight(2)"
click at [670, 52] on div "# Navigate the maze in less than 5 statements. while True : hero . moveRight ( …" at bounding box center [661, 109] width 218 height 173
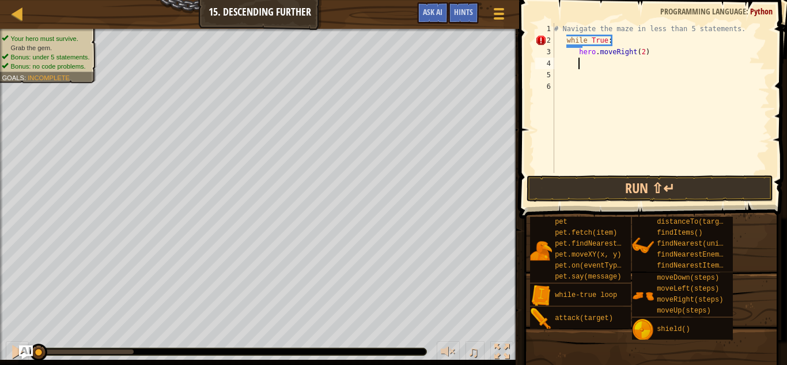
scroll to position [5, 3]
type textarea "h"
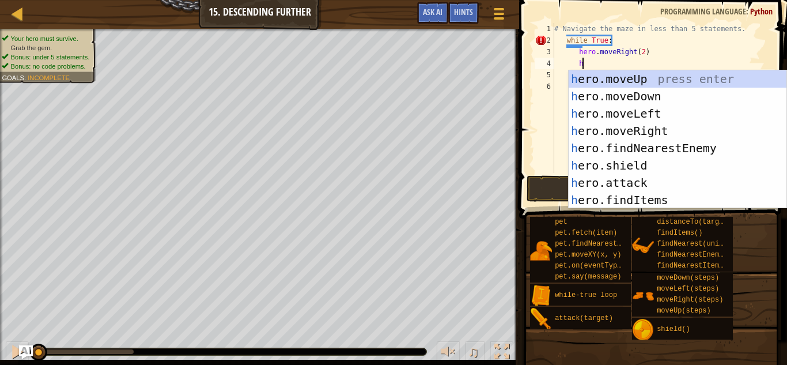
scroll to position [5, 3]
click at [659, 93] on div "h ero.moveUp press enter h ero.moveDown press enter h ero.moveLeft press enter …" at bounding box center [678, 156] width 218 height 173
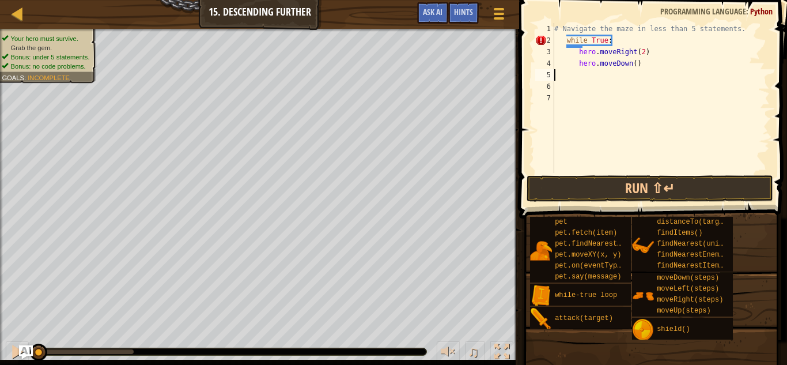
scroll to position [5, 0]
type textarea "hero.moveDown()"
type textarea "h"
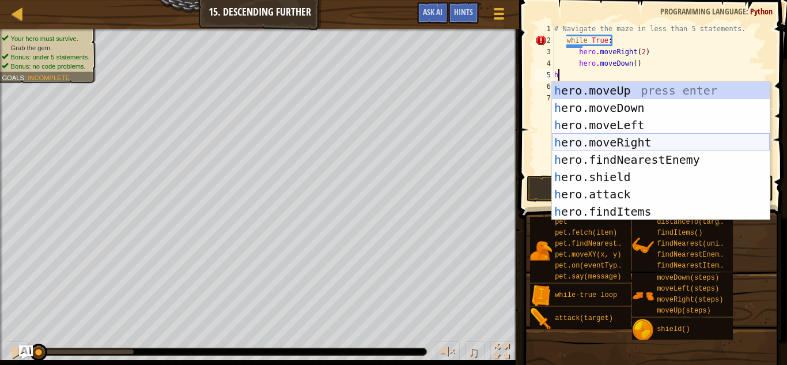
click at [627, 150] on div "h ero.moveUp press enter h ero.moveDown press enter h ero.moveLeft press enter …" at bounding box center [661, 168] width 218 height 173
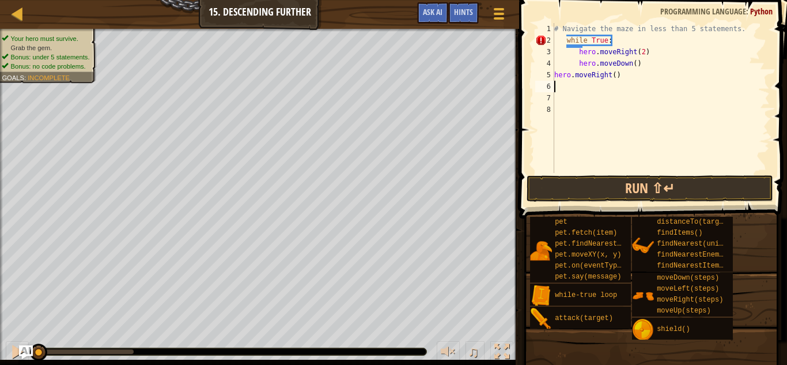
click at [617, 78] on div "# Navigate the maze in less than 5 statements. while True : hero . moveRight ( …" at bounding box center [661, 109] width 218 height 173
click at [603, 189] on button "Run ⇧↵" at bounding box center [650, 188] width 247 height 27
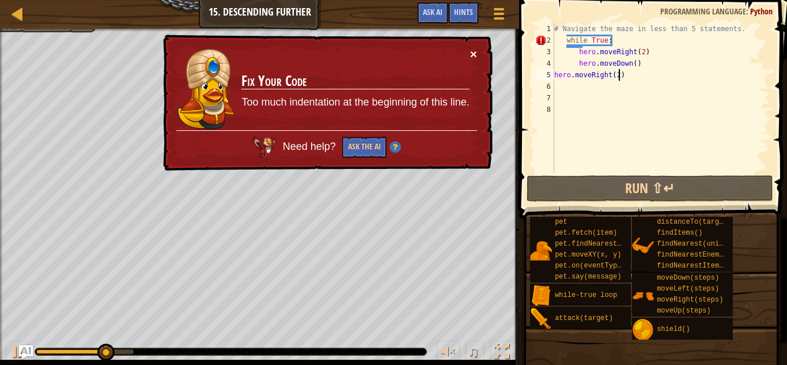
click at [474, 56] on button "×" at bounding box center [473, 54] width 7 height 12
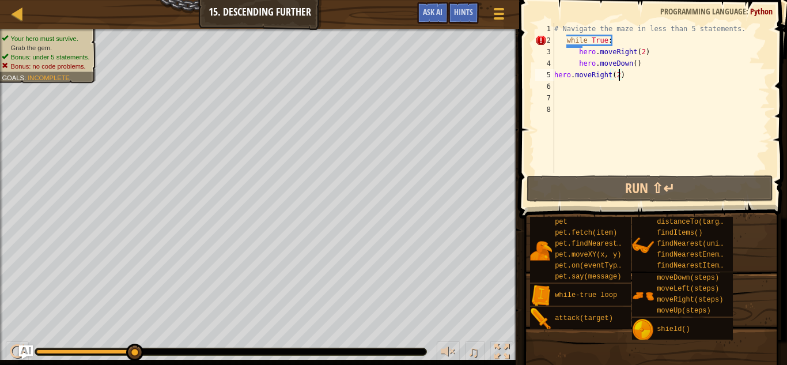
click at [565, 35] on div "# Navigate the maze in less than 5 statements. while True : hero . moveRight ( …" at bounding box center [661, 109] width 218 height 173
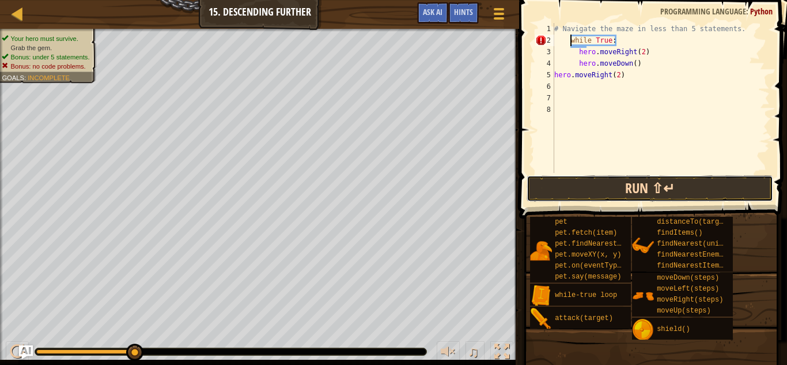
click at [621, 187] on button "Run ⇧↵" at bounding box center [650, 188] width 247 height 27
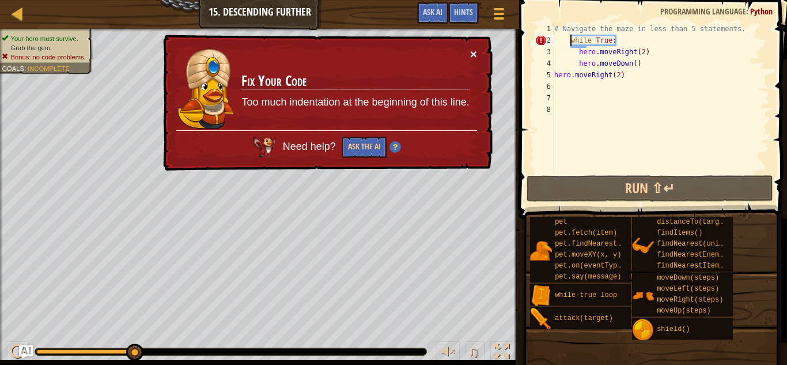
click at [476, 56] on button "×" at bounding box center [473, 54] width 7 height 12
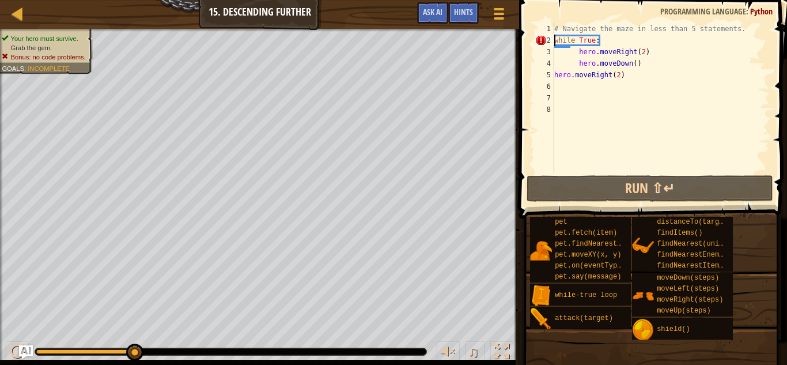
scroll to position [5, 6]
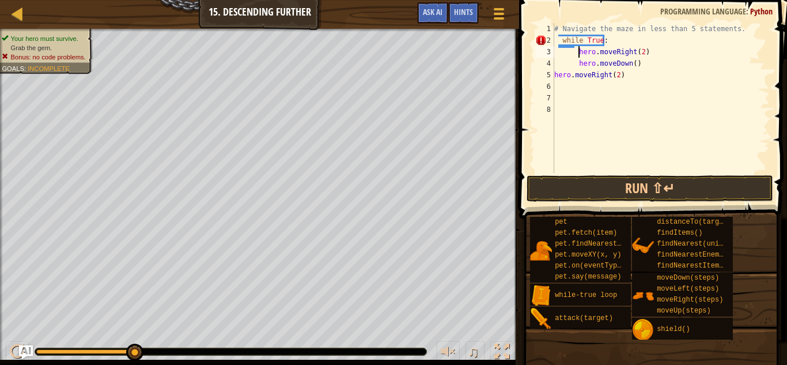
click at [577, 55] on div "# Navigate the maze in less than 5 statements. while True : hero . moveRight ( …" at bounding box center [661, 109] width 218 height 173
click at [577, 65] on div "# Navigate the maze in less than 5 statements. while True : hero . moveRight ( …" at bounding box center [661, 109] width 218 height 173
click at [624, 184] on button "Run ⇧↵" at bounding box center [650, 188] width 247 height 27
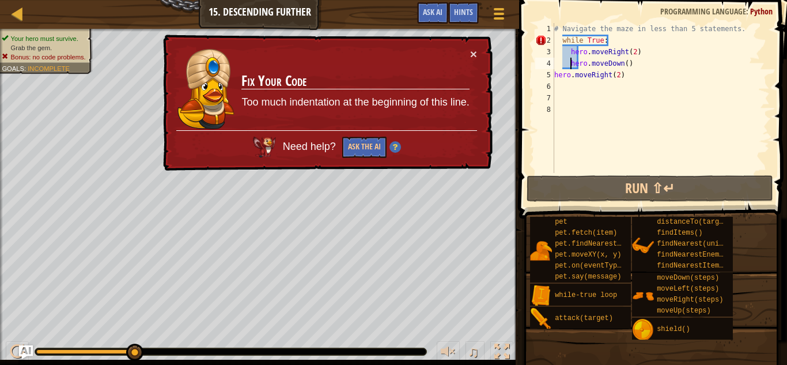
click at [562, 40] on div "# Navigate the maze in less than 5 statements. while True : hero . moveRight ( …" at bounding box center [661, 109] width 218 height 173
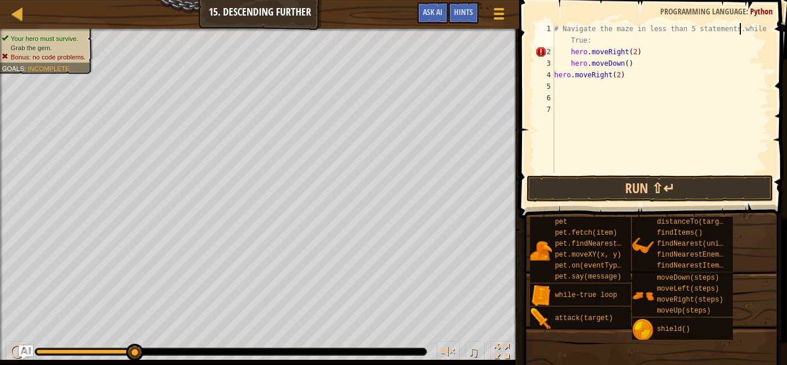
type textarea "while True:"
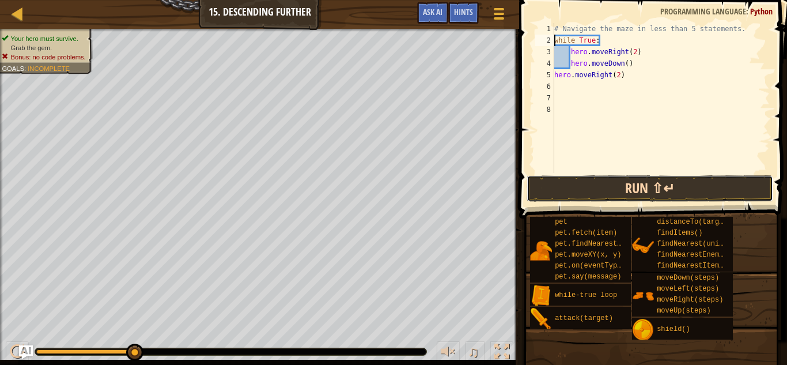
click at [618, 193] on button "Run ⇧↵" at bounding box center [650, 188] width 247 height 27
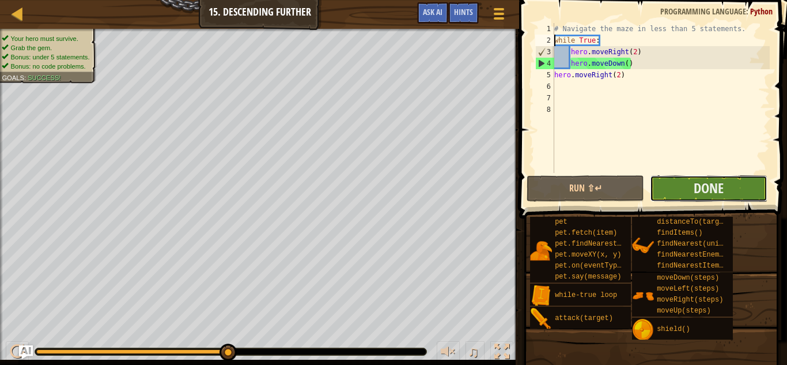
click at [692, 178] on button "Done" at bounding box center [709, 188] width 118 height 27
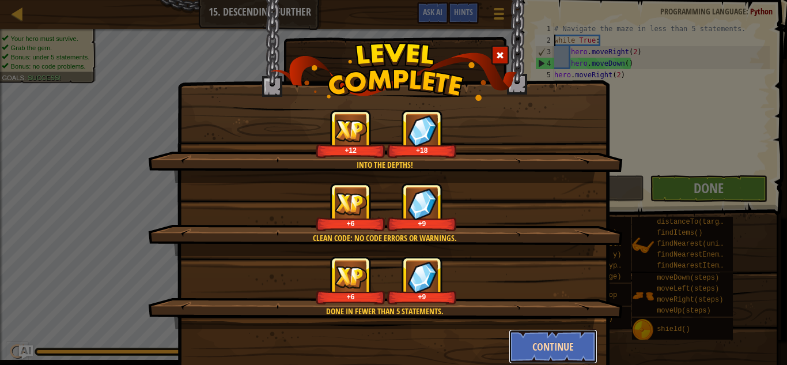
click at [532, 352] on button "Continue" at bounding box center [553, 346] width 89 height 35
click at [532, 352] on div "Into the depths! +12 +18 Clean code: no code errors or warnings. +6 +9 Done in …" at bounding box center [393, 182] width 787 height 365
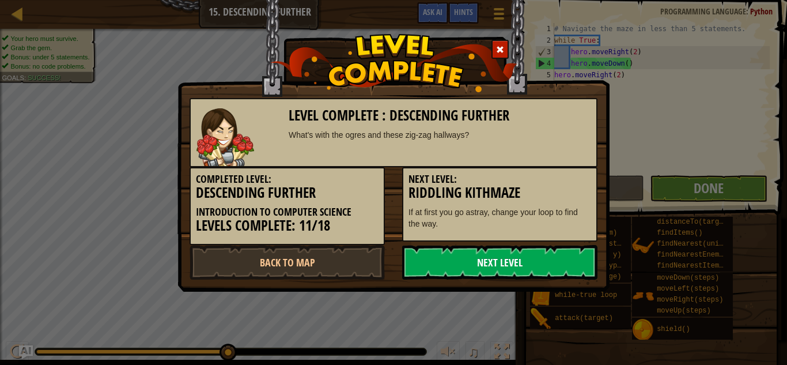
click at [509, 257] on link "Next Level" at bounding box center [499, 262] width 195 height 35
